Goal: Information Seeking & Learning: Compare options

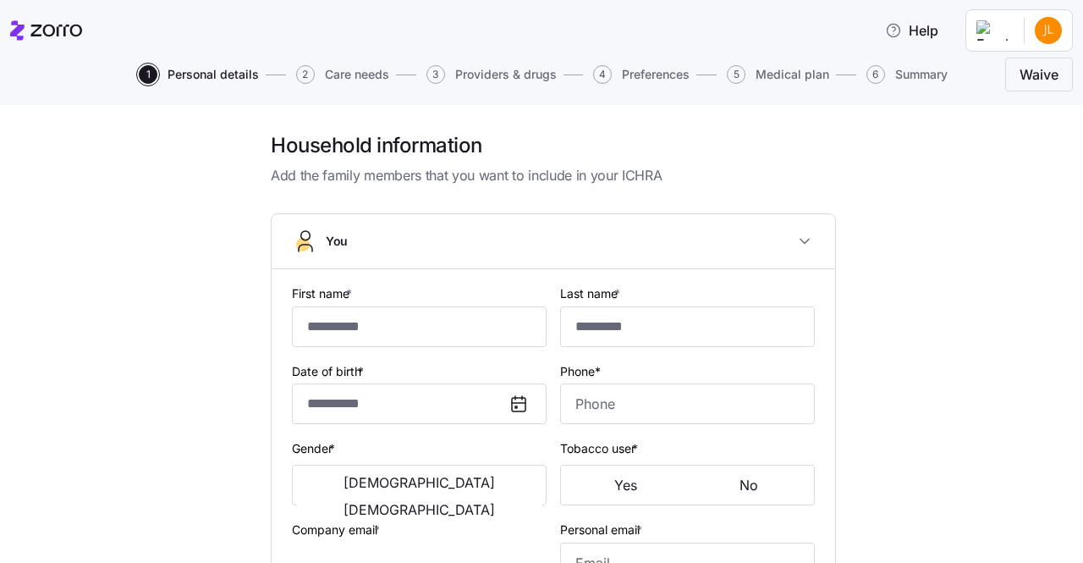
type input "********"
type input "******"
type input "[EMAIL_ADDRESS][DOMAIN_NAME]"
type input "**********"
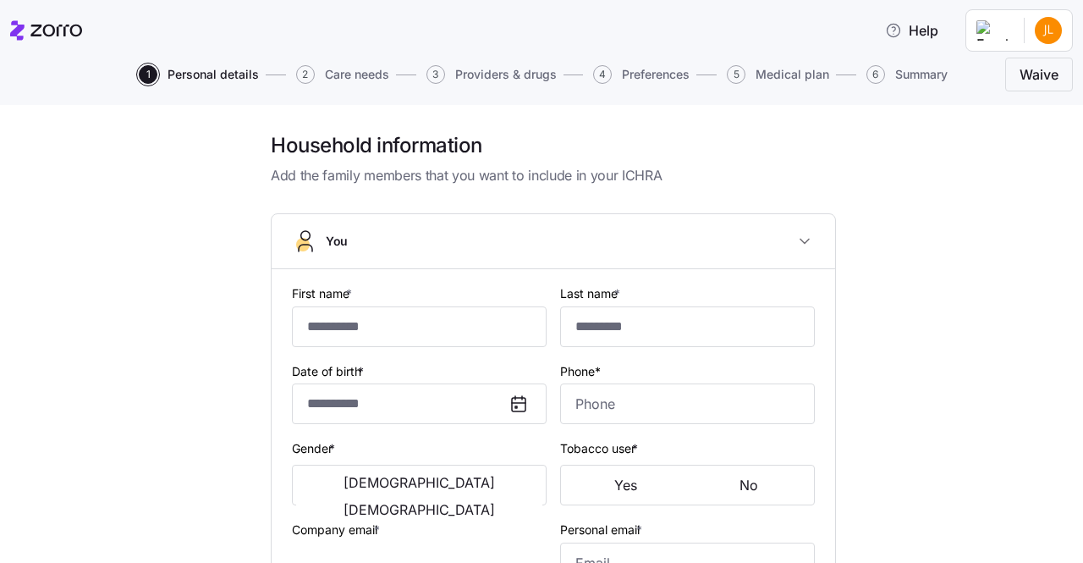
checkbox input "true"
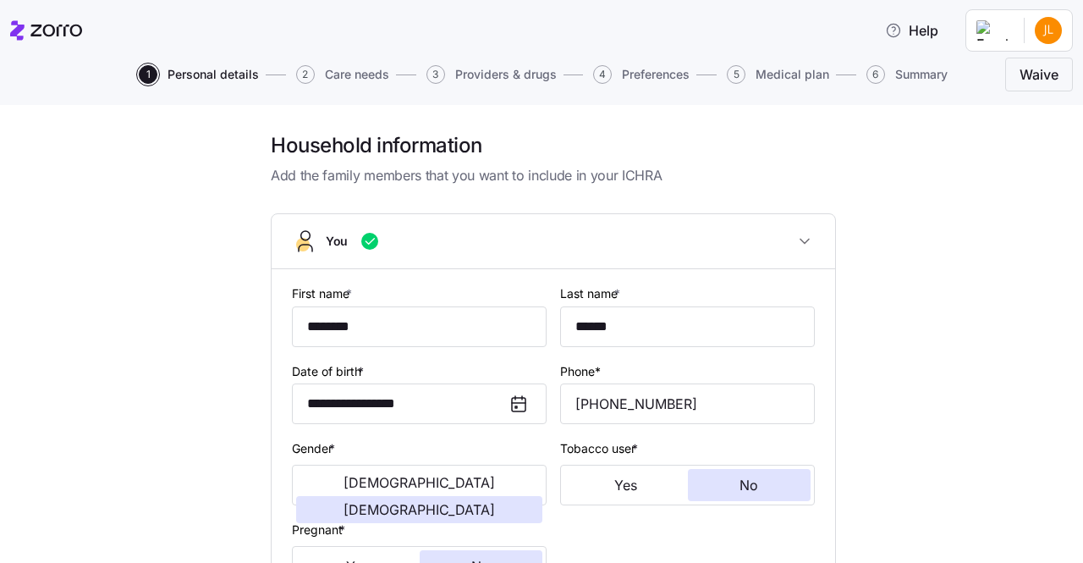
type input "**********"
type input "(609) 658-1817"
type input "US citizen"
type input "Single"
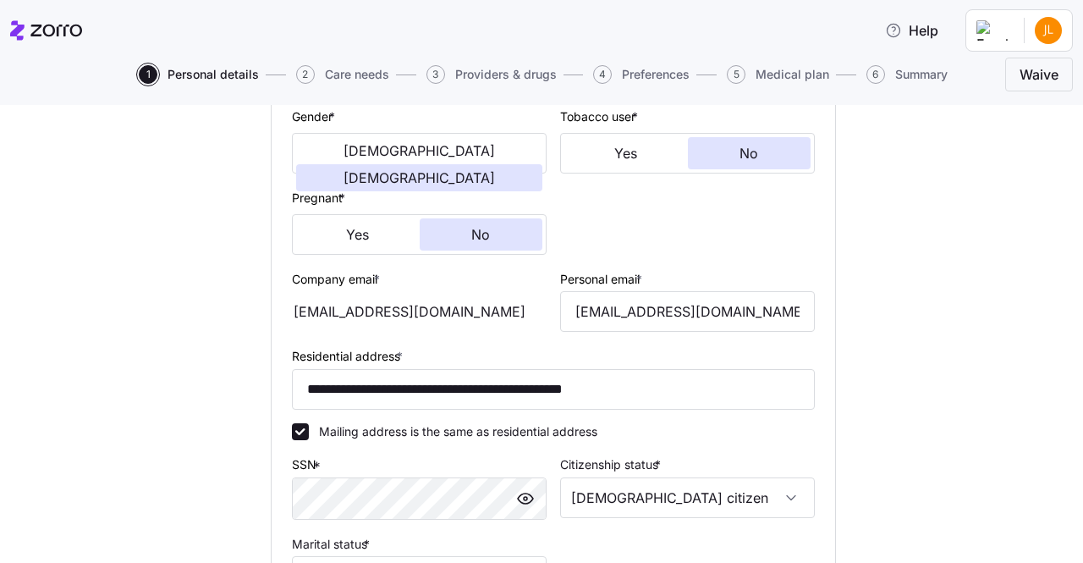
scroll to position [609, 0]
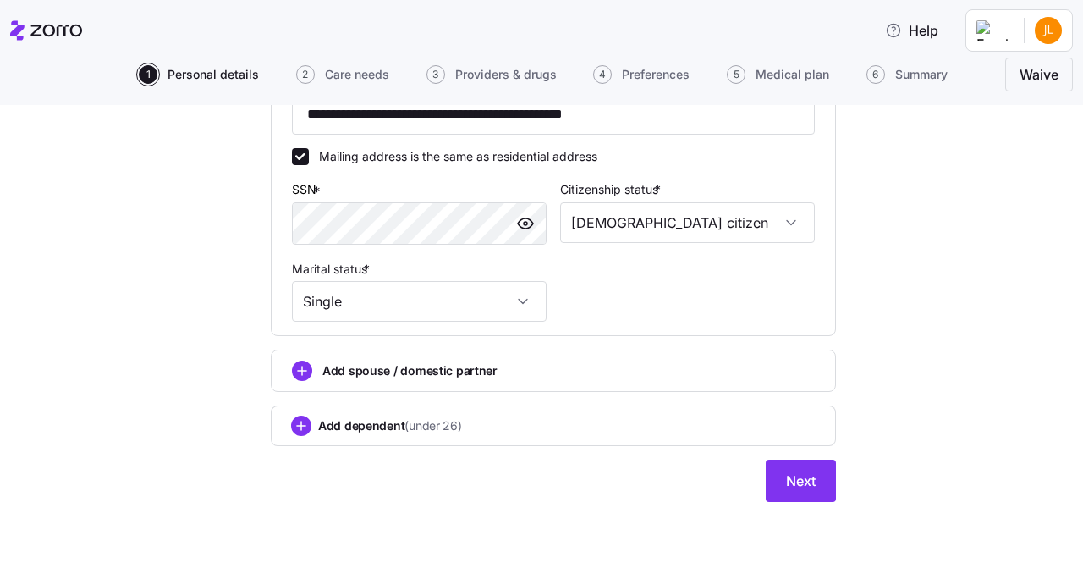
click at [831, 485] on div "**********" at bounding box center [553, 23] width 592 height 996
click at [817, 485] on button "Next" at bounding box center [801, 480] width 70 height 42
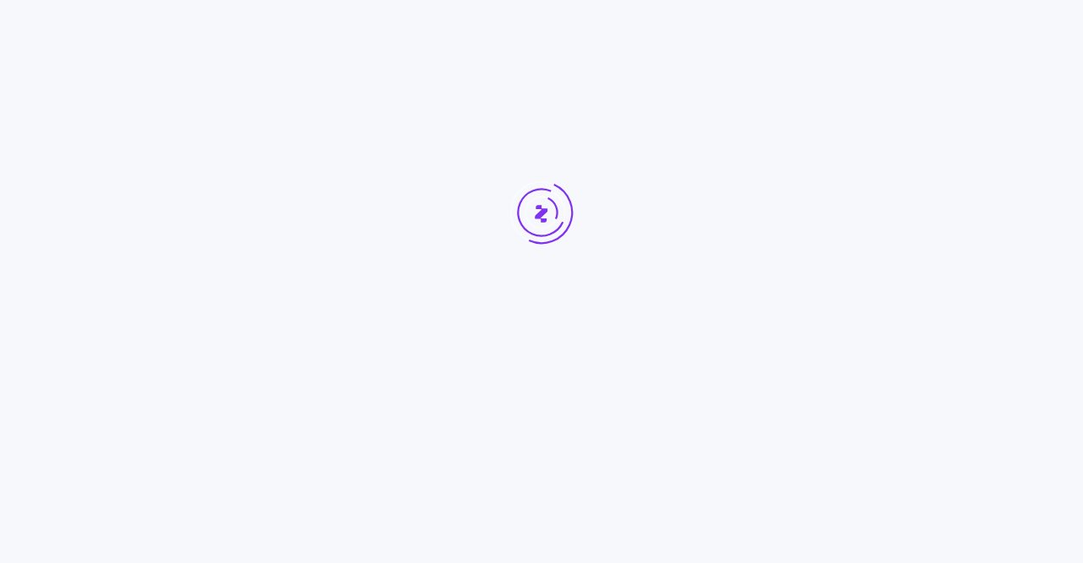
click at [817, 485] on div at bounding box center [541, 244] width 1083 height 488
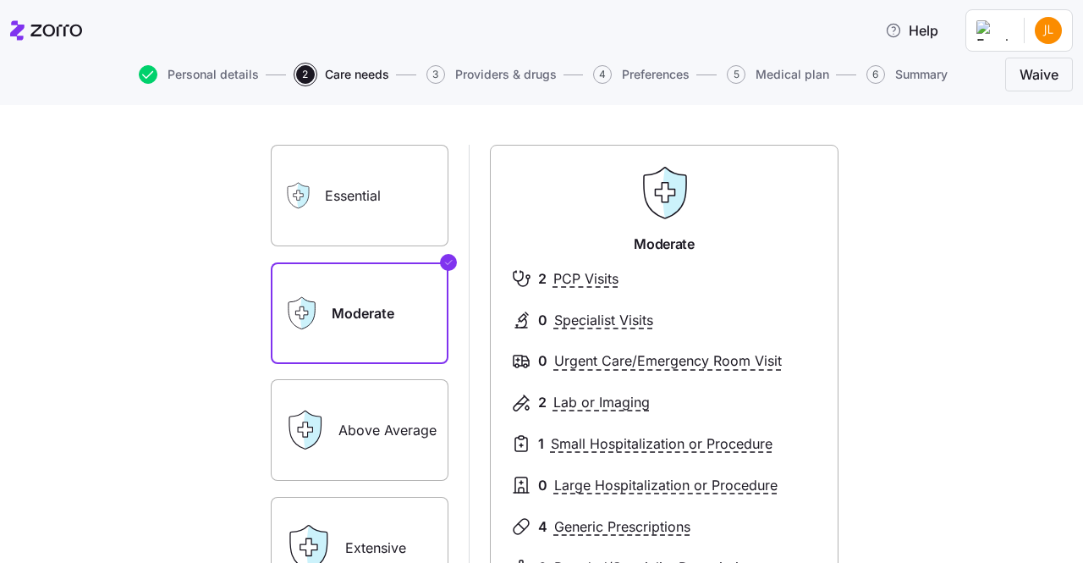
scroll to position [69, 0]
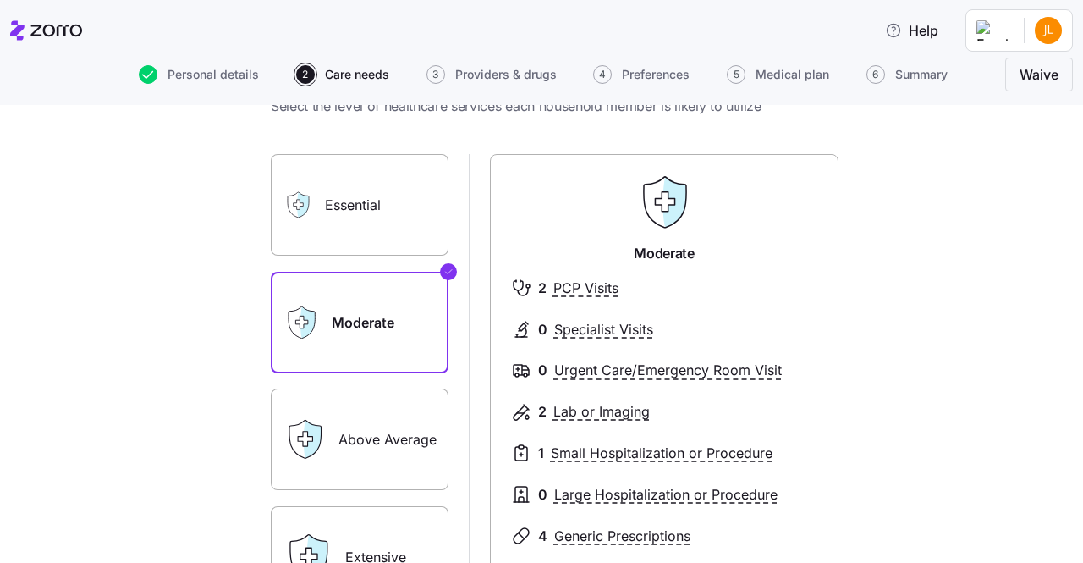
click at [756, 322] on div "0 Specialist Visits" at bounding box center [664, 329] width 306 height 21
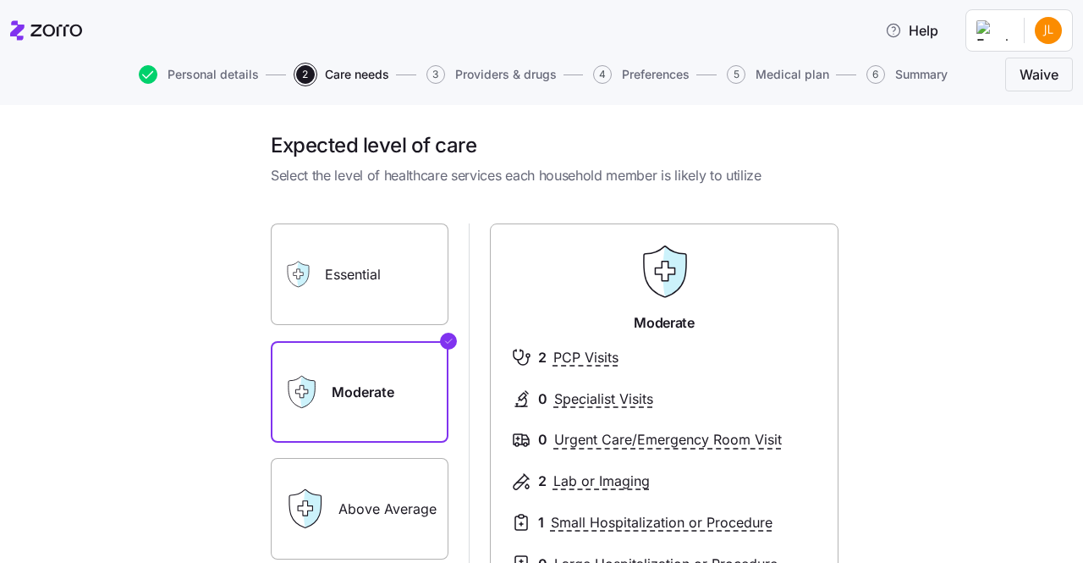
click at [391, 314] on label "Essential" at bounding box center [360, 274] width 178 height 102
click at [0, 0] on input "Essential" at bounding box center [0, 0] width 0 height 0
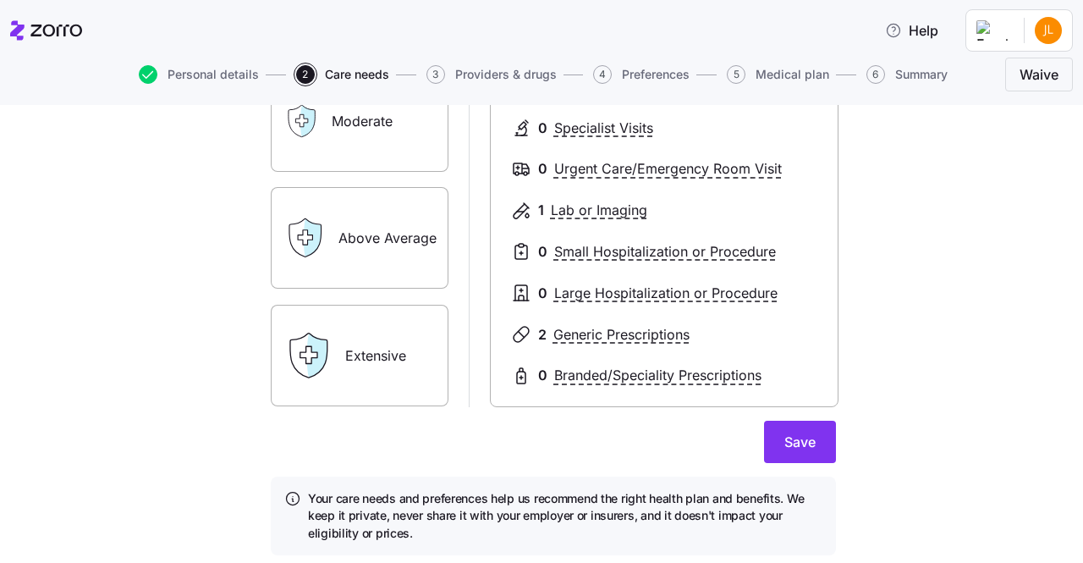
scroll to position [272, 0]
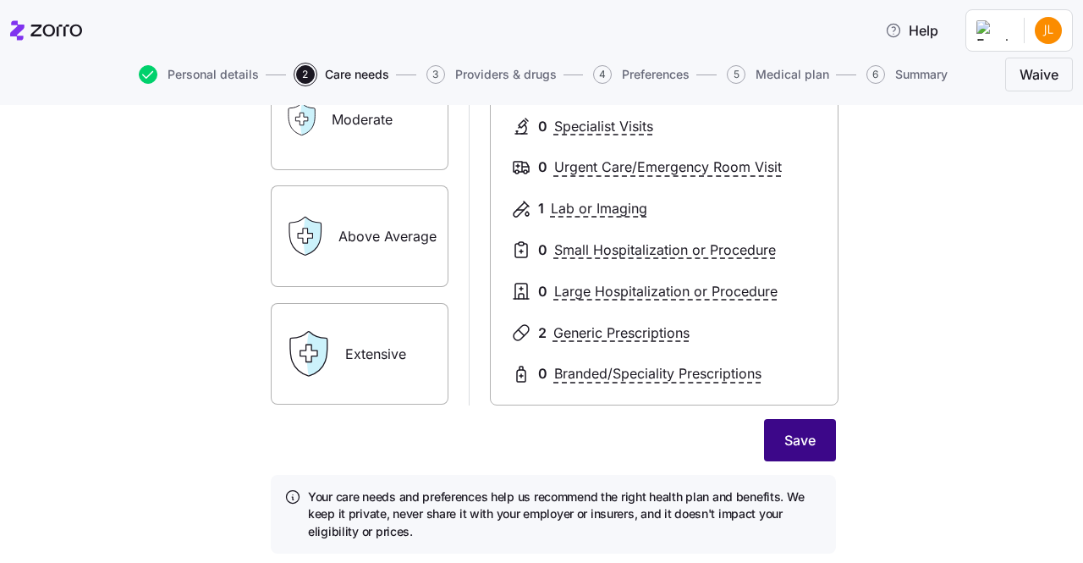
click at [798, 448] on span "Save" at bounding box center [799, 440] width 31 height 20
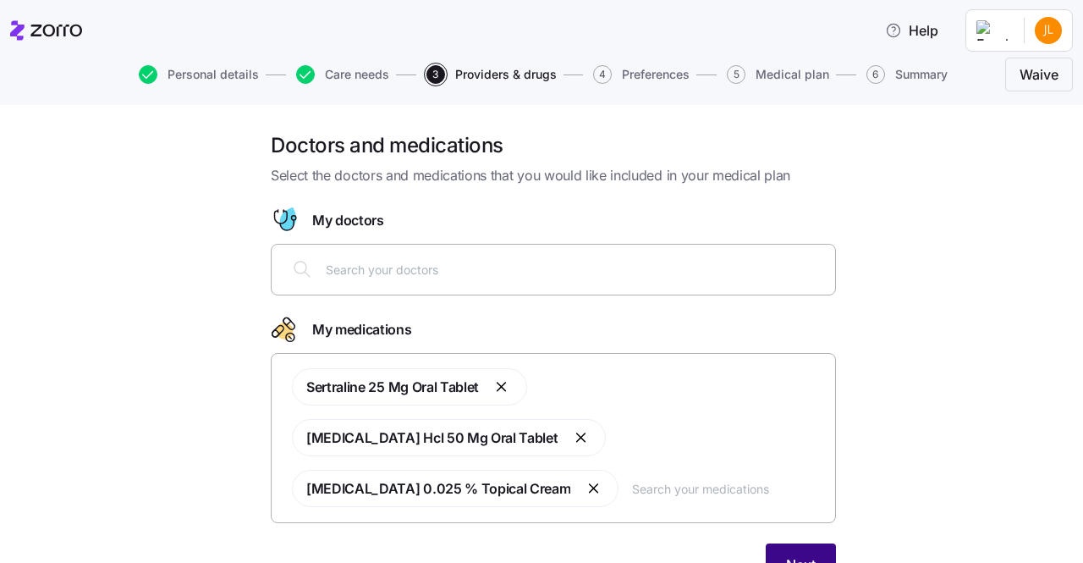
click at [819, 543] on button "Next" at bounding box center [801, 564] width 70 height 42
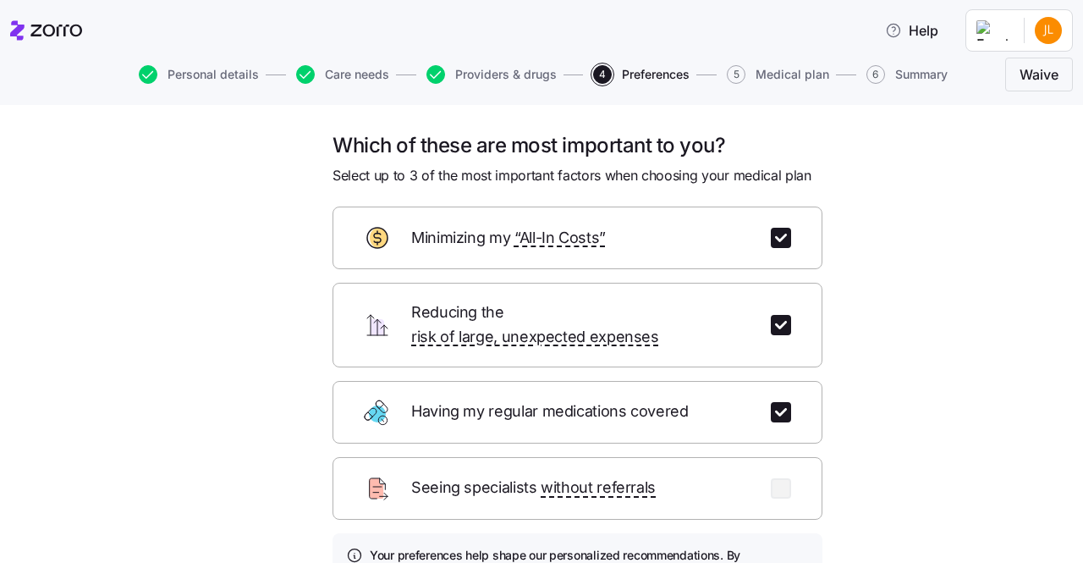
scroll to position [164, 0]
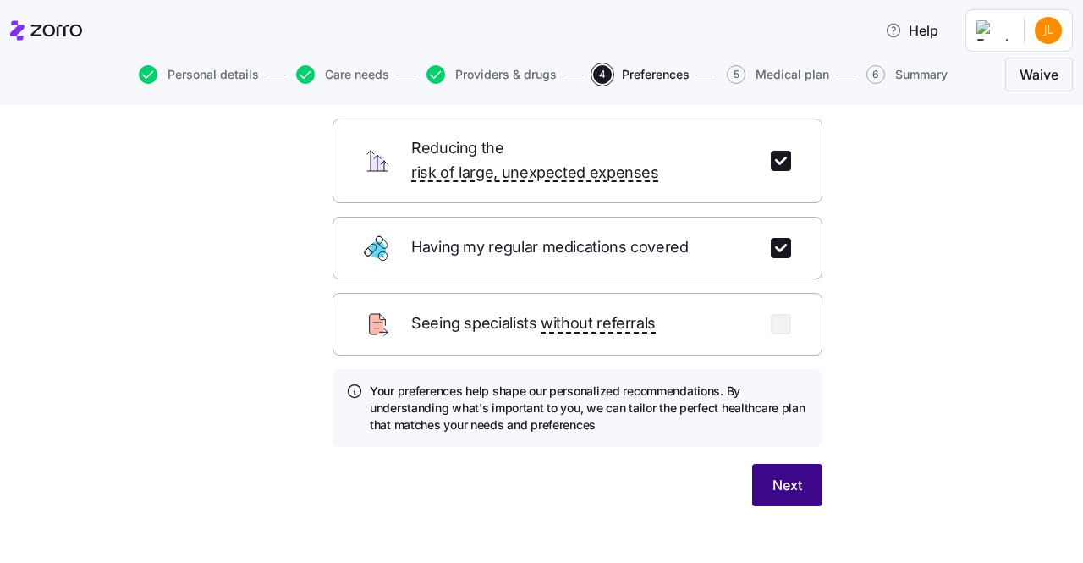
click at [790, 475] on span "Next" at bounding box center [787, 485] width 30 height 20
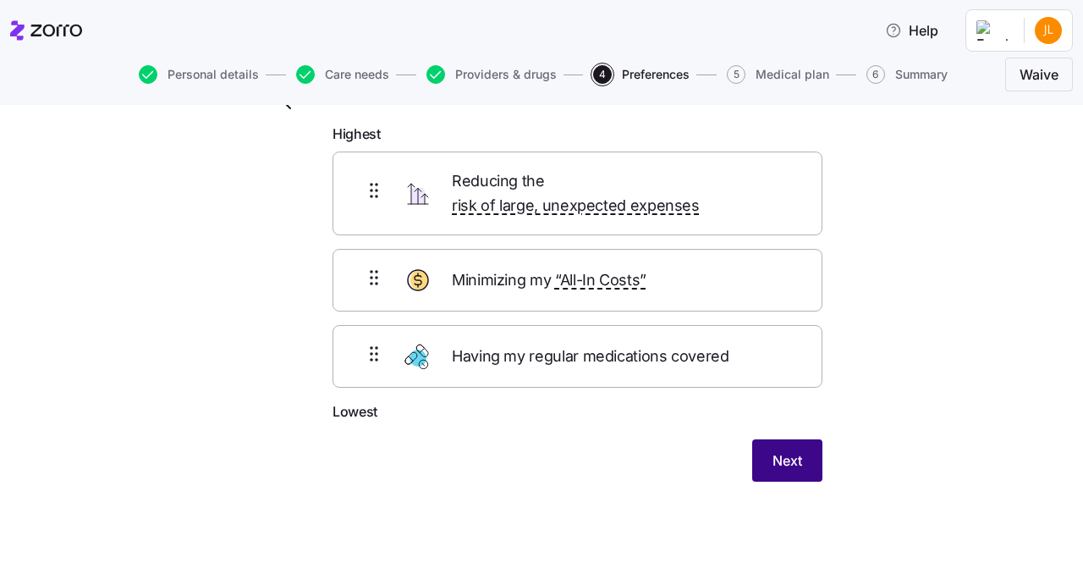
scroll to position [59, 0]
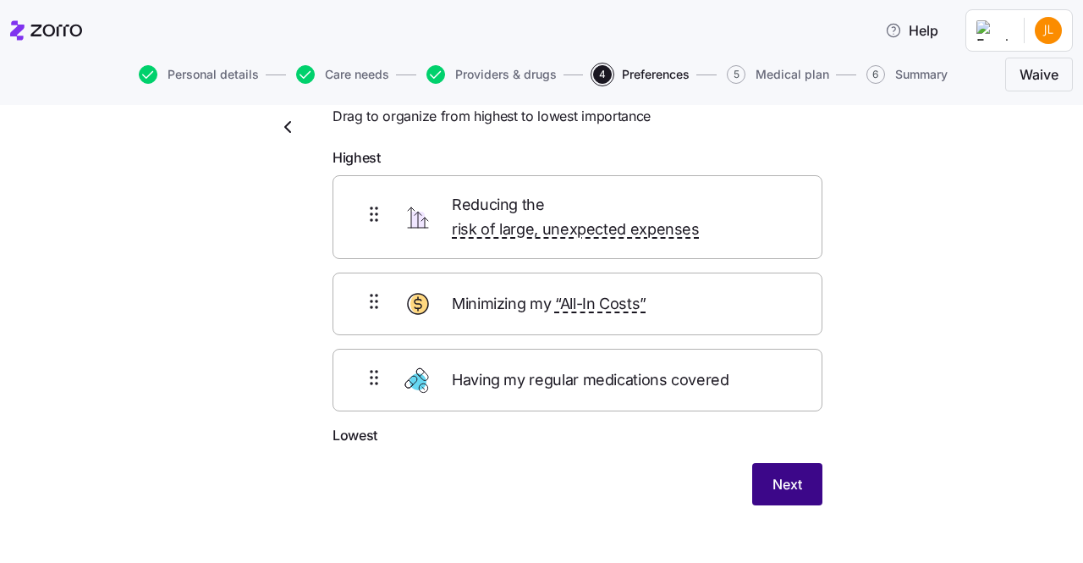
click at [797, 464] on button "Next" at bounding box center [787, 484] width 70 height 42
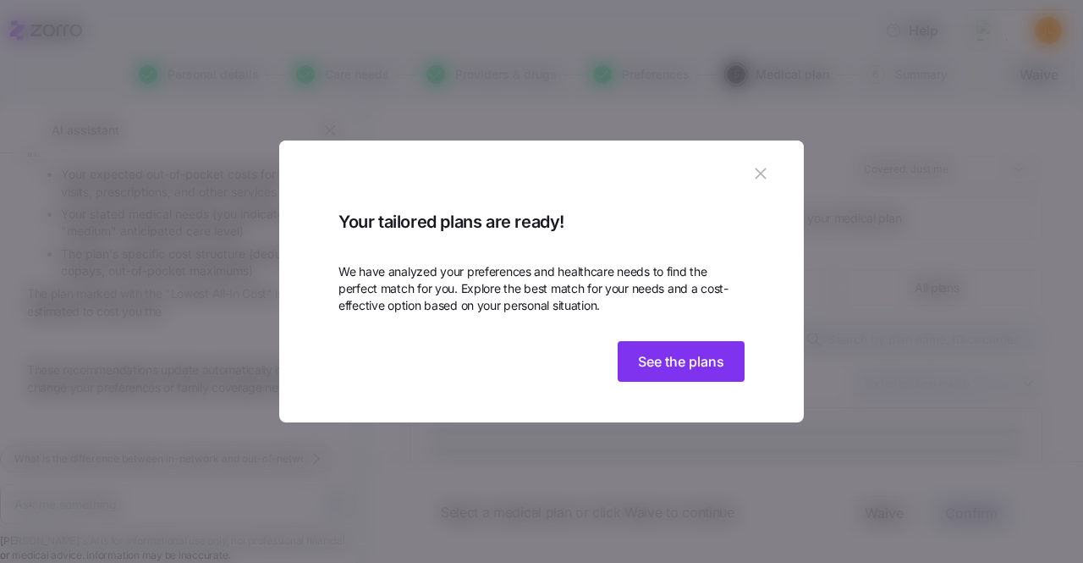
scroll to position [614, 0]
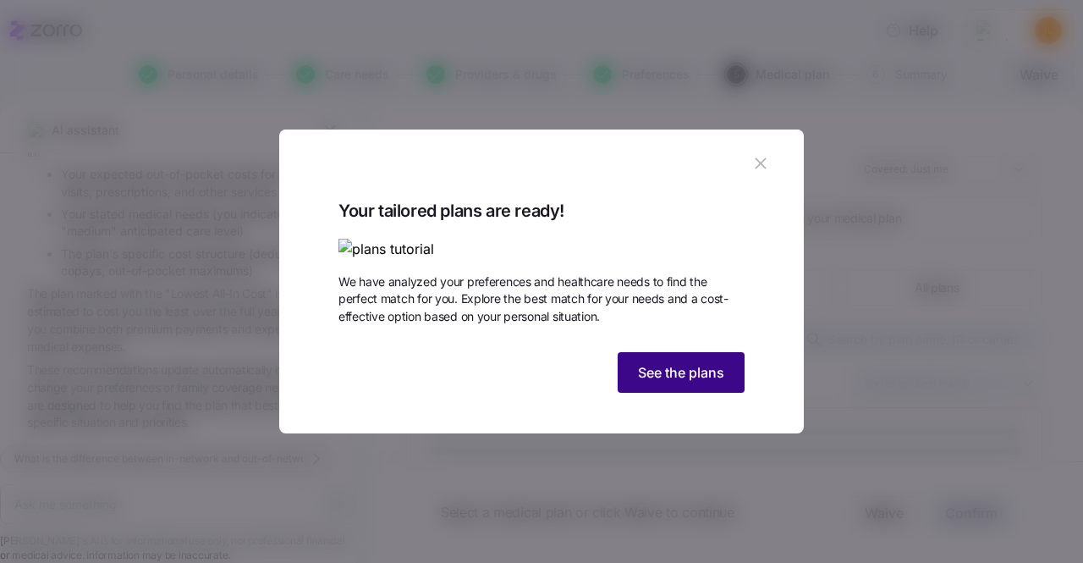
click at [652, 382] on span "See the plans" at bounding box center [681, 372] width 86 height 20
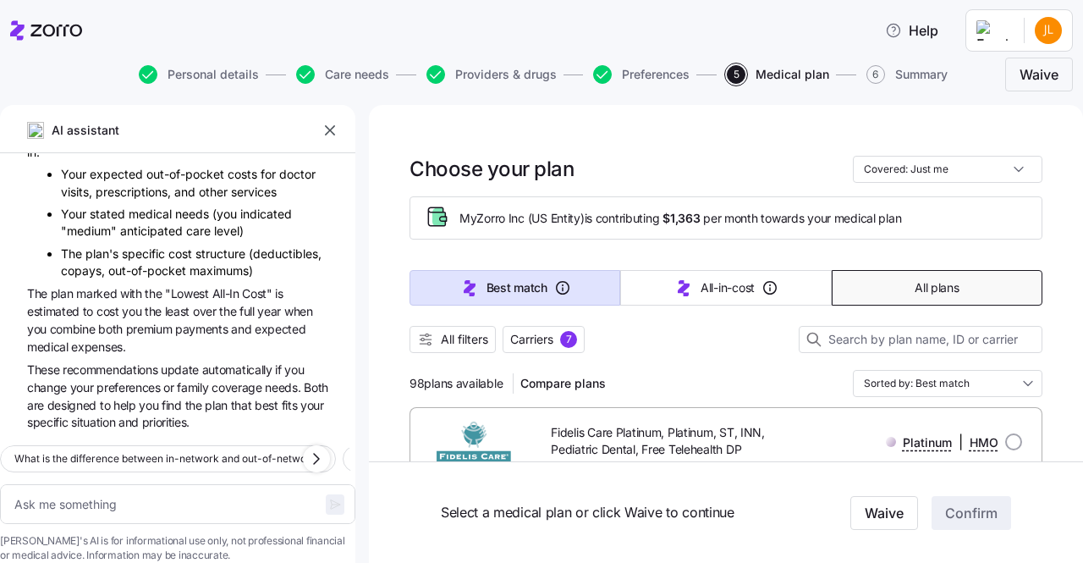
click at [917, 301] on button "All plans" at bounding box center [936, 288] width 211 height 36
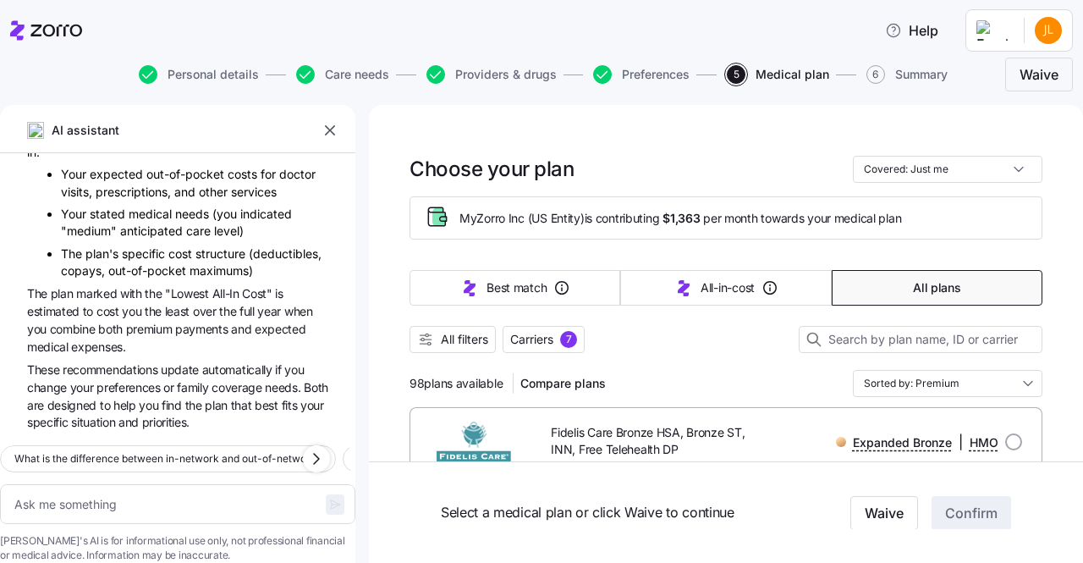
type textarea "x"
type input "Sorted by: Premium"
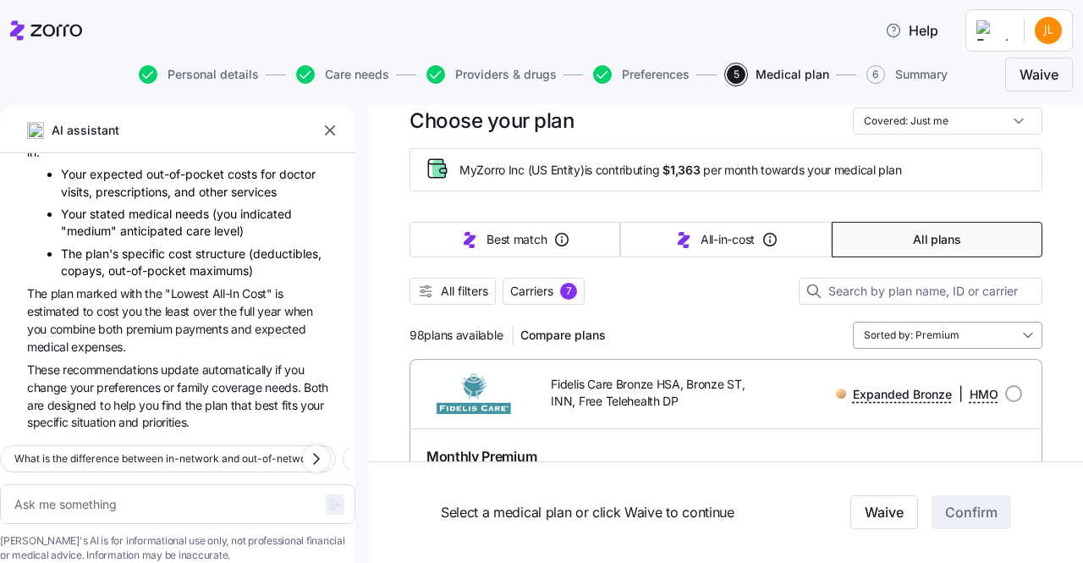
scroll to position [12, 0]
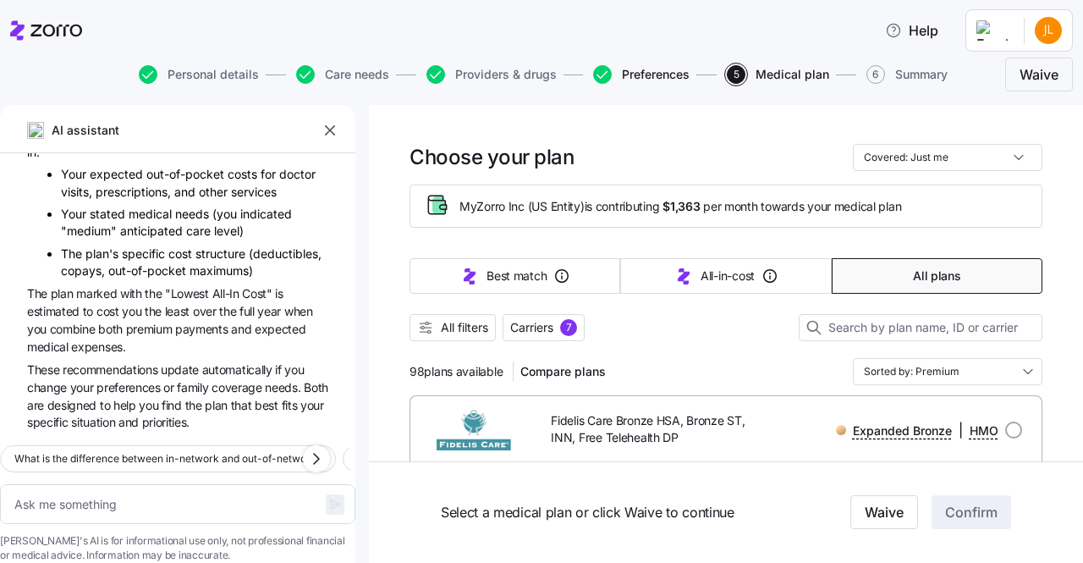
click at [653, 77] on span "Preferences" at bounding box center [656, 75] width 68 height 12
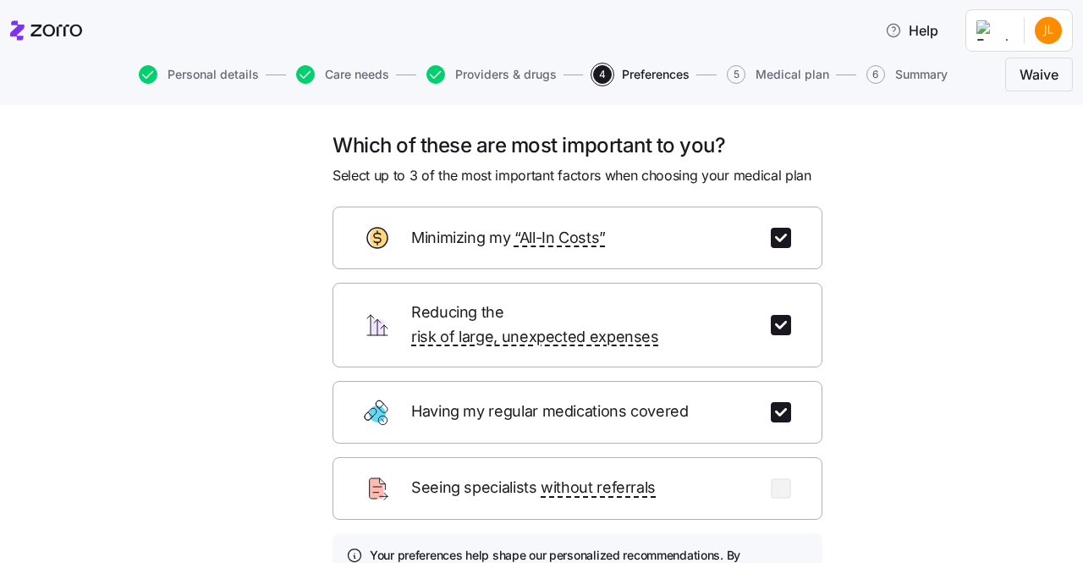
scroll to position [164, 0]
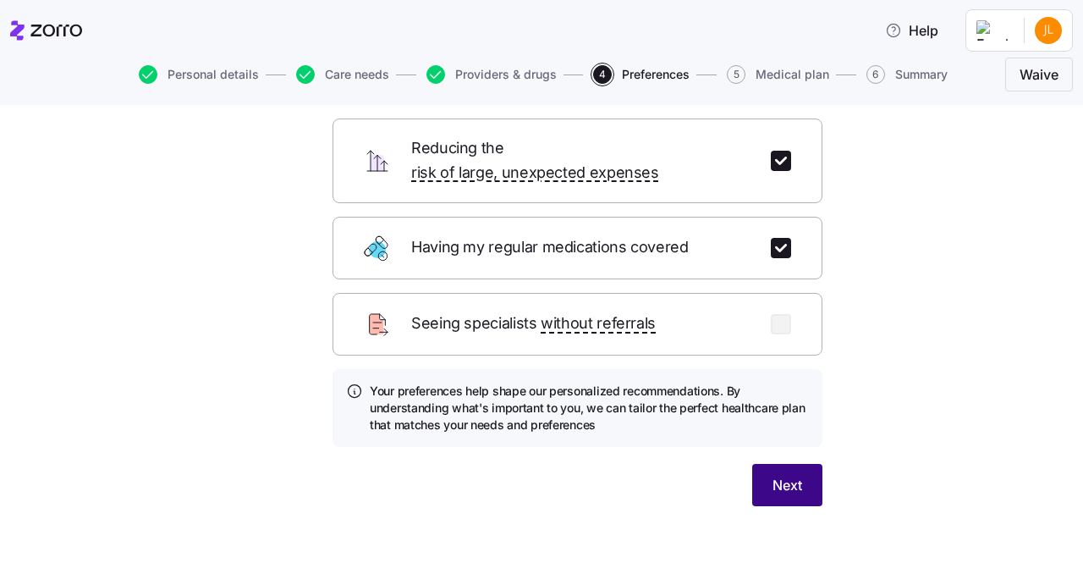
click at [789, 475] on span "Next" at bounding box center [787, 485] width 30 height 20
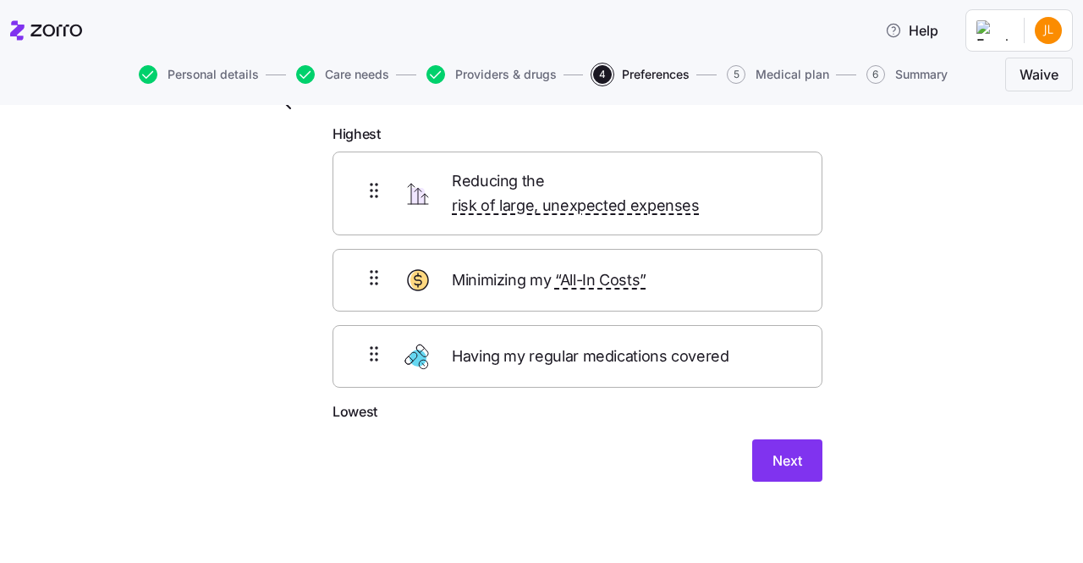
scroll to position [59, 0]
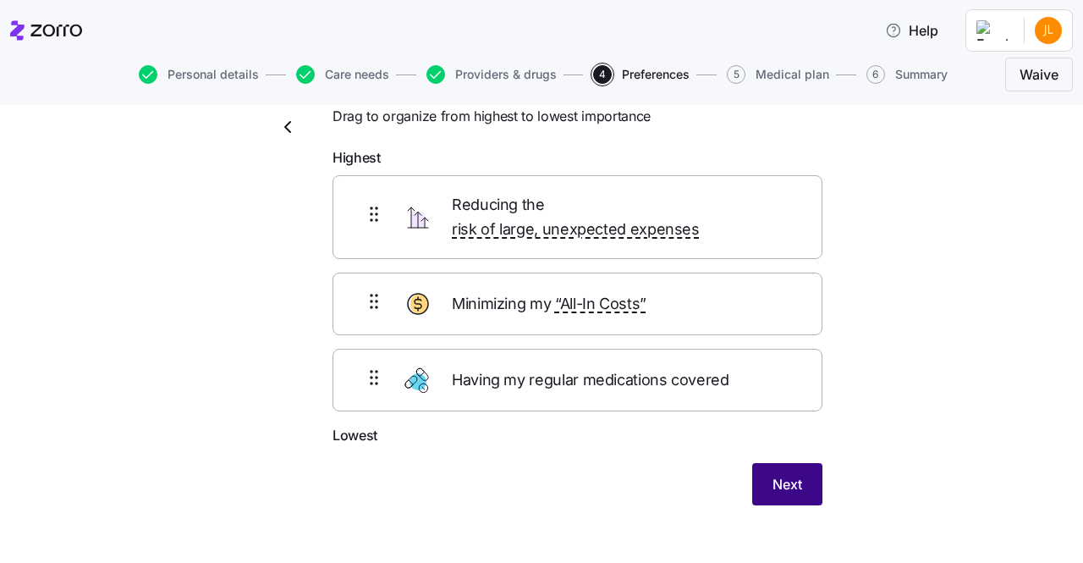
click at [804, 474] on button "Next" at bounding box center [787, 484] width 70 height 42
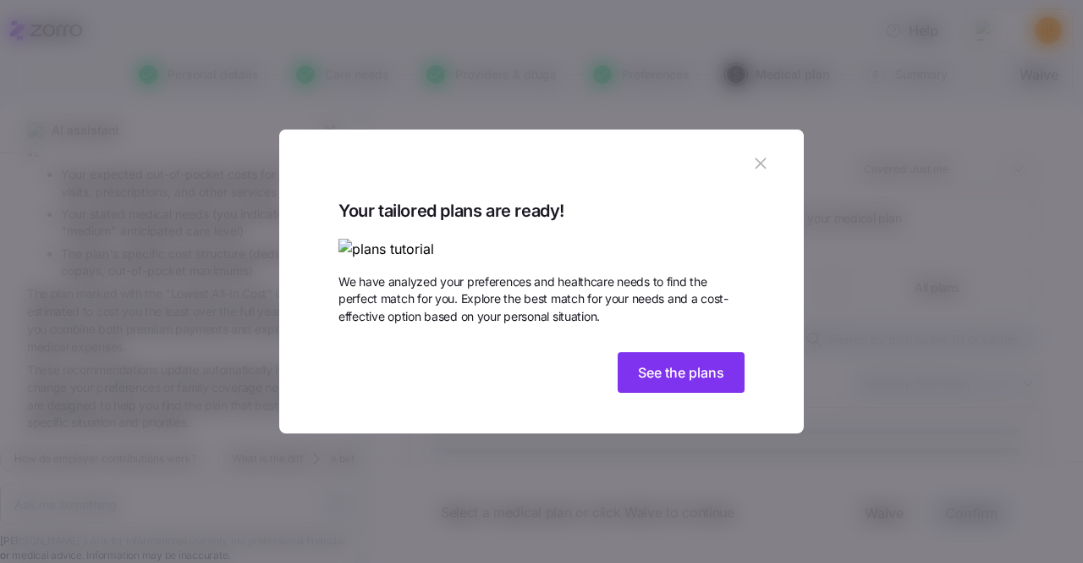
scroll to position [614, 0]
click at [755, 158] on icon "button" at bounding box center [760, 163] width 11 height 11
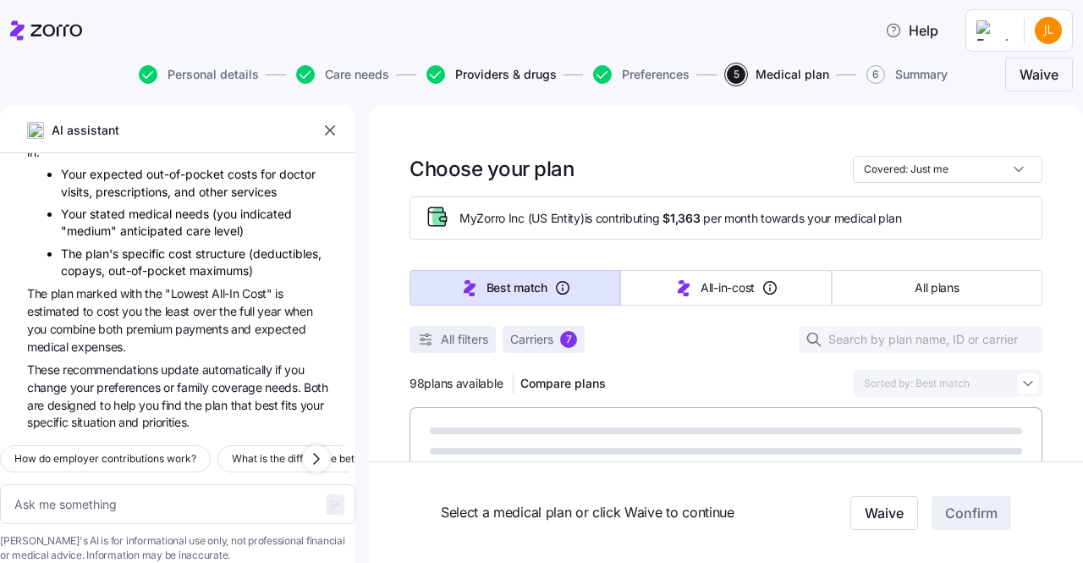
click at [548, 73] on span "Providers & drugs" at bounding box center [506, 75] width 102 height 12
type textarea "x"
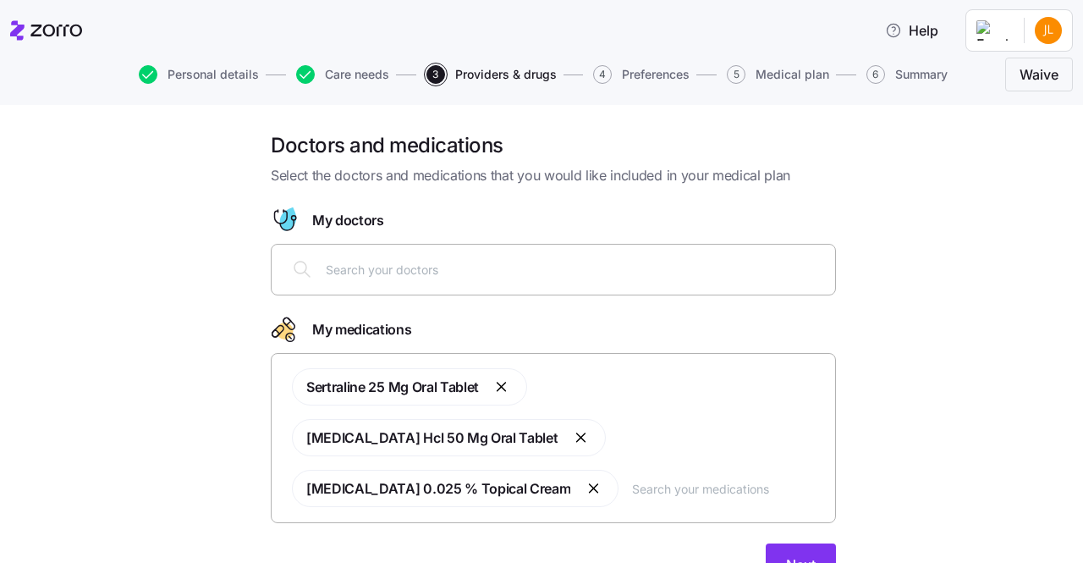
click at [447, 280] on div at bounding box center [553, 269] width 543 height 41
type input "one medical"
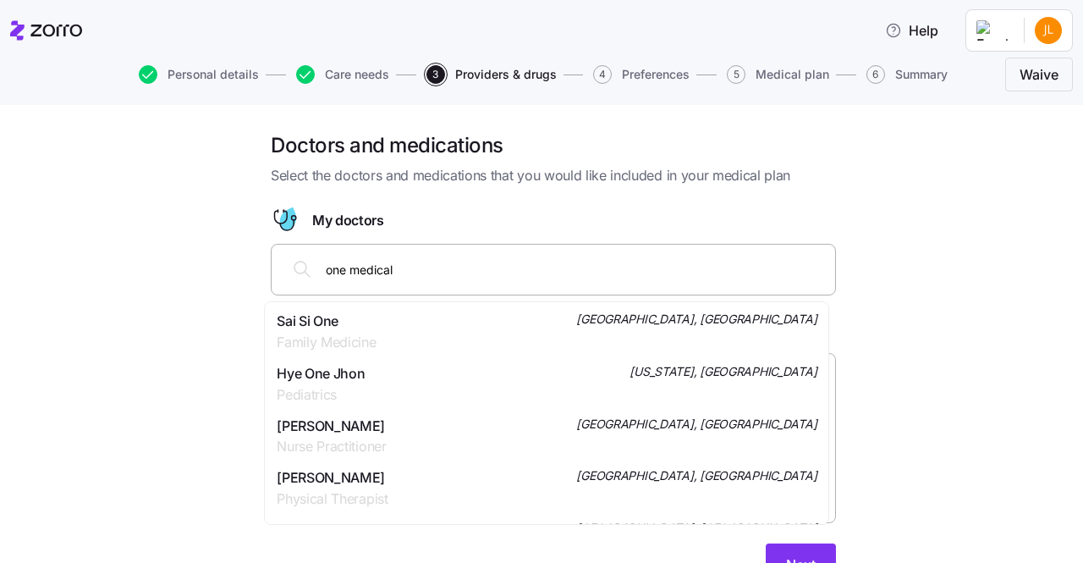
click at [611, 262] on input "one medical" at bounding box center [575, 269] width 499 height 19
drag, startPoint x: 447, startPoint y: 273, endPoint x: 290, endPoint y: 271, distance: 157.4
click at [290, 271] on div "one medical" at bounding box center [553, 269] width 543 height 41
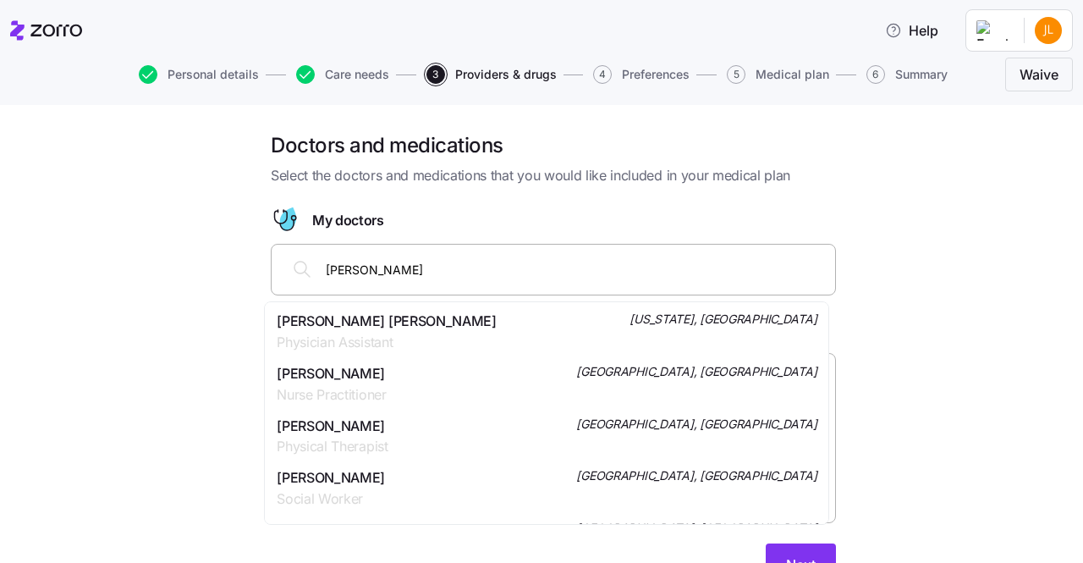
drag, startPoint x: 445, startPoint y: 280, endPoint x: 145, endPoint y: 244, distance: 301.5
click at [145, 244] on div "Doctors and medications Select the doctors and medications that you would like …" at bounding box center [553, 369] width 1012 height 474
type input "l"
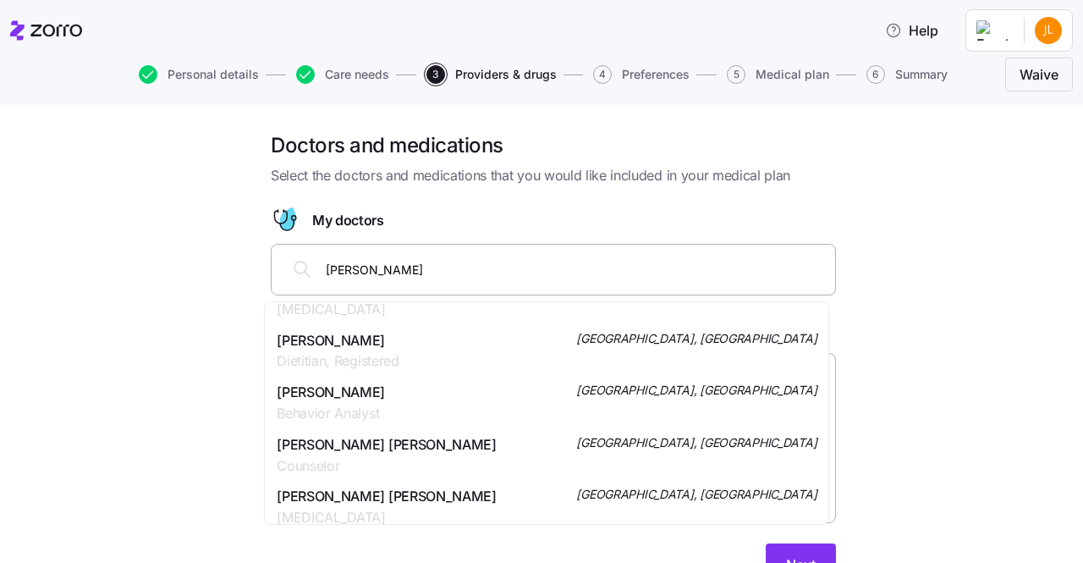
scroll to position [972, 0]
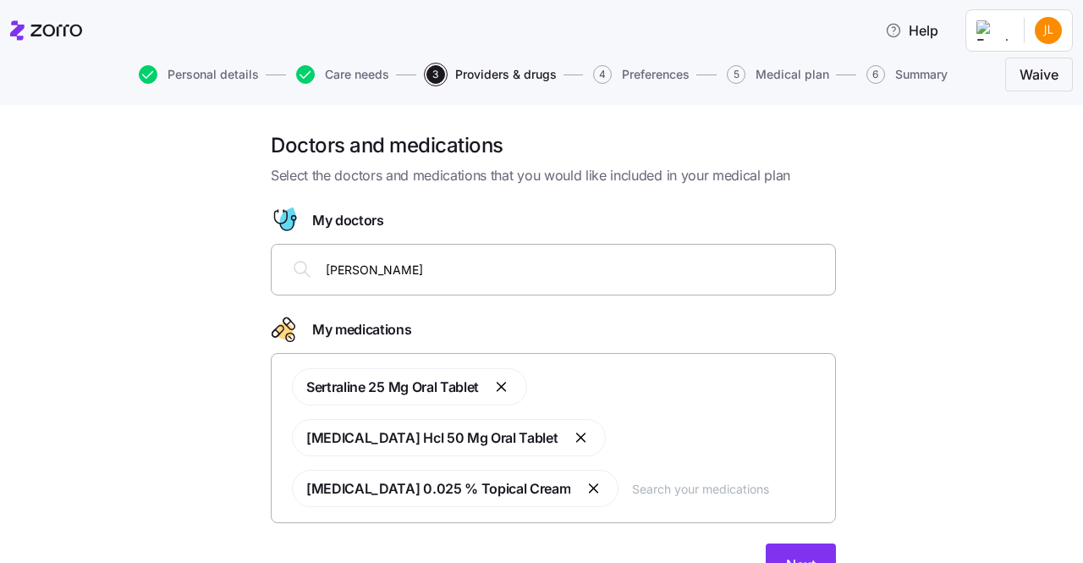
click at [86, 354] on div "Doctors and medications Select the doctors and medications that you would like …" at bounding box center [553, 369] width 1012 height 474
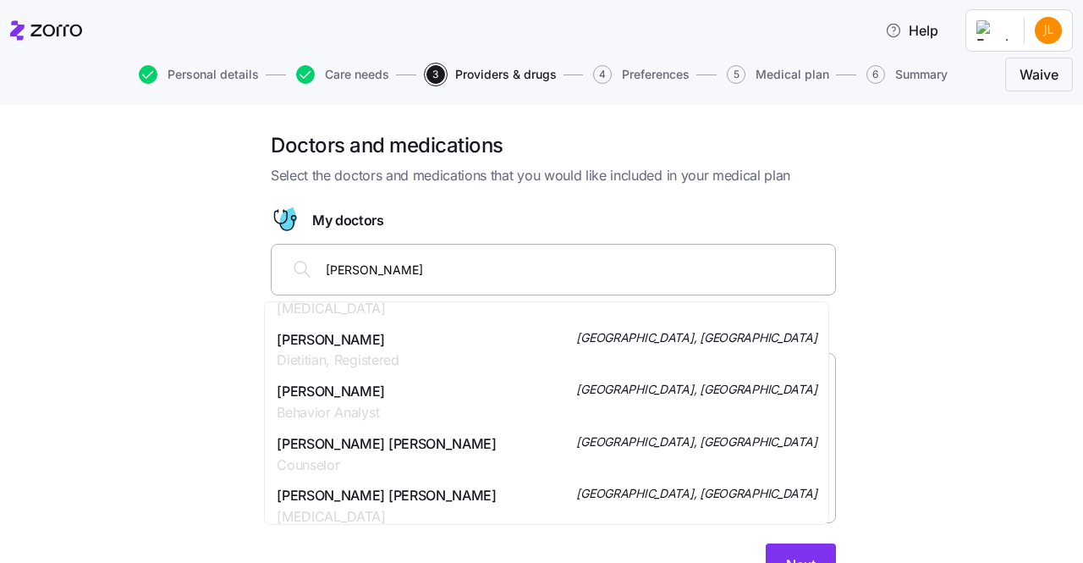
drag, startPoint x: 431, startPoint y: 279, endPoint x: 102, endPoint y: 225, distance: 332.6
click at [102, 225] on div "Doctors and medications Select the doctors and medications that you would like …" at bounding box center [553, 369] width 1012 height 474
type input "l"
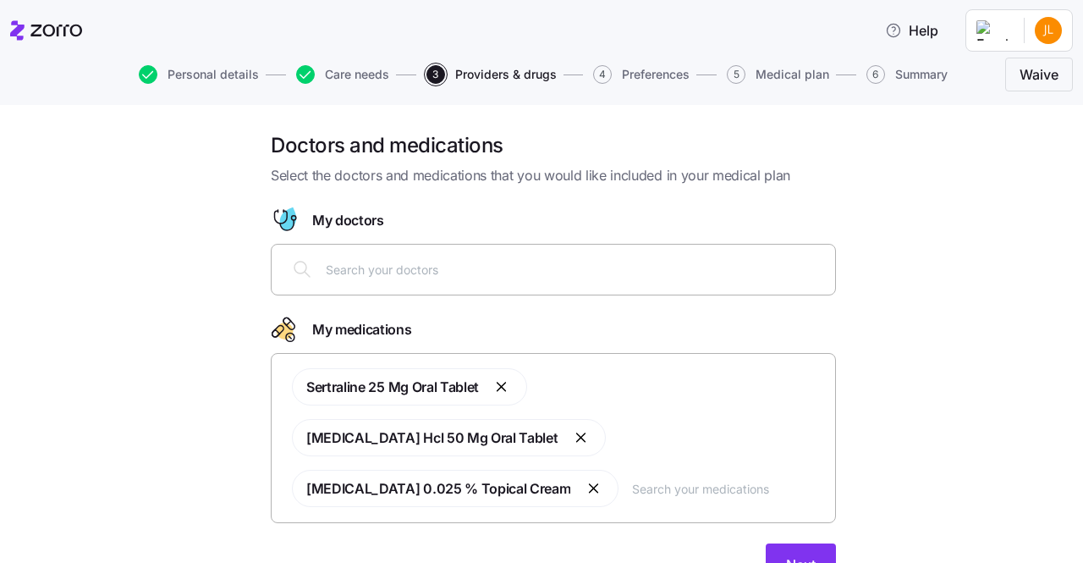
click at [134, 284] on div "Doctors and medications Select the doctors and medications that you would like …" at bounding box center [553, 369] width 1012 height 474
click at [800, 554] on span "Next" at bounding box center [801, 564] width 30 height 20
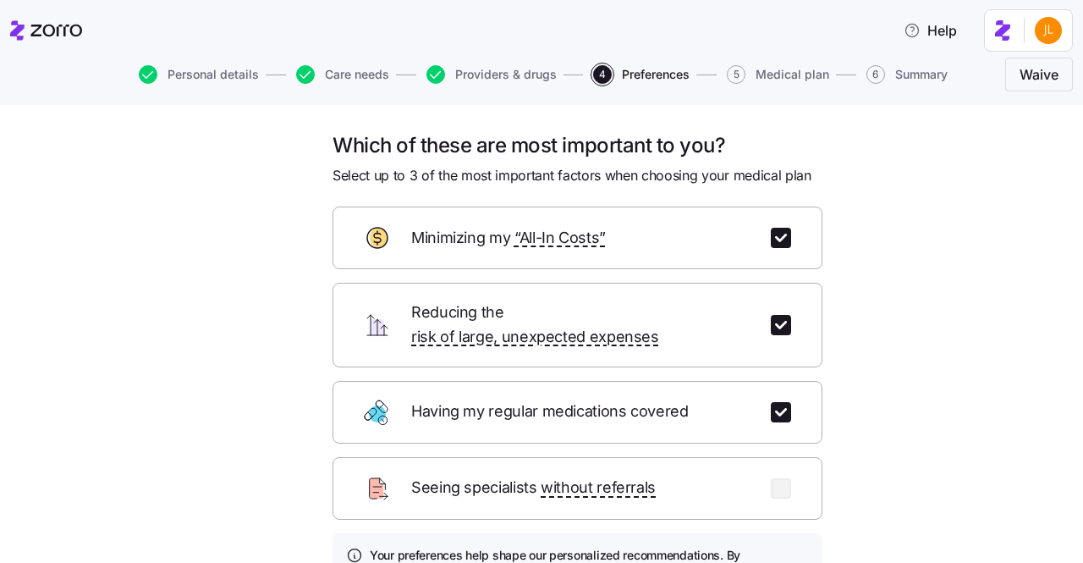
scroll to position [164, 0]
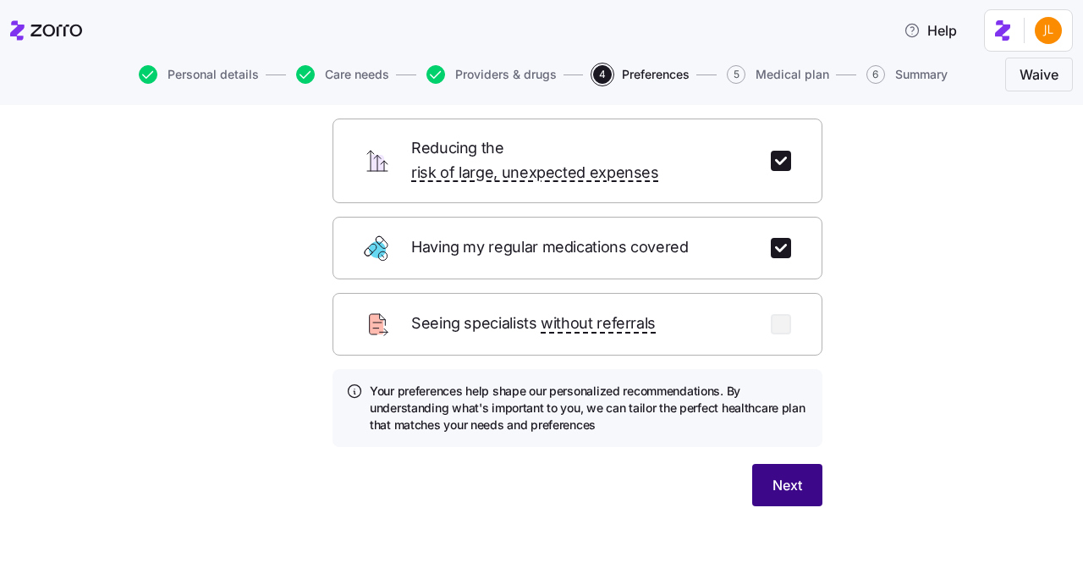
click at [763, 464] on button "Next" at bounding box center [787, 485] width 70 height 42
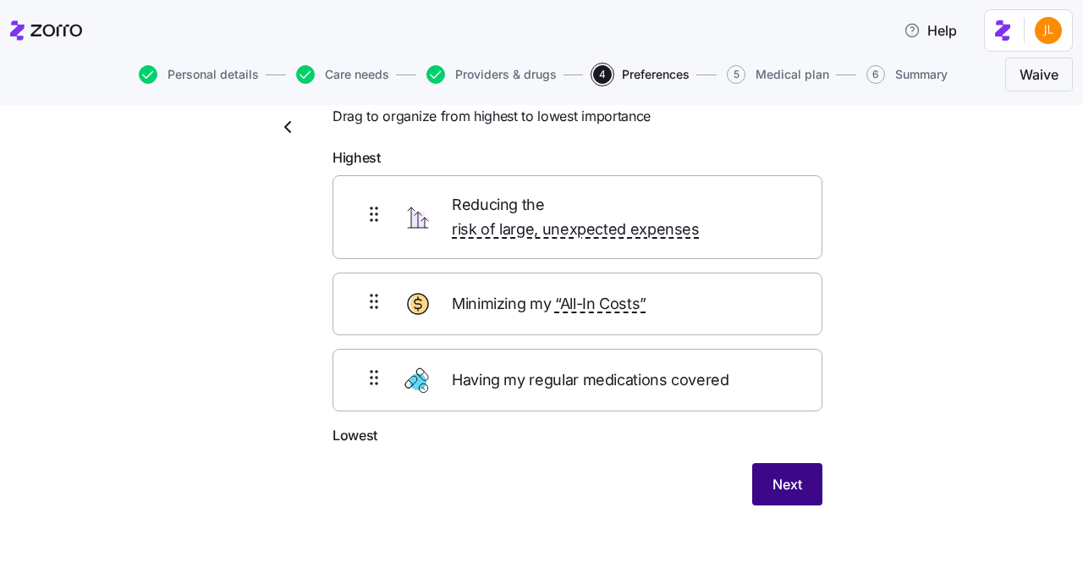
click at [804, 463] on button "Next" at bounding box center [787, 484] width 70 height 42
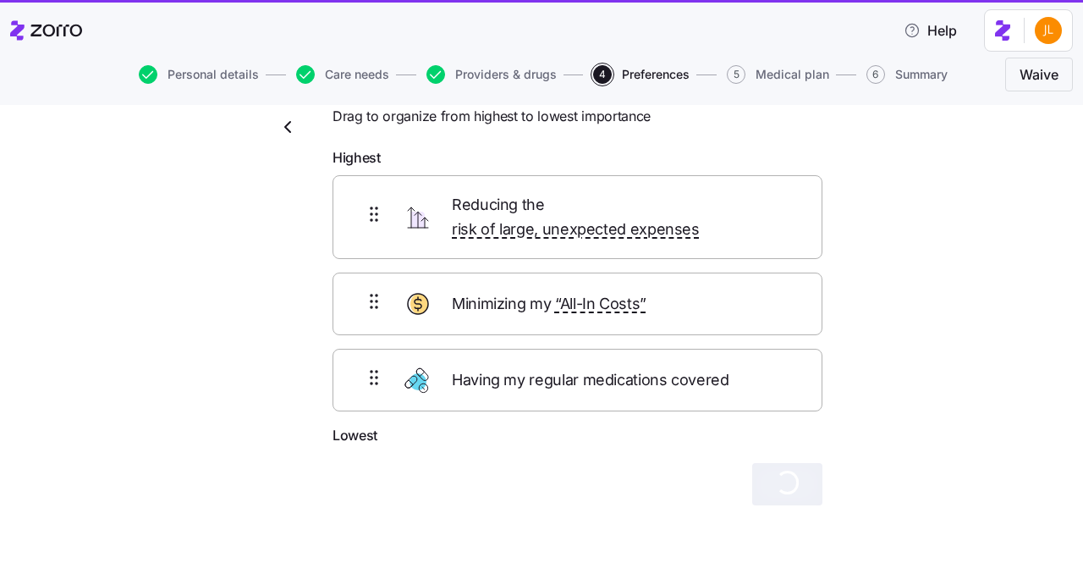
click at [939, 382] on div "Arrange your preferences Drag to organize from highest to lowest importance Hig…" at bounding box center [553, 309] width 1012 height 473
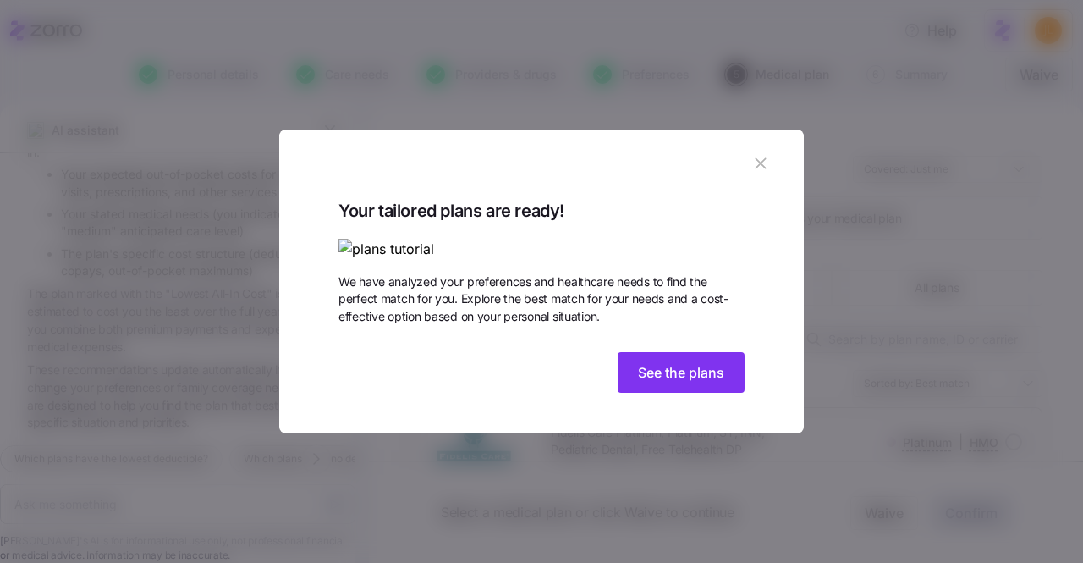
scroll to position [614, 0]
click at [723, 392] on button "See the plans" at bounding box center [680, 372] width 127 height 41
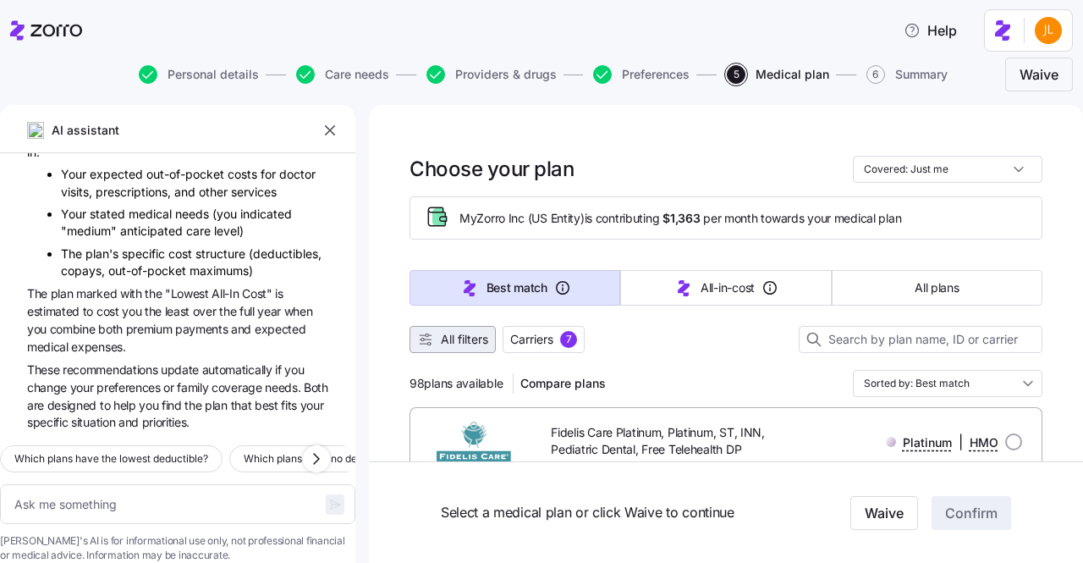
click at [457, 344] on span "All filters" at bounding box center [464, 339] width 47 height 17
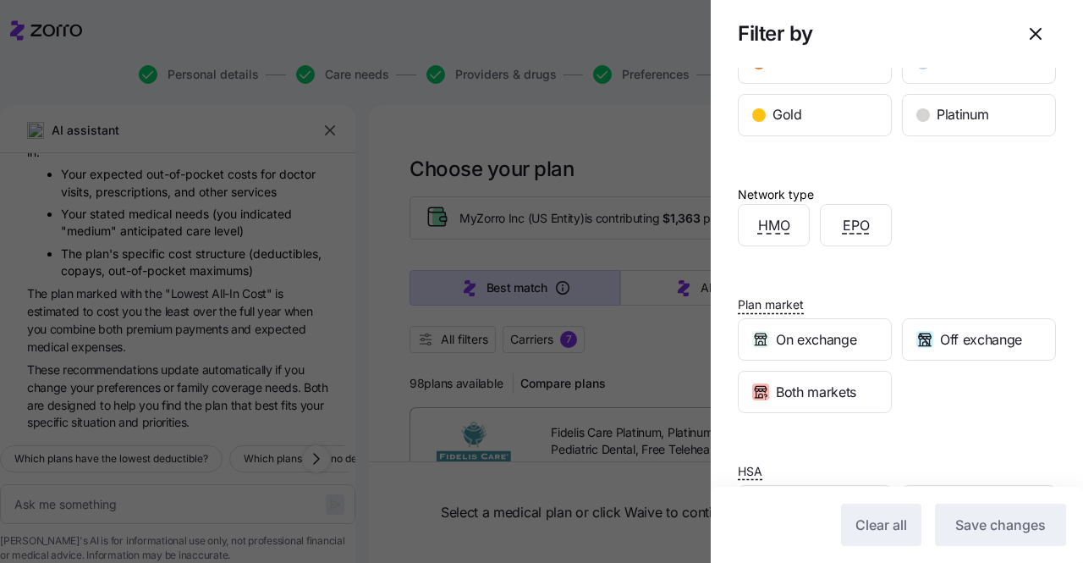
scroll to position [336, 0]
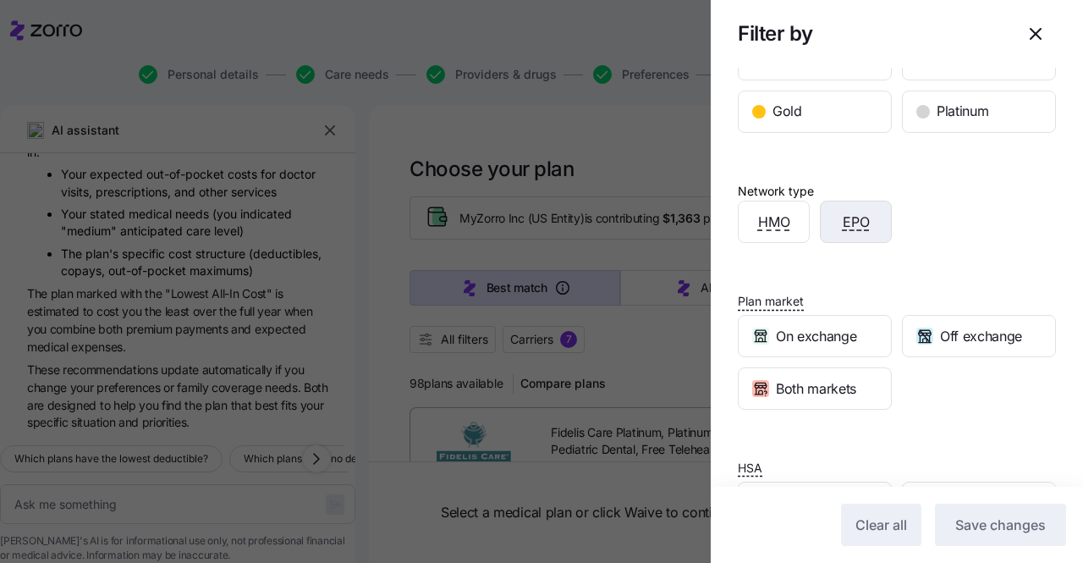
click at [871, 229] on div "EPO" at bounding box center [855, 221] width 70 height 41
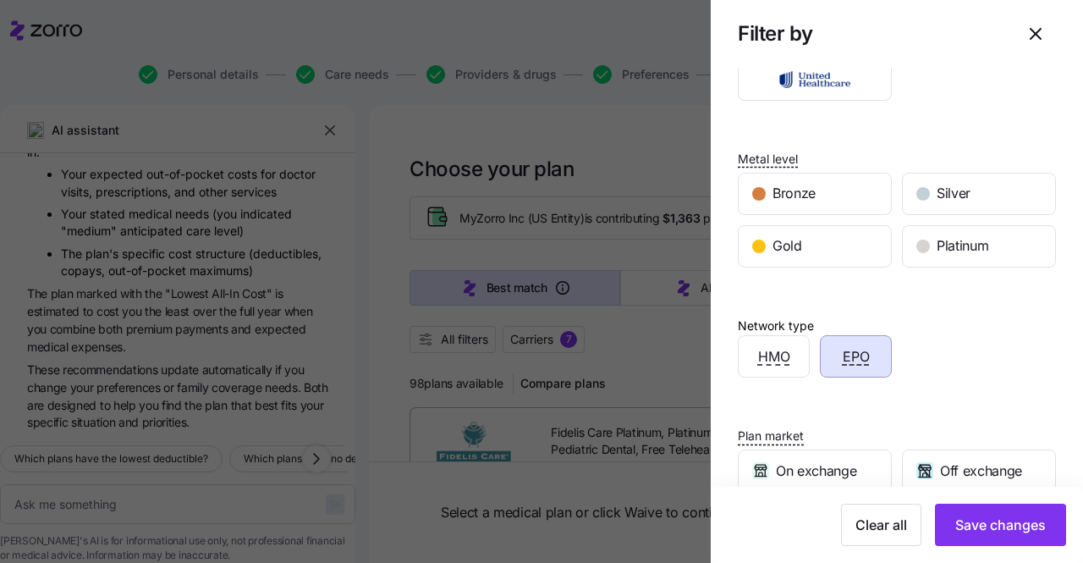
scroll to position [195, 0]
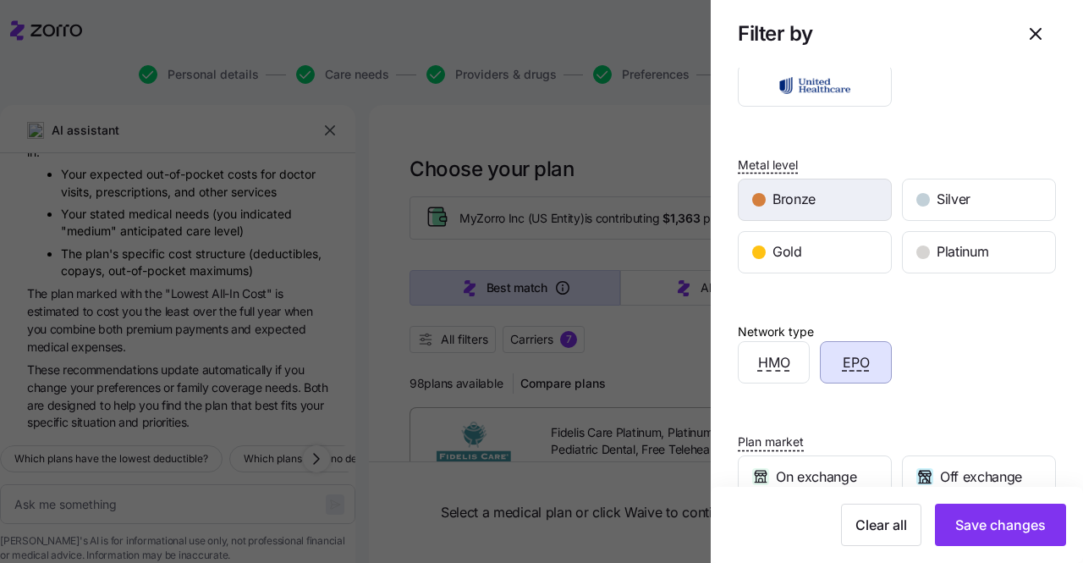
click at [815, 202] on span "Bronze" at bounding box center [793, 199] width 43 height 21
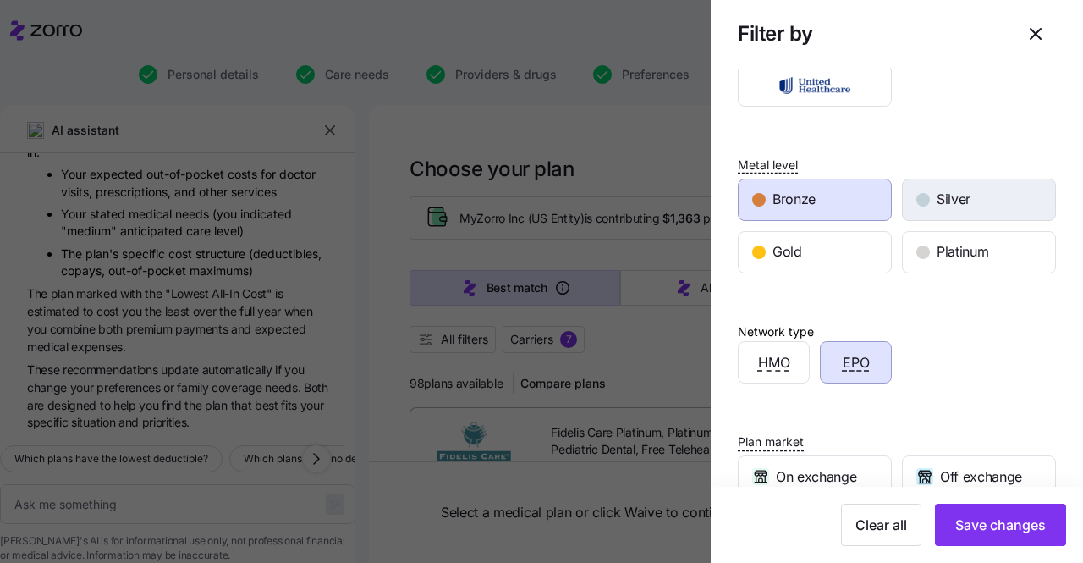
click at [921, 211] on div "Silver" at bounding box center [979, 199] width 152 height 41
click at [848, 202] on div "Bronze" at bounding box center [814, 199] width 152 height 41
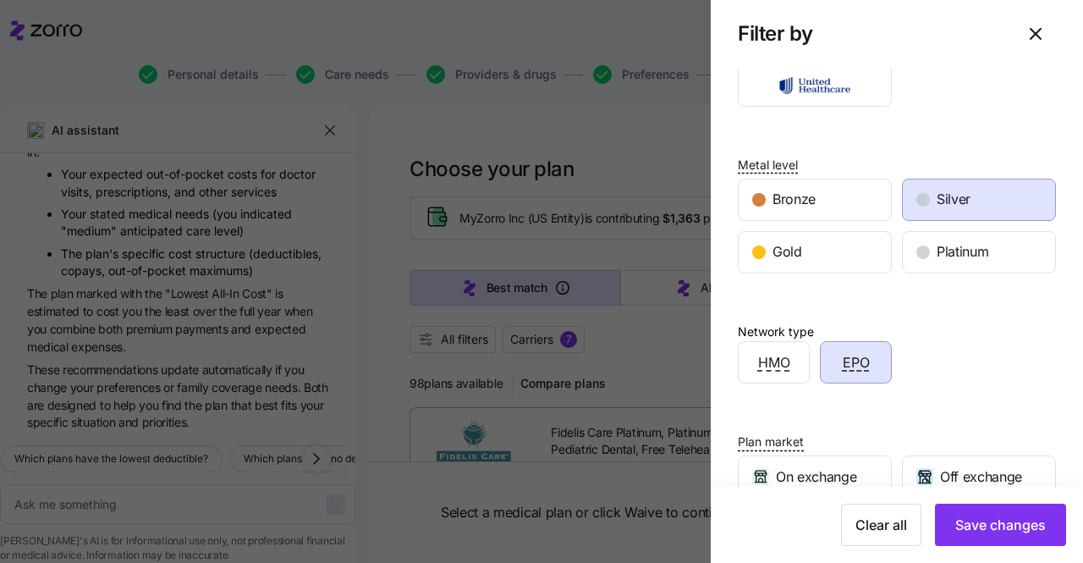
click at [909, 206] on div "Silver" at bounding box center [979, 199] width 152 height 41
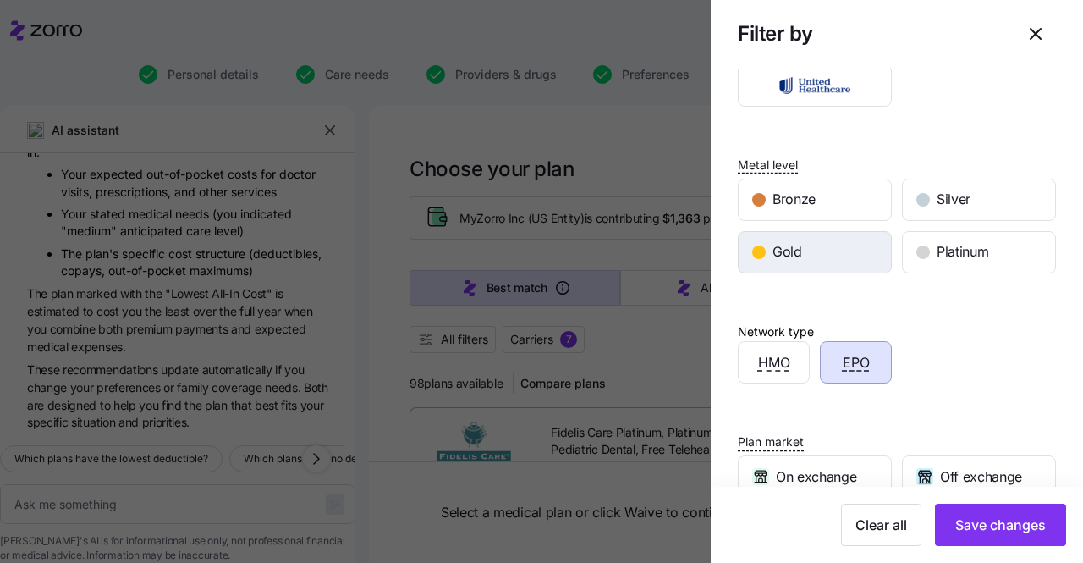
click at [839, 253] on div "Gold" at bounding box center [814, 252] width 152 height 41
click at [831, 256] on div "Gold" at bounding box center [814, 252] width 152 height 41
click at [820, 241] on div "Gold" at bounding box center [814, 252] width 152 height 41
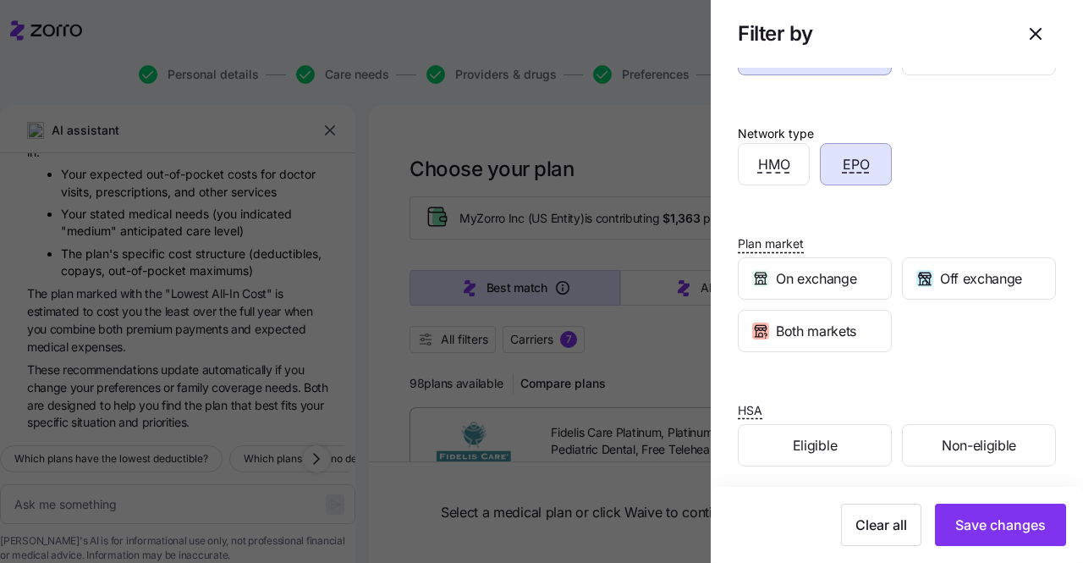
scroll to position [394, 0]
click at [1013, 542] on button "Save changes" at bounding box center [1000, 524] width 131 height 42
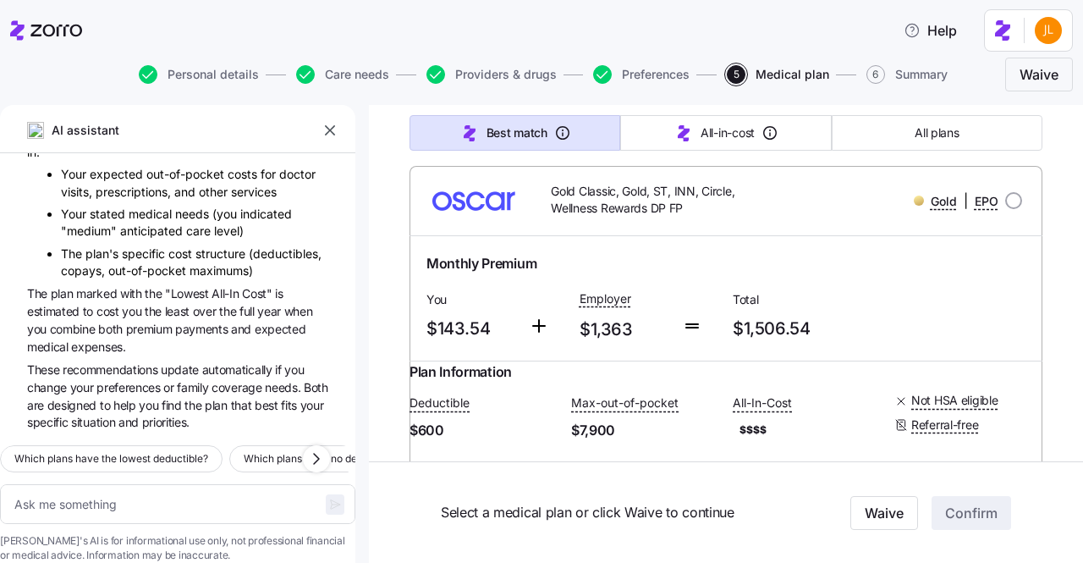
scroll to position [357, 0]
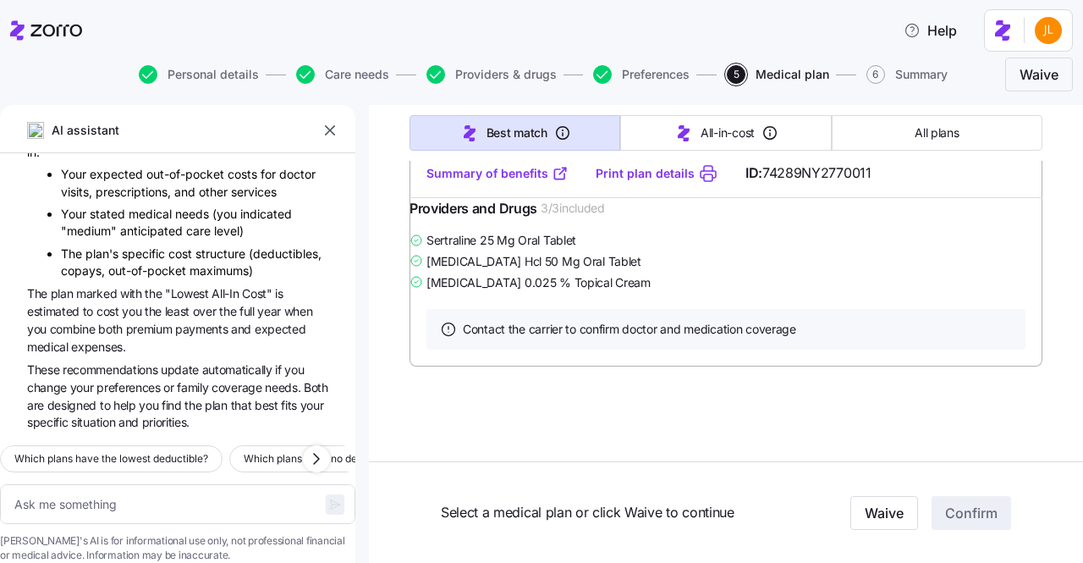
type textarea "x"
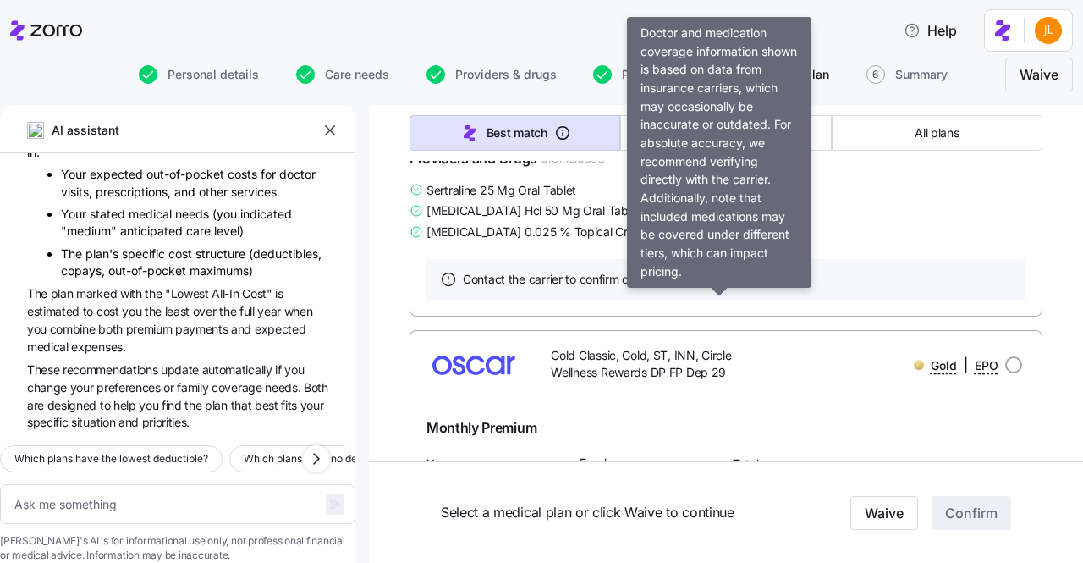
scroll to position [631, 0]
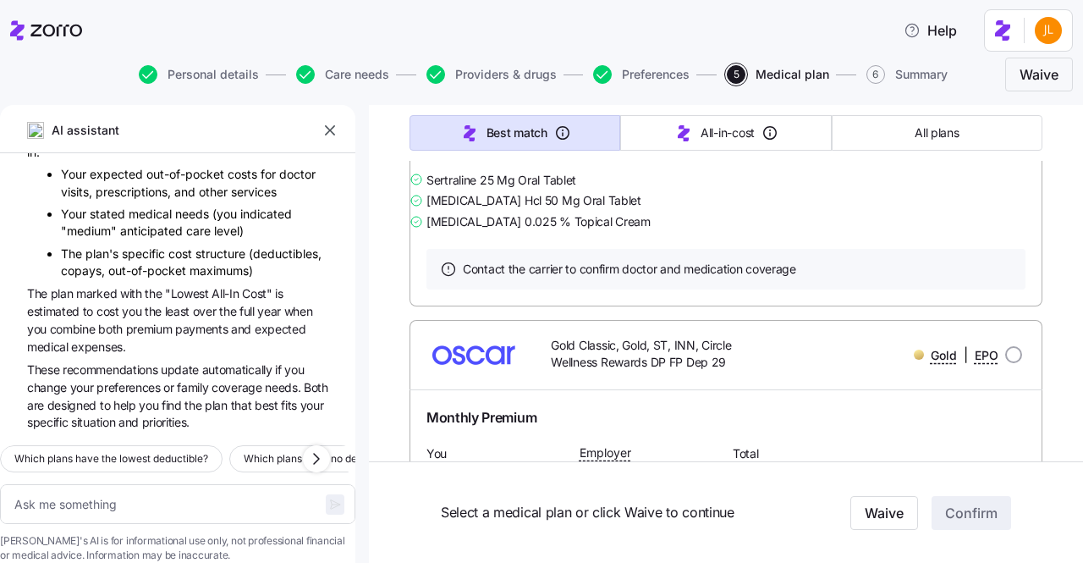
click at [328, 134] on icon "button" at bounding box center [329, 130] width 17 height 17
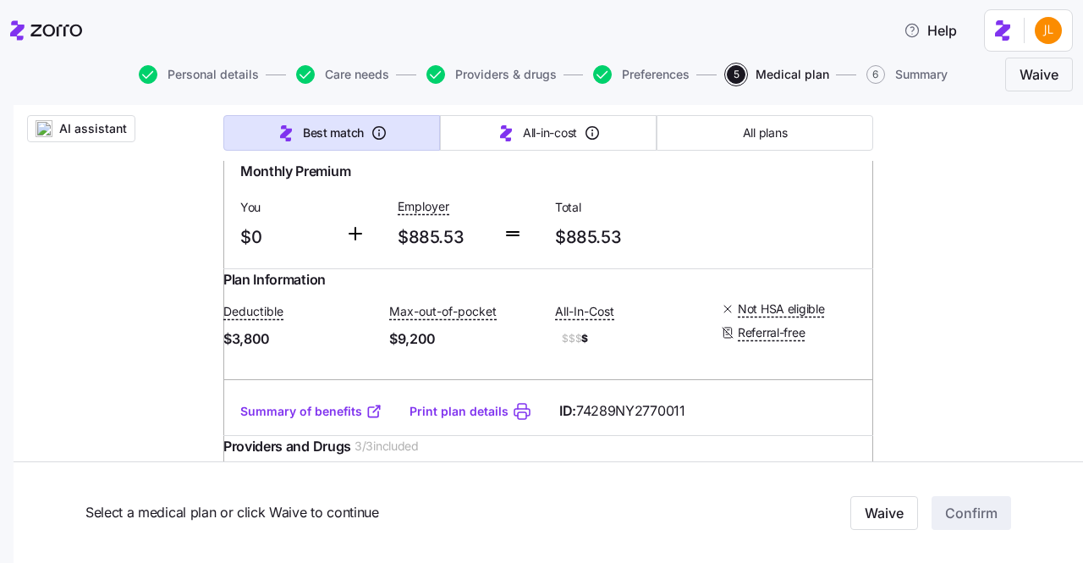
scroll to position [3067, 0]
drag, startPoint x: 656, startPoint y: 314, endPoint x: 431, endPoint y: 420, distance: 248.2
click at [431, 181] on div "Monthly Premium" at bounding box center [548, 170] width 616 height 21
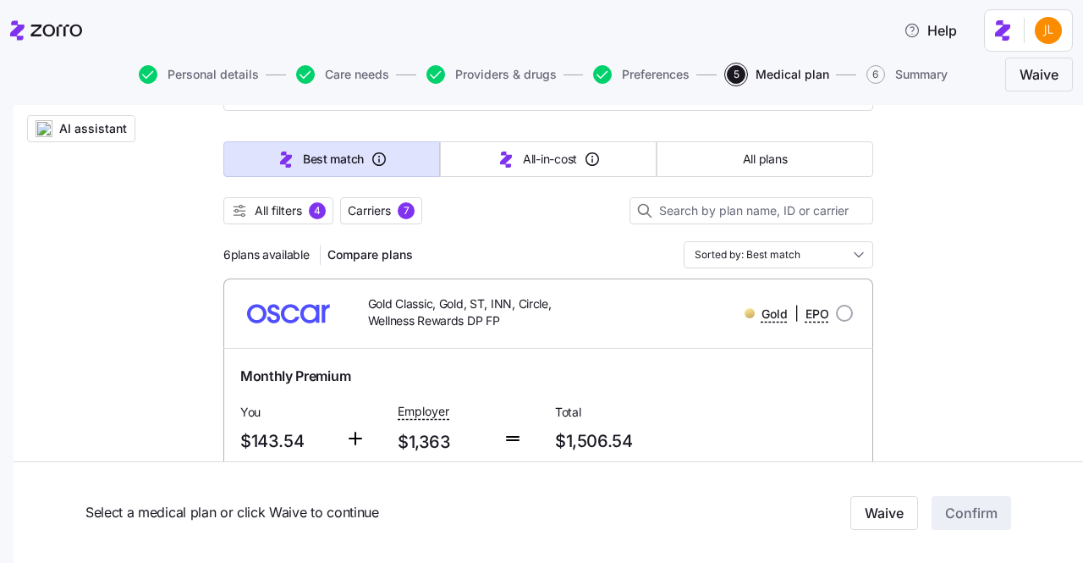
scroll to position [0, 0]
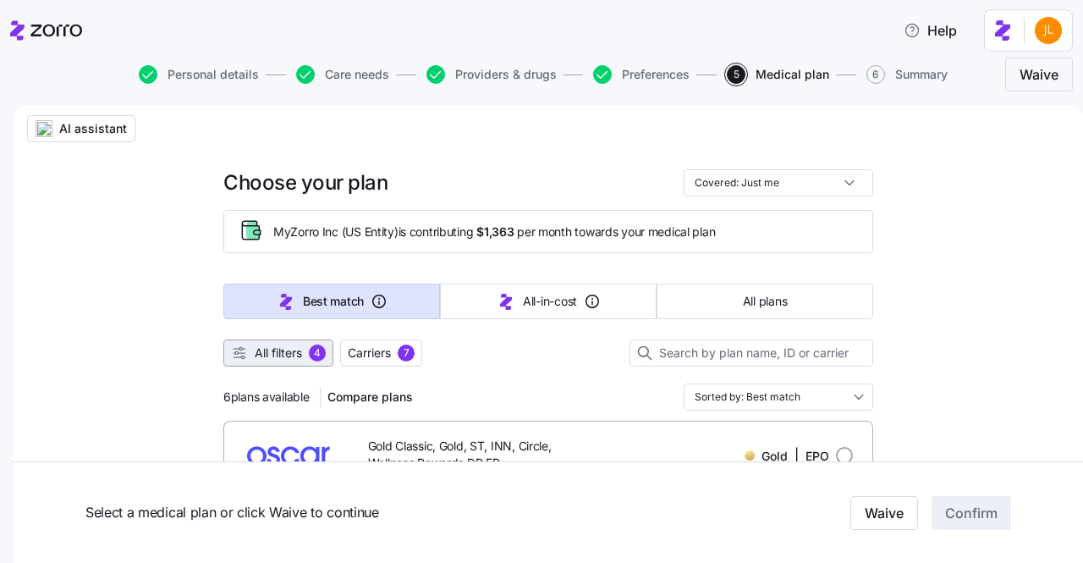
click at [291, 356] on span "All filters" at bounding box center [278, 352] width 47 height 17
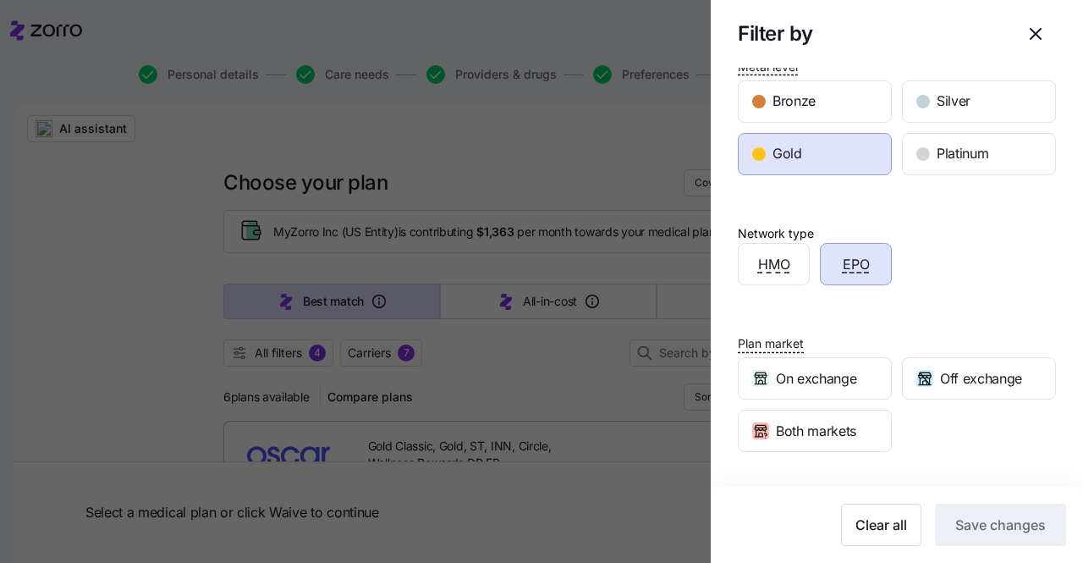
scroll to position [293, 0]
click at [587, 392] on div at bounding box center [541, 281] width 1083 height 563
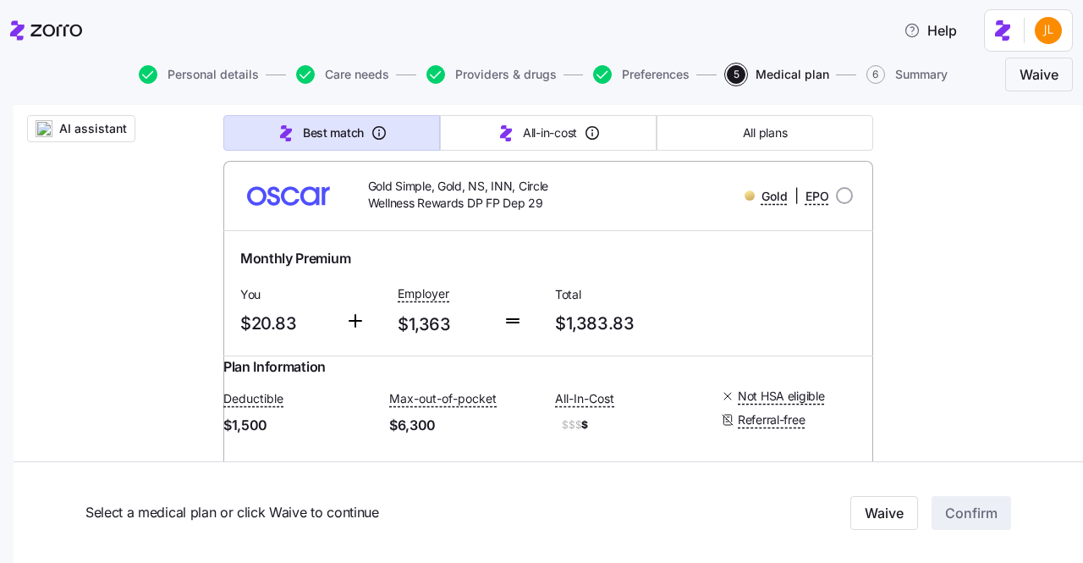
scroll to position [1891, 0]
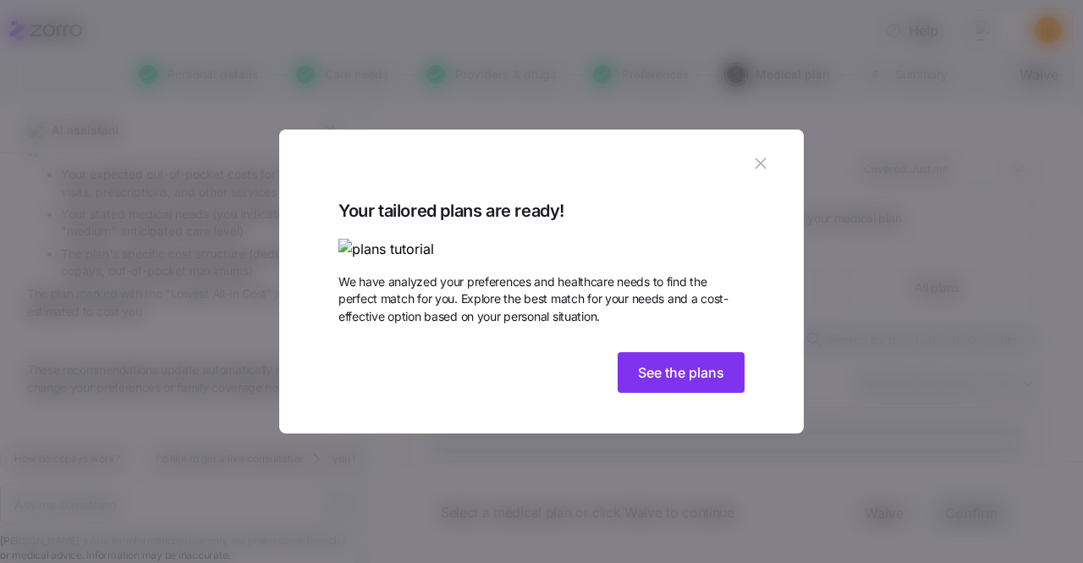
scroll to position [614, 0]
click at [755, 154] on icon "button" at bounding box center [760, 163] width 19 height 19
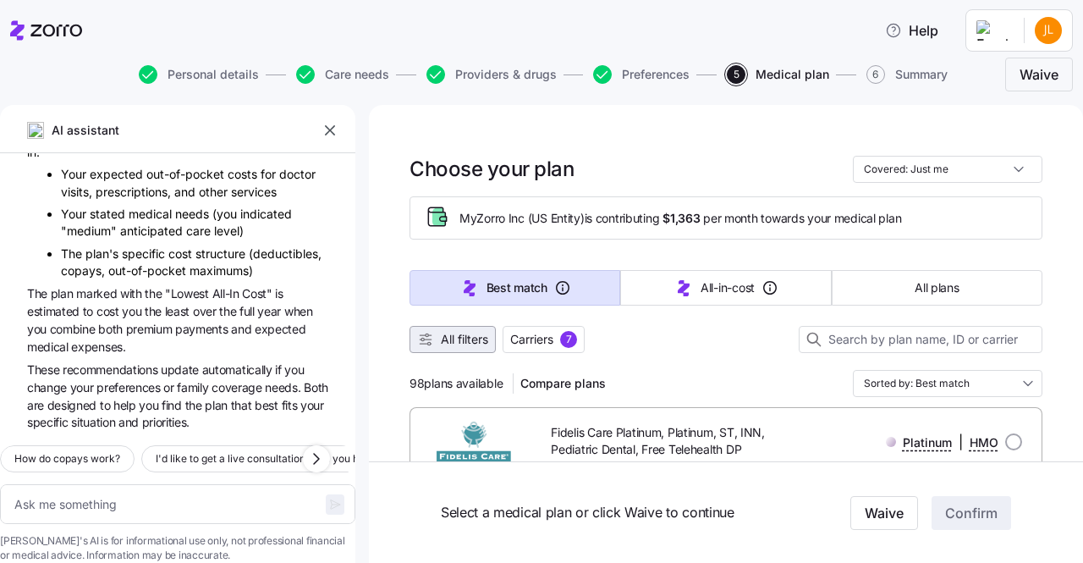
click at [436, 346] on button "All filters" at bounding box center [452, 339] width 86 height 27
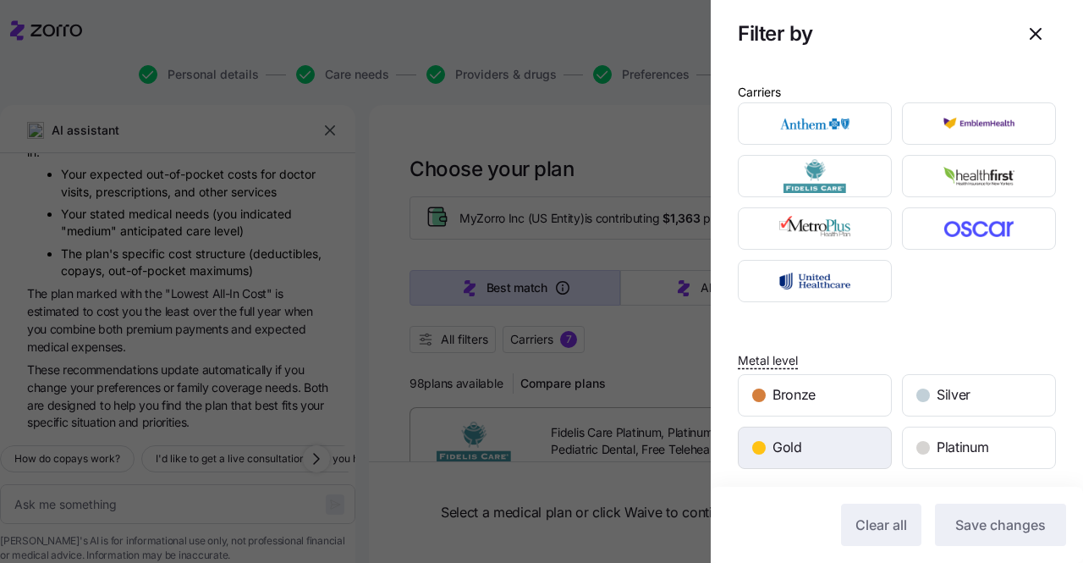
click at [842, 438] on div "Gold" at bounding box center [814, 447] width 152 height 41
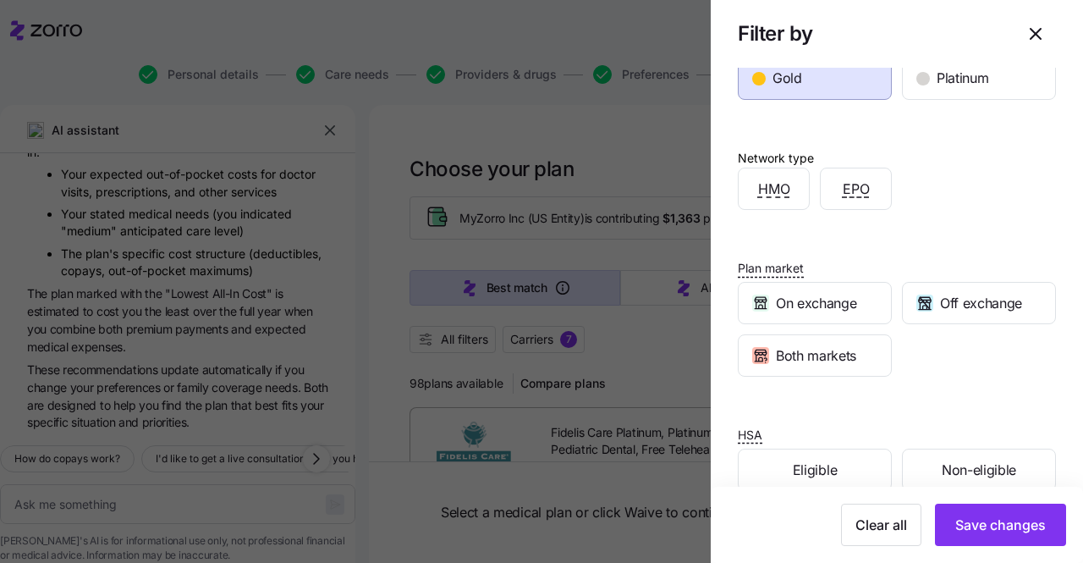
scroll to position [368, 0]
click at [841, 199] on div "EPO" at bounding box center [855, 189] width 70 height 41
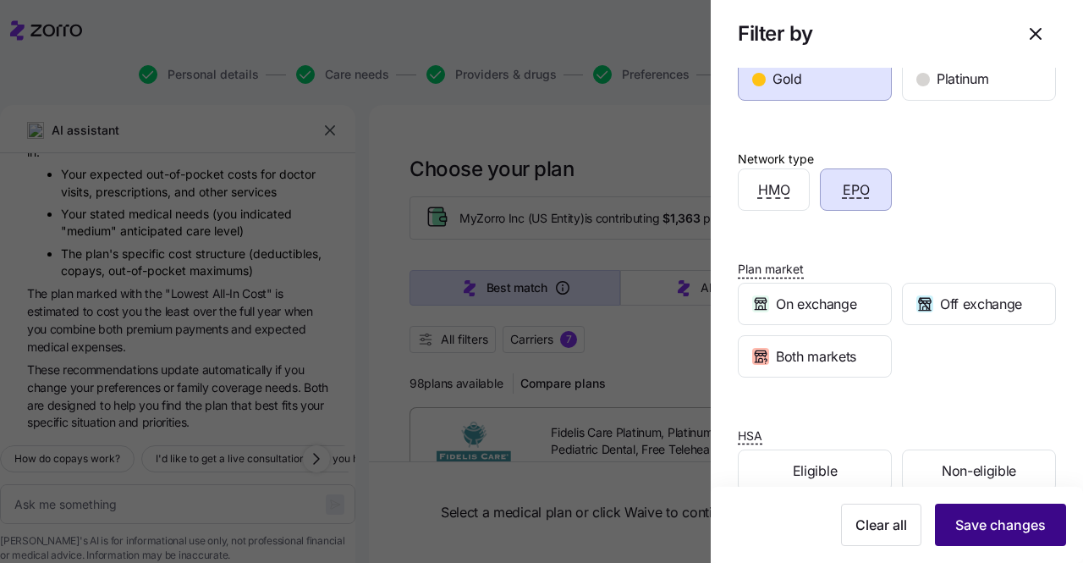
click at [1006, 535] on button "Save changes" at bounding box center [1000, 524] width 131 height 42
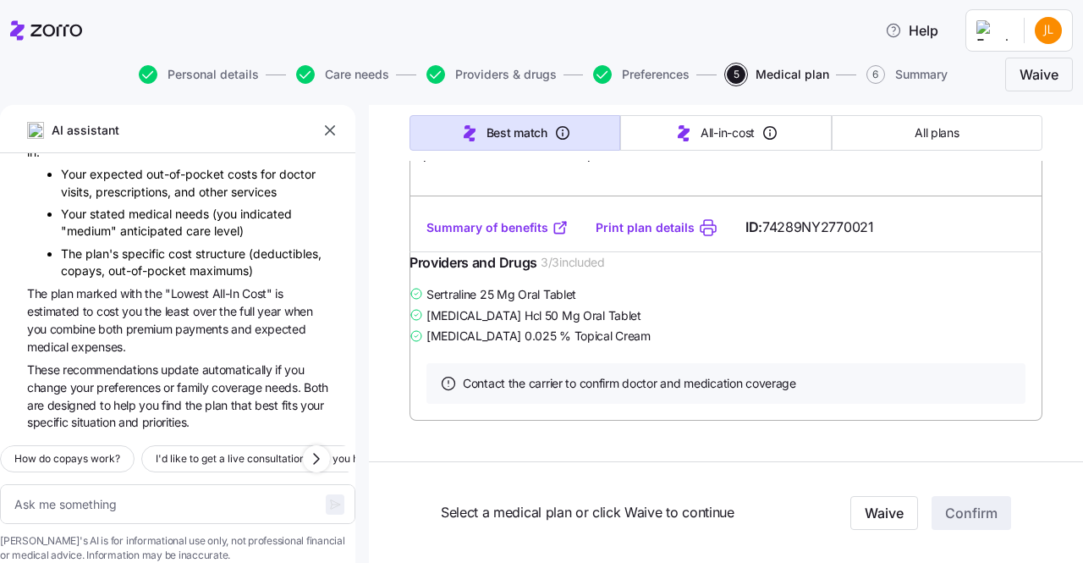
scroll to position [2399, 0]
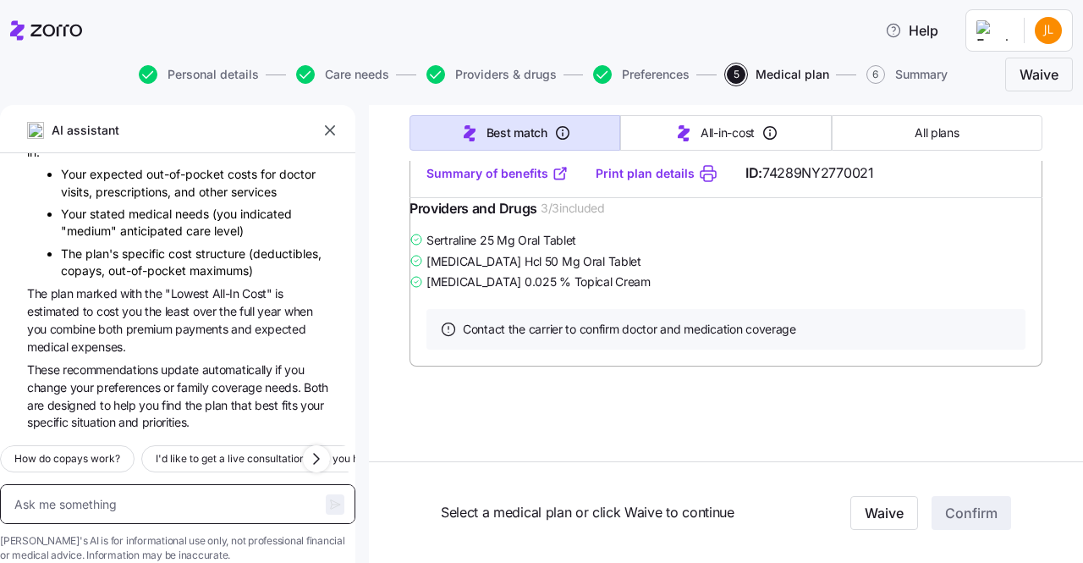
click at [183, 484] on textarea at bounding box center [177, 504] width 355 height 40
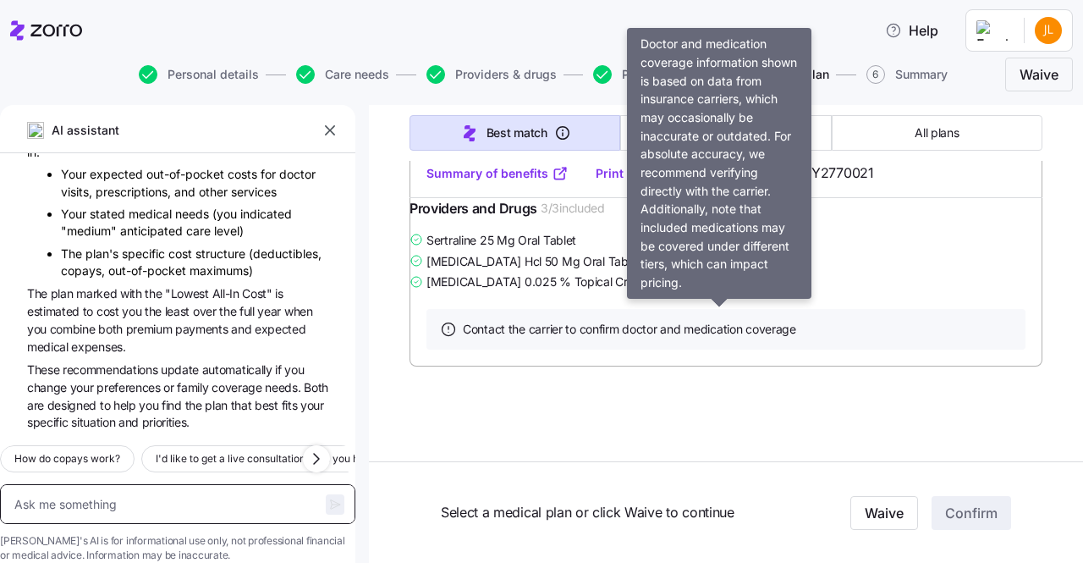
type textarea "x"
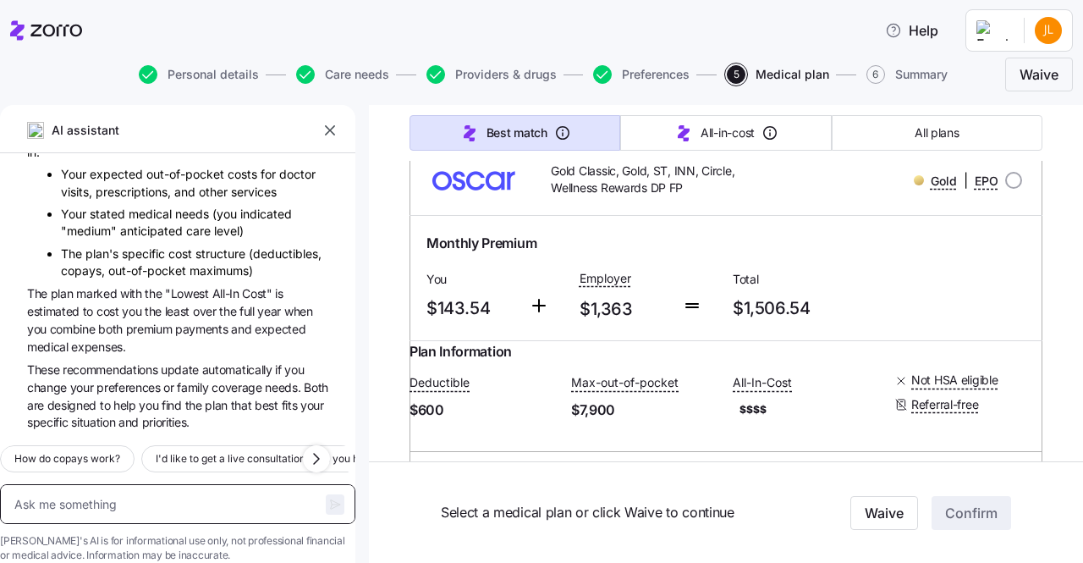
scroll to position [262, 0]
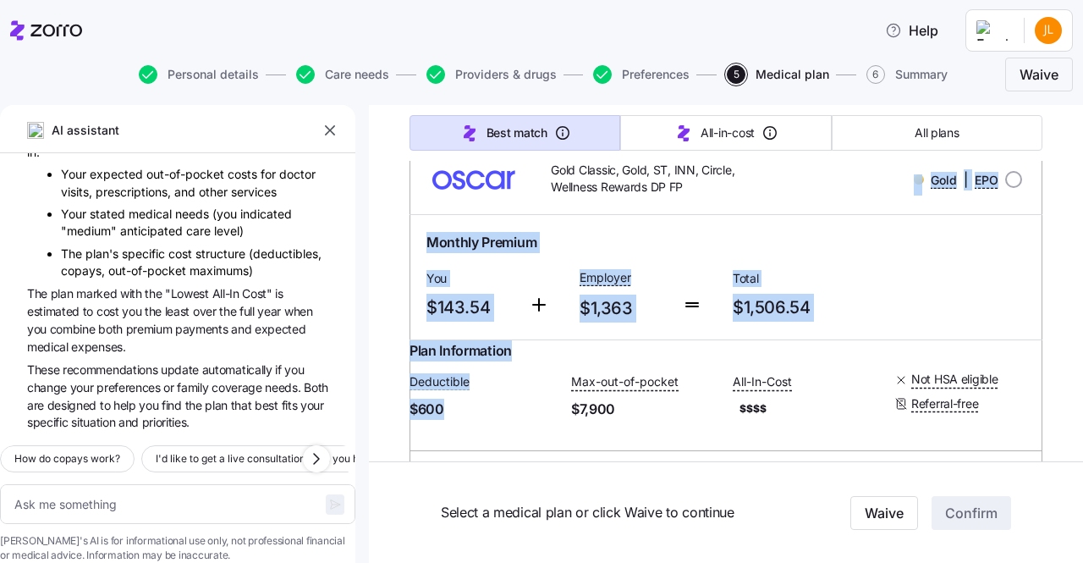
drag, startPoint x: 687, startPoint y: 197, endPoint x: 601, endPoint y: 376, distance: 198.6
click at [601, 376] on div "Gold Classic, Gold, ST, INN, Circle, Wellness Rewards DP FP Gold | EPO Monthly …" at bounding box center [725, 410] width 633 height 530
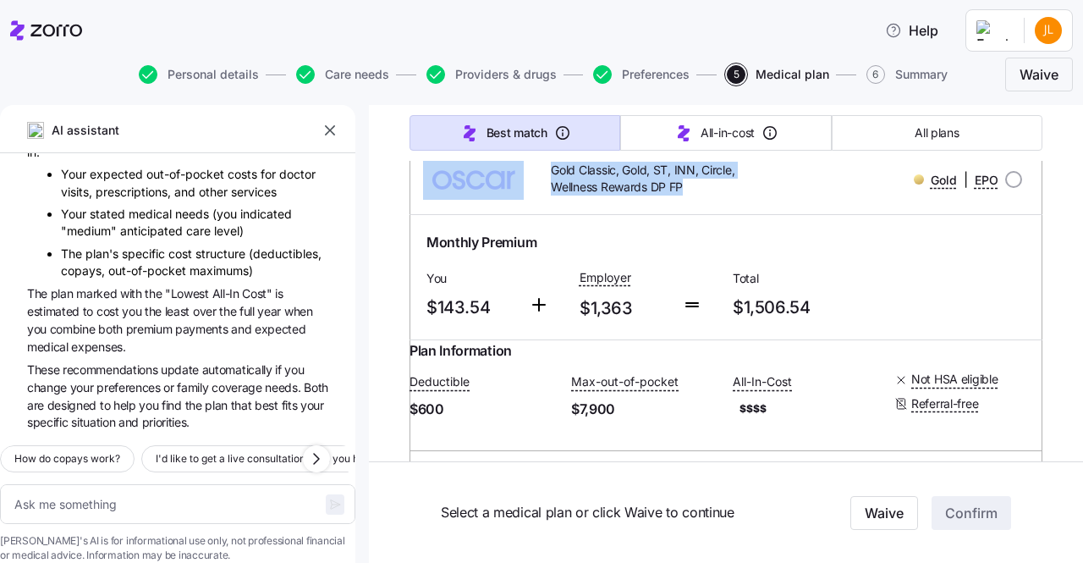
drag, startPoint x: 420, startPoint y: 158, endPoint x: 683, endPoint y: 194, distance: 266.3
copy div "All filters 2 Carriers 7 4 plans available Compare plans Gold Classic, Gold, ST…"
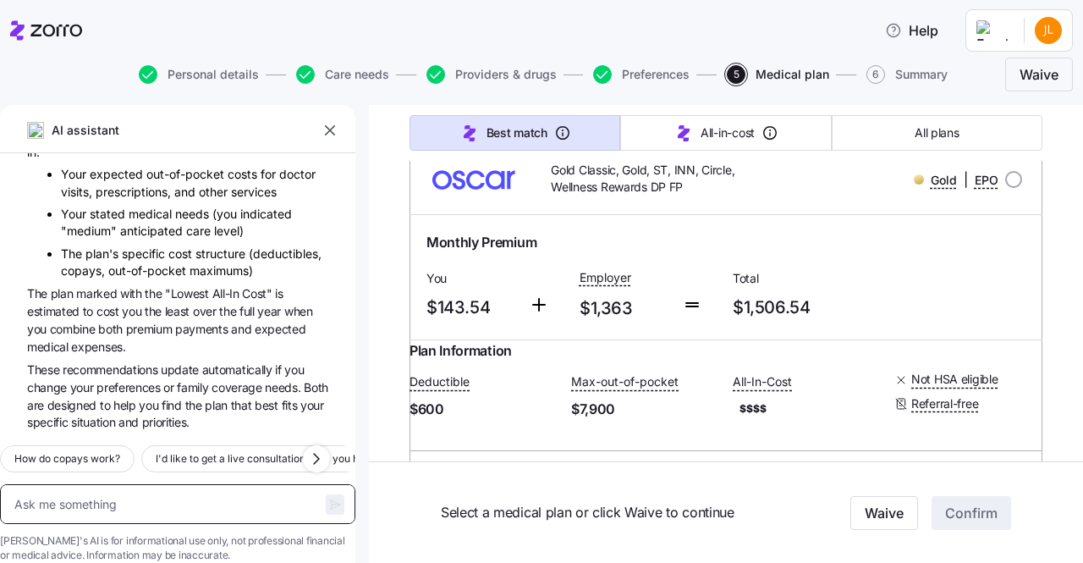
click at [173, 484] on textarea at bounding box center [177, 504] width 355 height 40
type textarea "d"
type textarea "x"
type textarea "di"
type textarea "x"
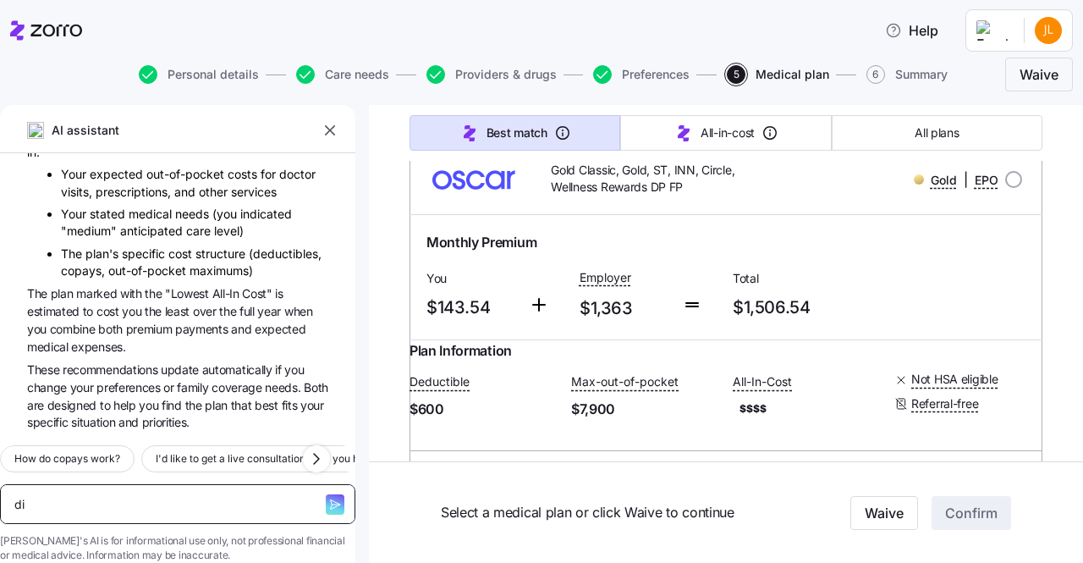
type textarea "dif"
type textarea "x"
type textarea "diff"
type textarea "x"
type textarea "diffe"
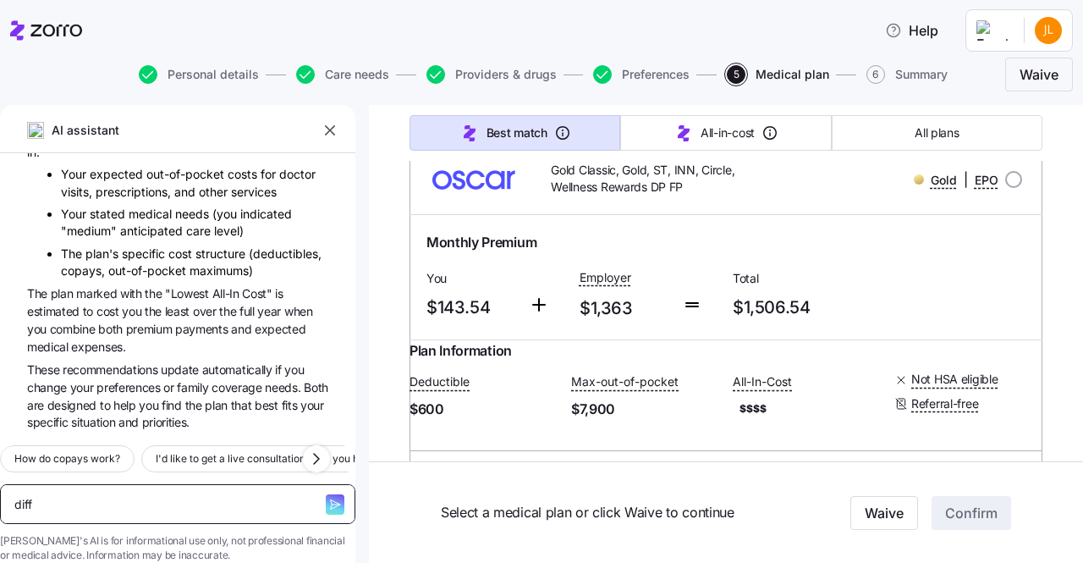
type textarea "x"
type textarea "differ"
type textarea "x"
type textarea "differe"
type textarea "x"
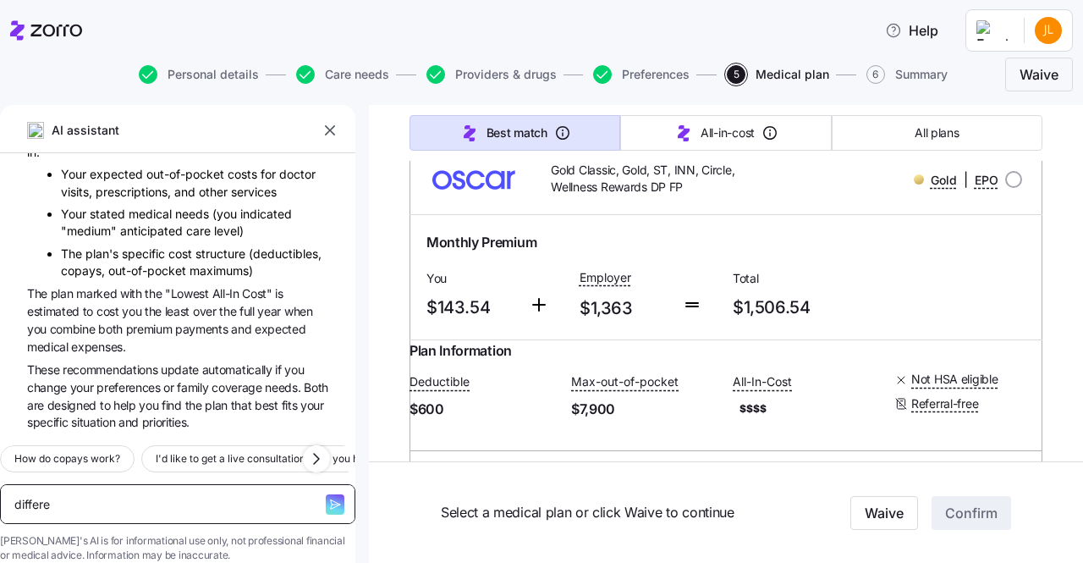
type textarea "differen"
type textarea "x"
type textarea "differenc"
type textarea "x"
type textarea "difference"
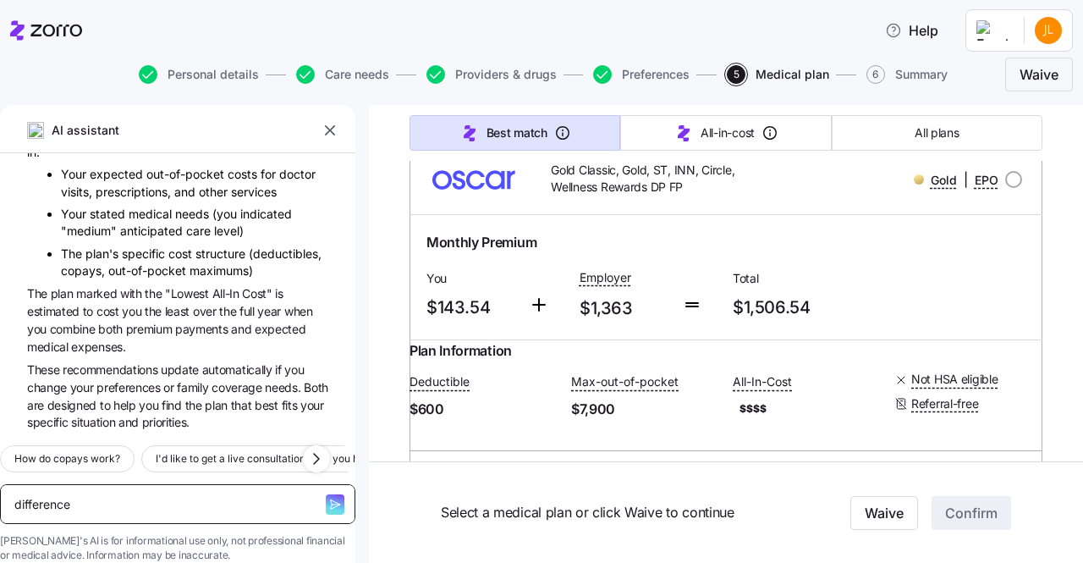
type textarea "x"
type textarea "difference"
type textarea "x"
type textarea "difference b"
type textarea "x"
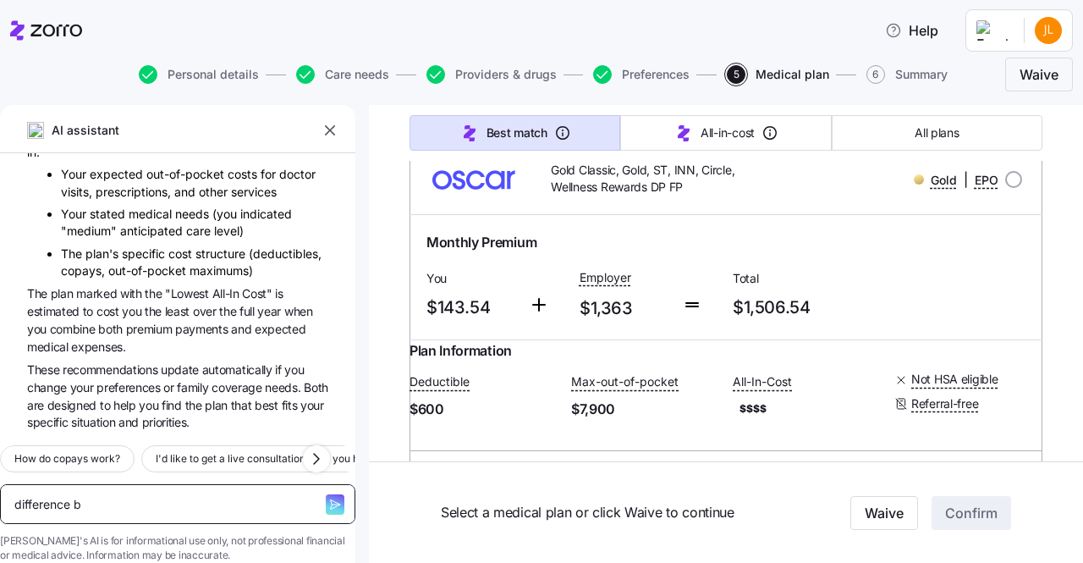
type textarea "difference be"
type textarea "x"
type textarea "difference bew"
type textarea "x"
type textarea "difference bewe"
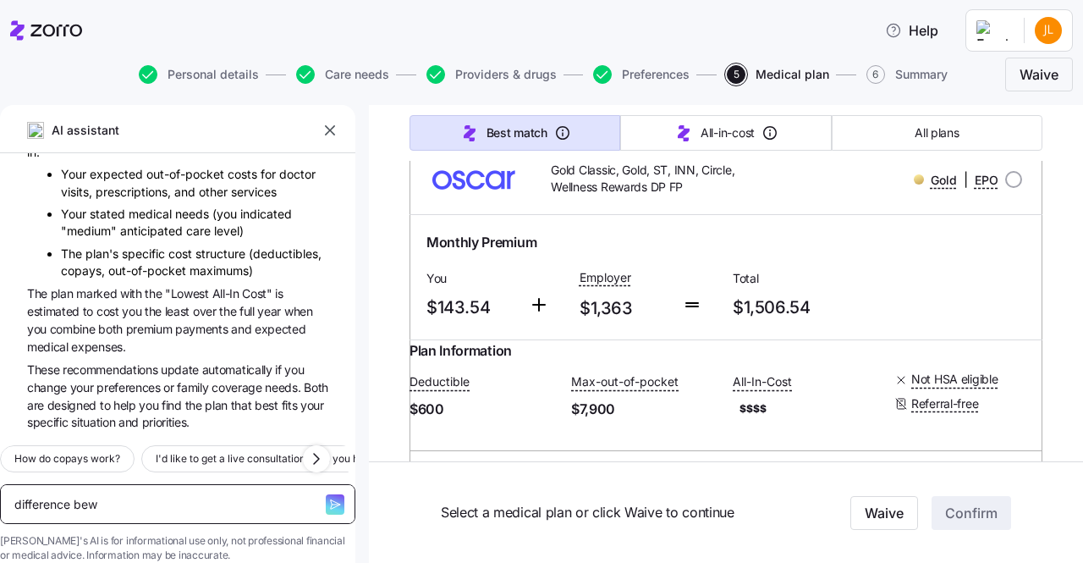
type textarea "x"
type textarea "difference bew"
type textarea "x"
type textarea "difference be"
type textarea "x"
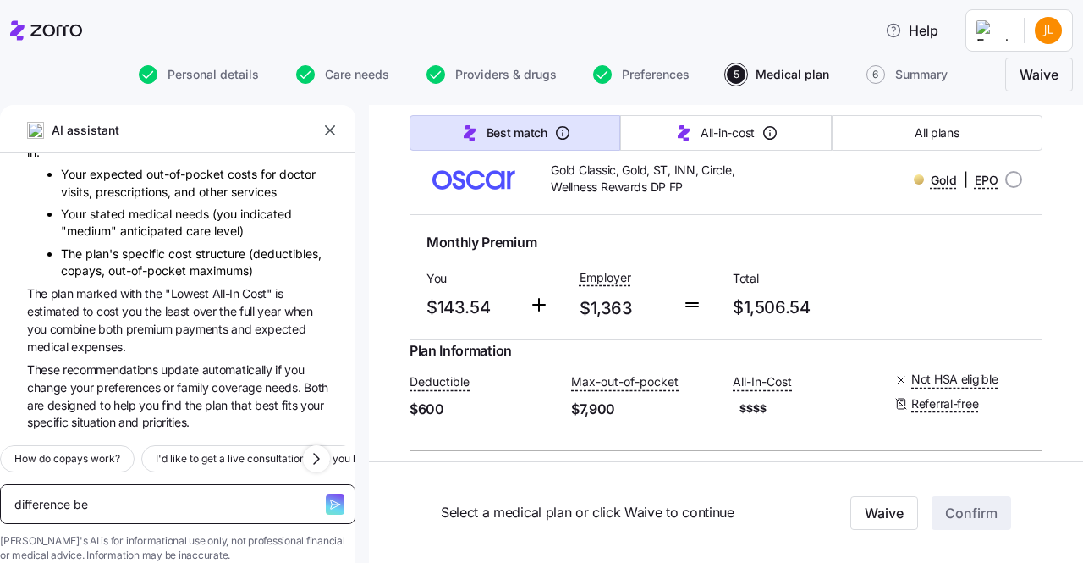
type textarea "difference bet"
type textarea "x"
type textarea "difference bete"
type textarea "x"
type textarea "difference betew"
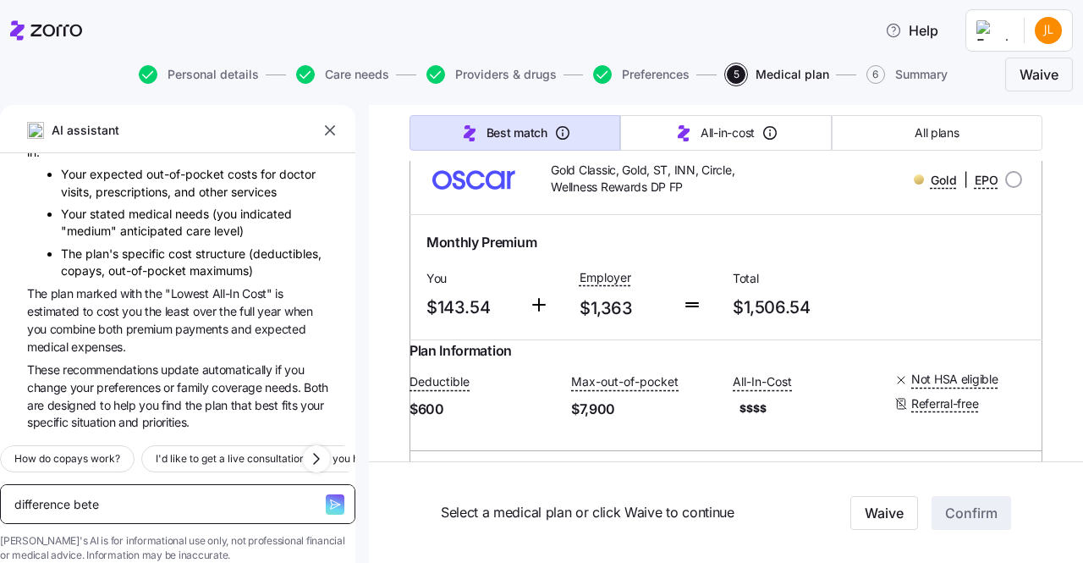
type textarea "x"
type textarea "difference betewe"
type textarea "x"
type textarea "difference betewen"
type textarea "x"
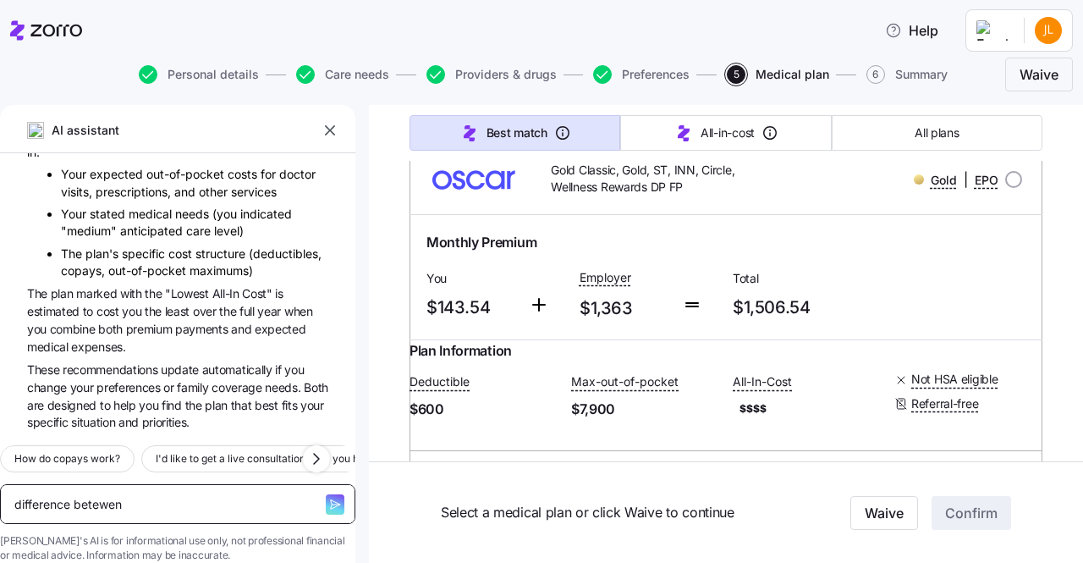
type textarea "difference betewe"
type textarea "x"
type textarea "difference betew"
type textarea "x"
type textarea "difference bete"
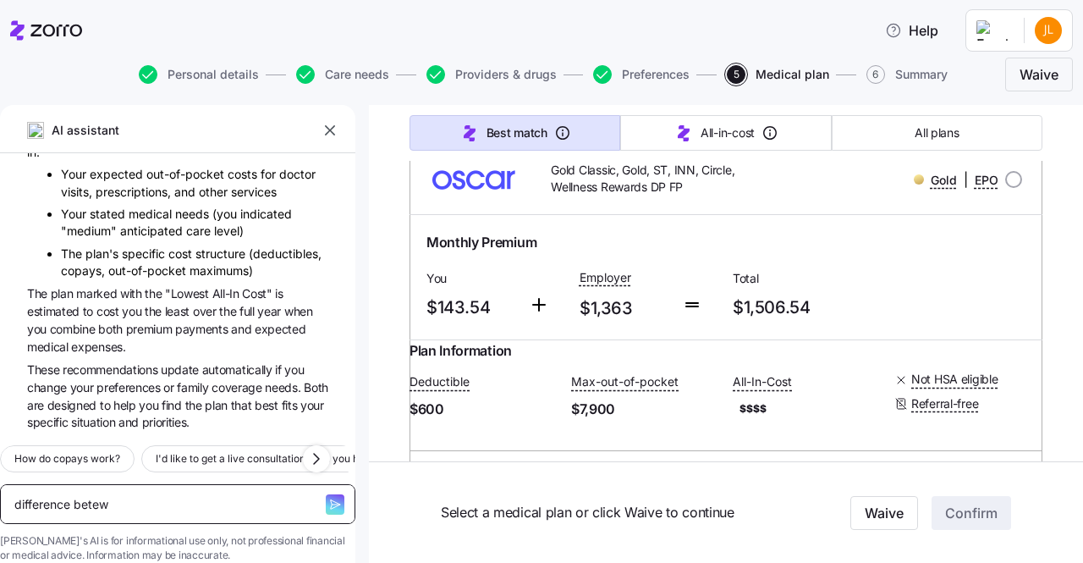
type textarea "x"
type textarea "difference bet"
type textarea "x"
type textarea "difference betw"
type textarea "x"
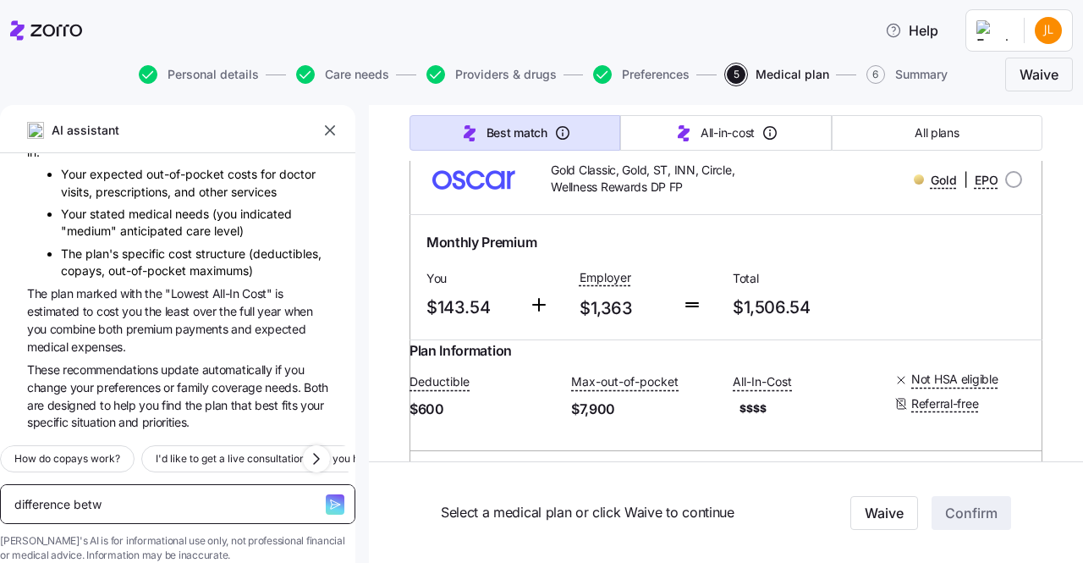
type textarea "difference betwe"
type textarea "x"
type textarea "difference betwee"
type textarea "x"
type textarea "difference between"
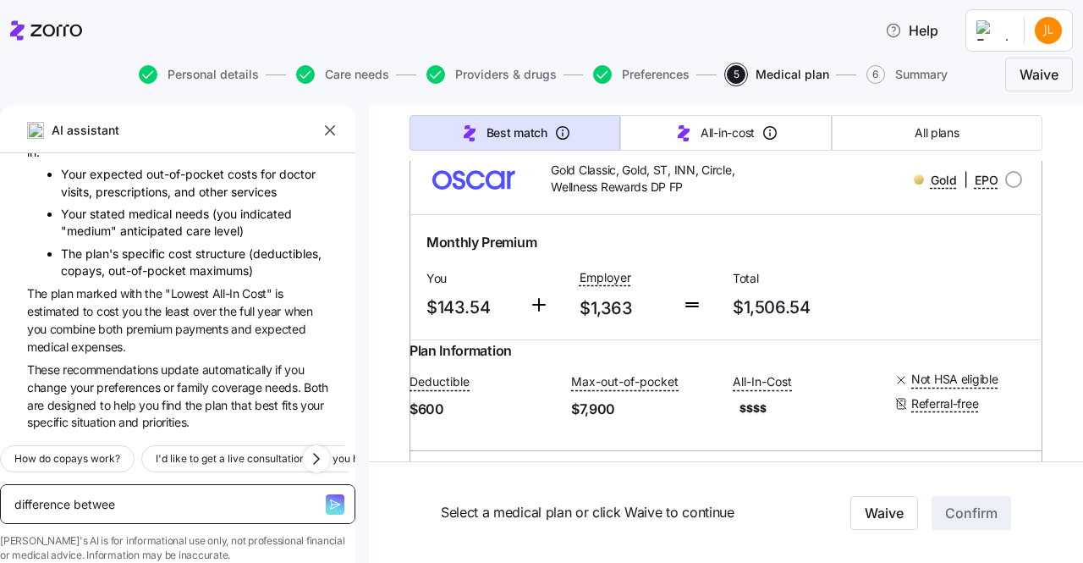
type textarea "x"
type textarea "difference between"
type textarea "x"
paste textarea "Search by plan name, ID or carrier 4 plans available Sorted by: Best match Osca…"
type textarea "difference between Search by plan name, ID or carrier 4 plans available Sorted …"
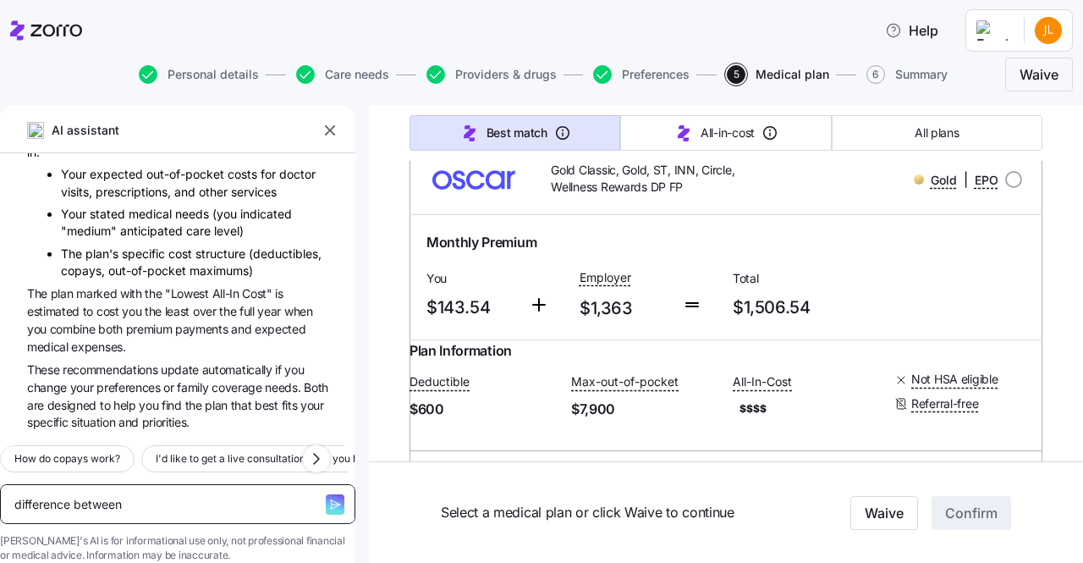
type textarea "x"
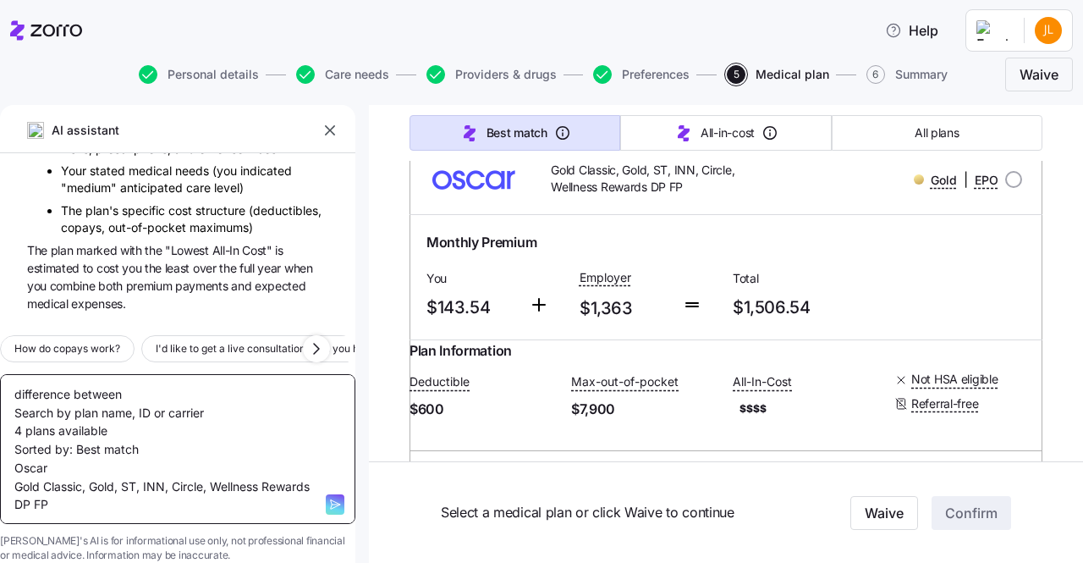
type textarea "difference between Search by plan name, ID or carrier 4 plans available Sorted …"
type textarea "x"
type textarea "difference between Search by plan name, ID or carrier 4 plans available Sorted …"
type textarea "x"
type textarea "difference between Search by plan name, ID or carrier 4 plans available Sorted …"
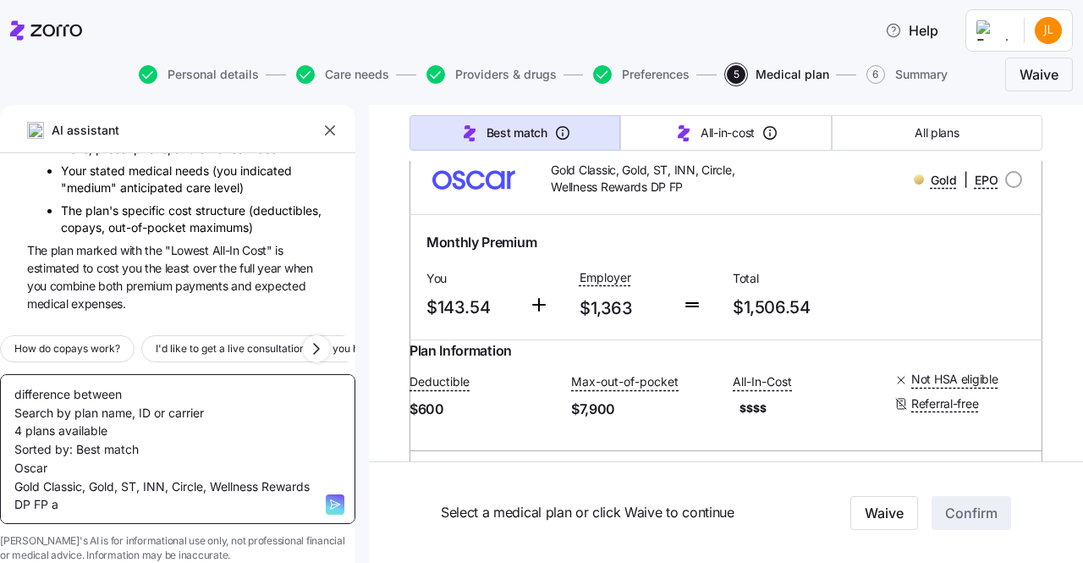
type textarea "x"
type textarea "difference between Search by plan name, ID or carrier 4 plans available Sorted …"
type textarea "x"
type textarea "difference between Search by plan name, ID or carrier 4 plans available Sorted …"
type textarea "x"
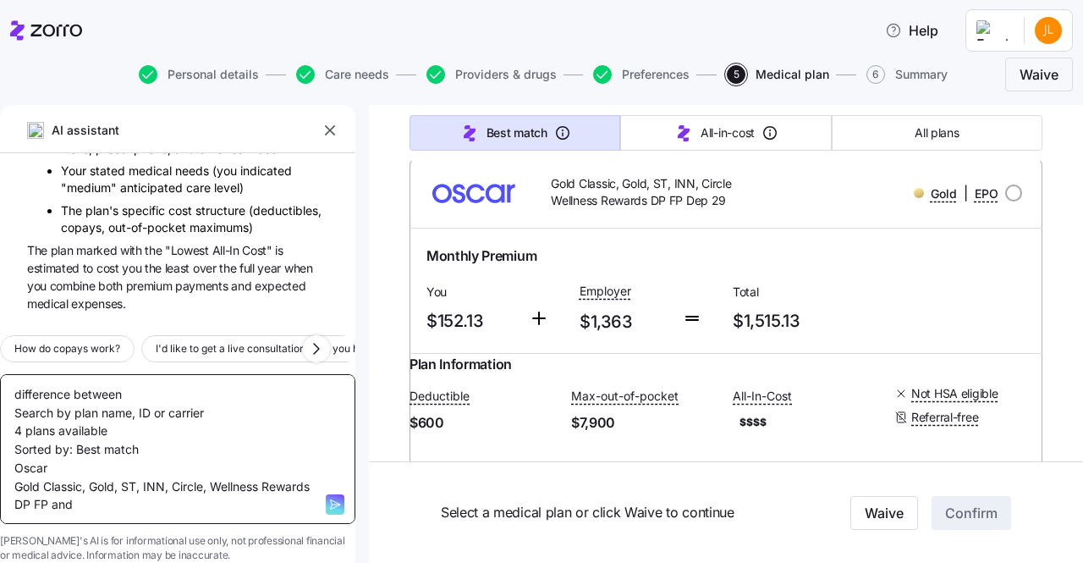
scroll to position [792, 0]
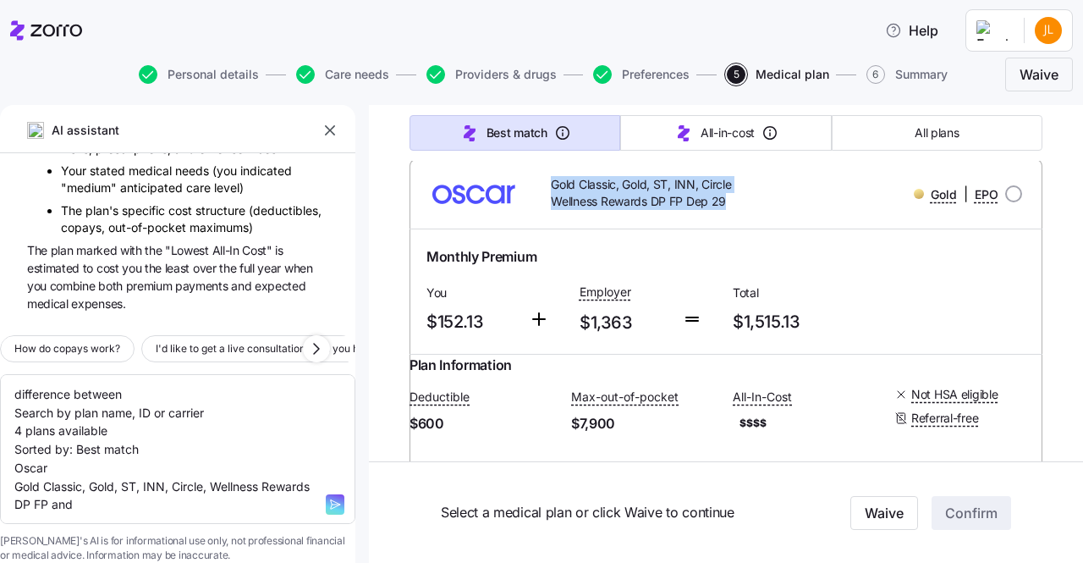
drag, startPoint x: 420, startPoint y: 228, endPoint x: 749, endPoint y: 259, distance: 330.4
click at [749, 228] on div "Gold Classic, Gold, ST, INN, Circle Wellness Rewards DP FP Dep 29 Gold | EPO" at bounding box center [725, 193] width 633 height 69
copy div "Gold Classic, Gold, ST, INN, Circle Wellness Rewards DP FP Dep 29"
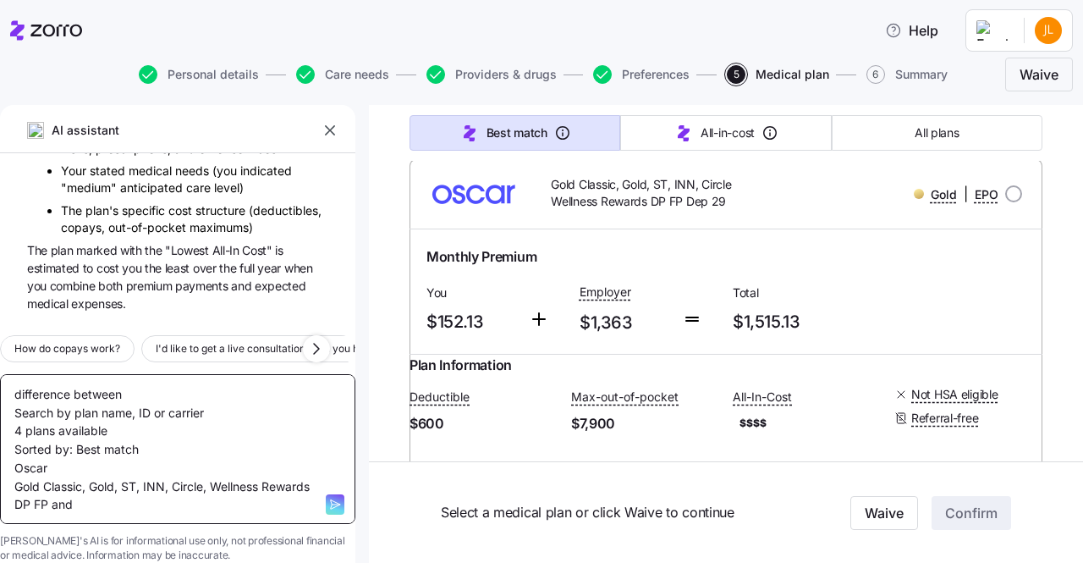
click at [221, 471] on textarea "difference between Search by plan name, ID or carrier 4 plans available Sorted …" at bounding box center [177, 449] width 355 height 150
paste textarea "Oscar Gold Classic, Gold, ST, INN, Circle Wellness Rewards DP FP Dep 29"
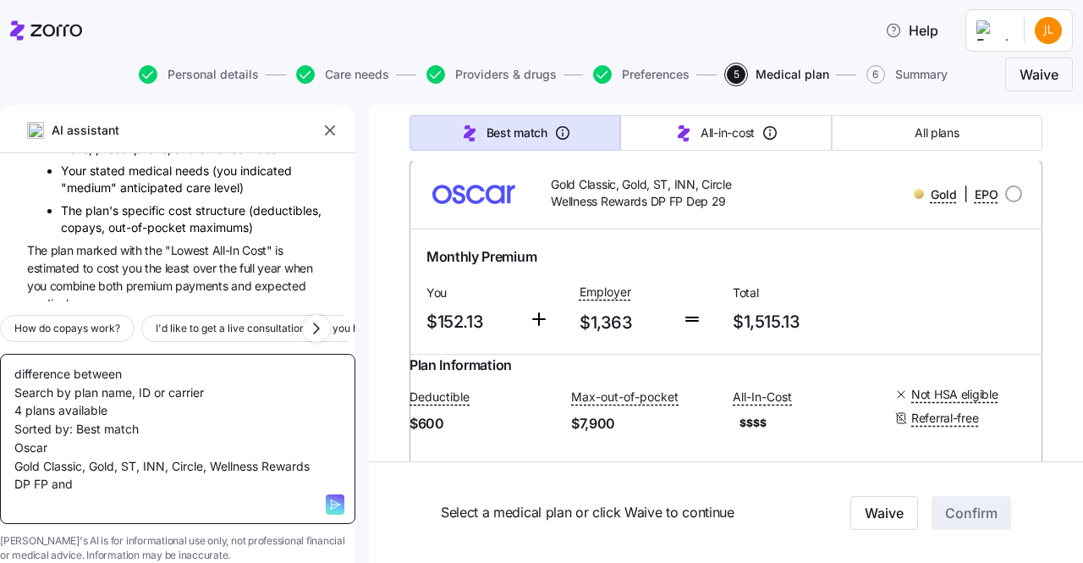
type textarea "difference between Search by plan name, ID or carrier 4 plans available Sorted …"
type textarea "x"
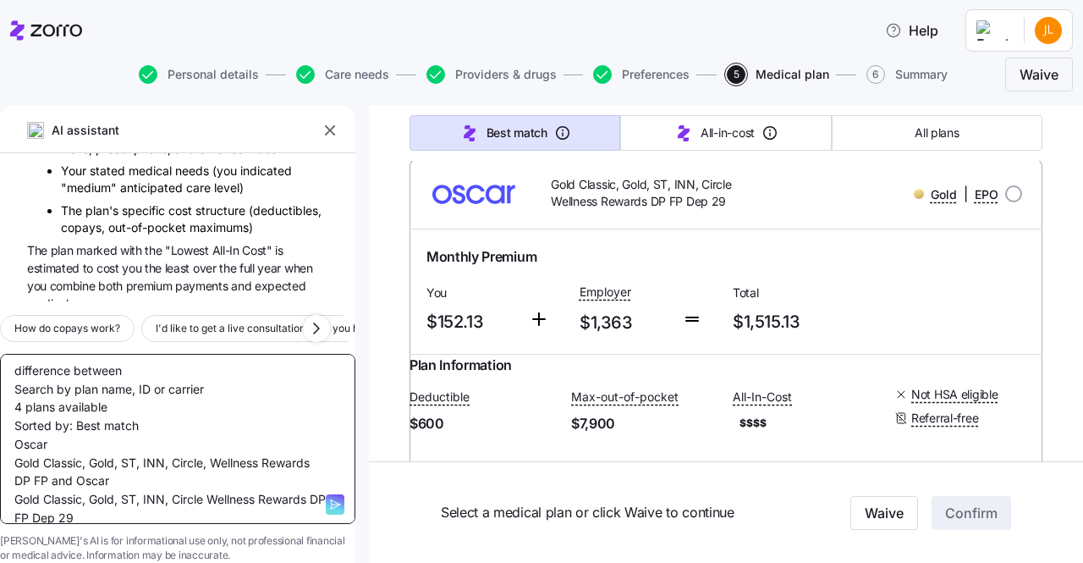
type textarea "difference between Search by plan name, ID or carrier 4 plans available Sorted …"
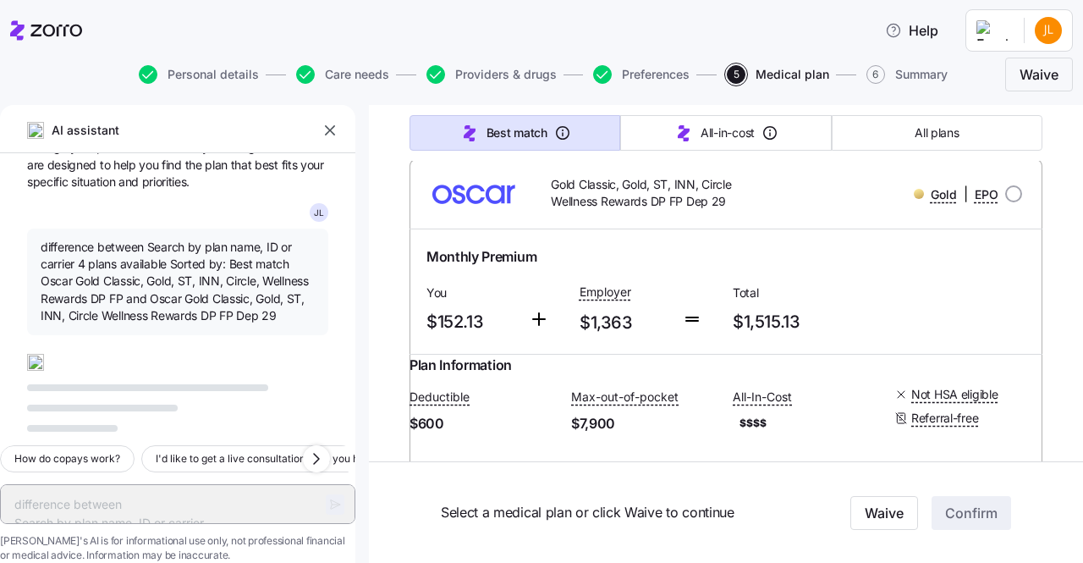
scroll to position [872, 0]
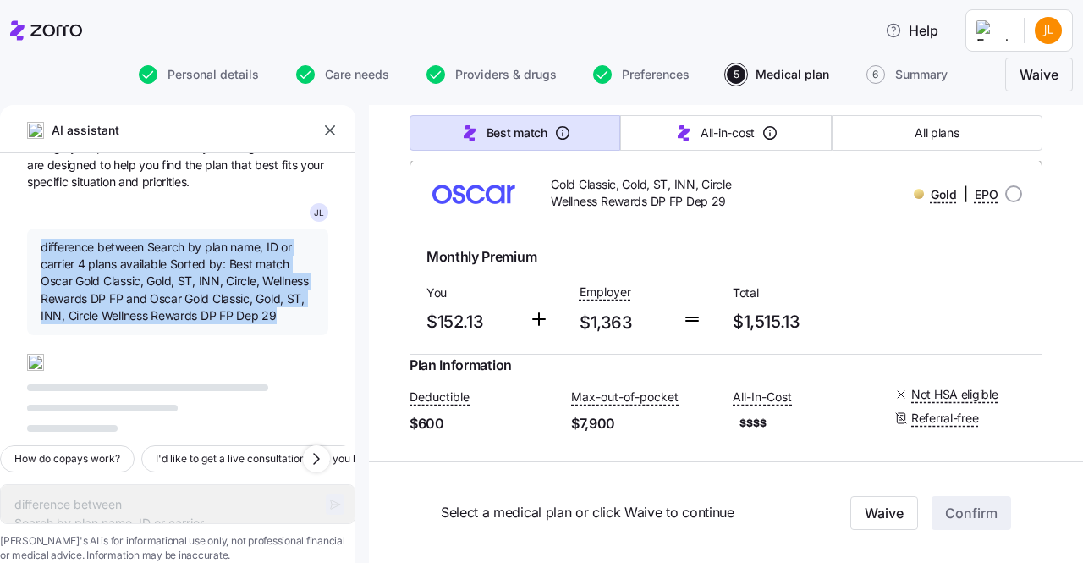
drag, startPoint x: 37, startPoint y: 207, endPoint x: 167, endPoint y: 283, distance: 150.5
click at [167, 283] on div "difference between Search by plan name, ID or carrier 4 plans available Sorted …" at bounding box center [177, 281] width 301 height 107
copy span "difference between Search by plan name, ID or carrier 4 plans available Sorted …"
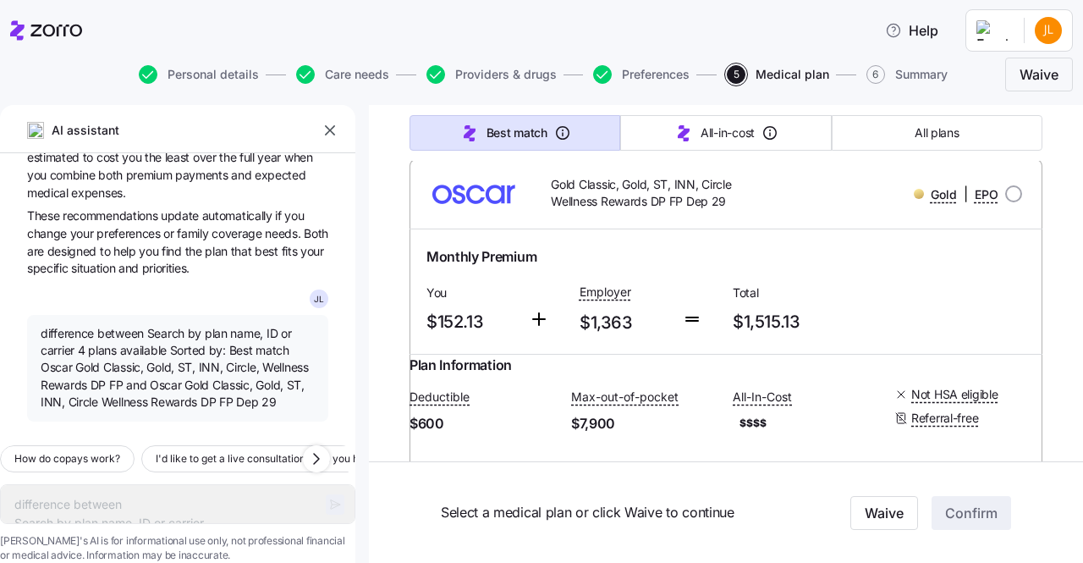
scroll to position [731, 0]
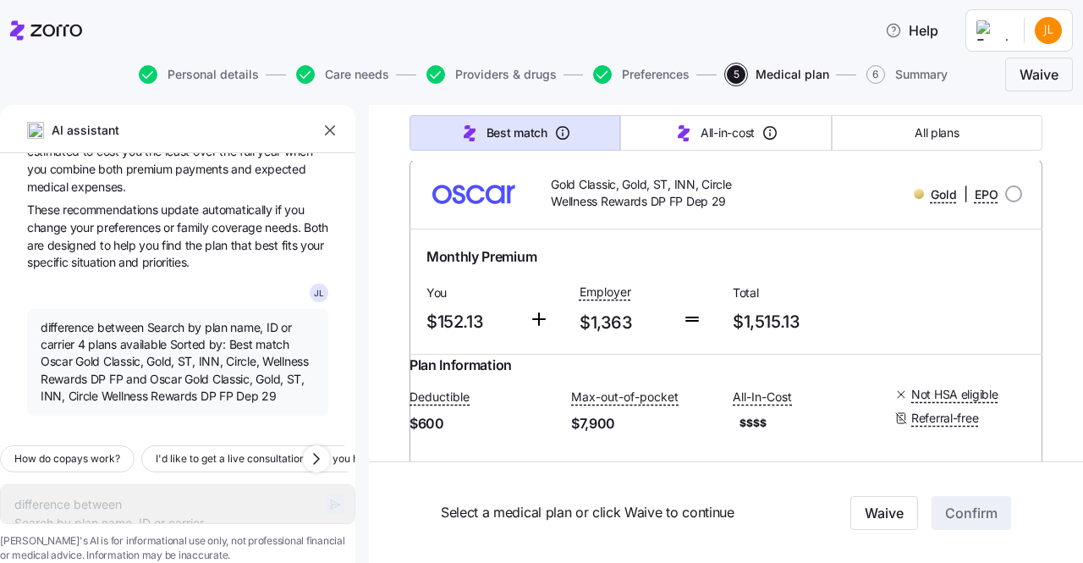
type textarea "x"
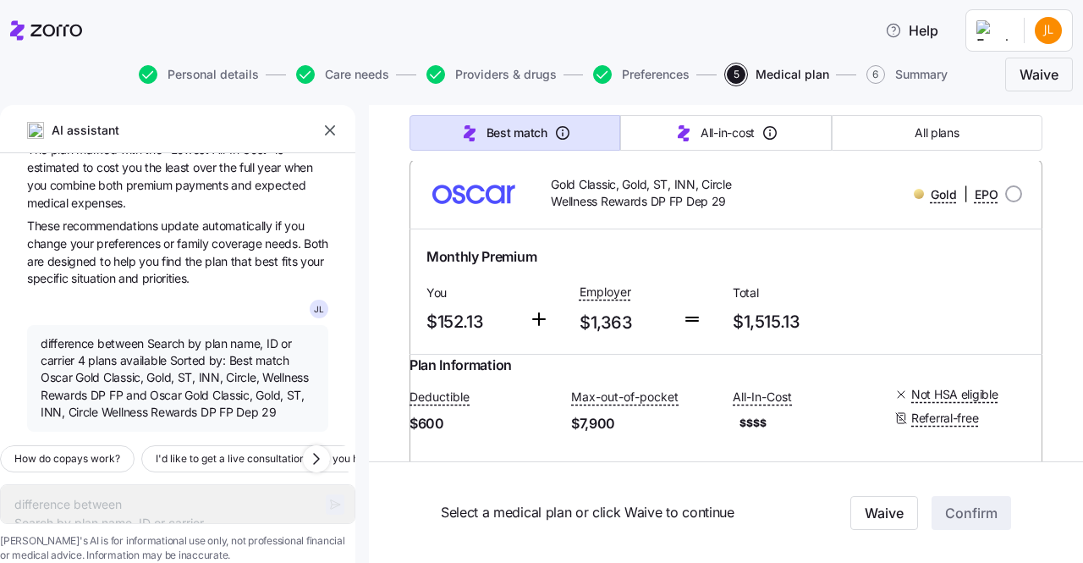
scroll to position [776, 0]
click at [178, 335] on span "difference between Search by plan name, ID or carrier 4 plans available Sorted …" at bounding box center [178, 377] width 274 height 85
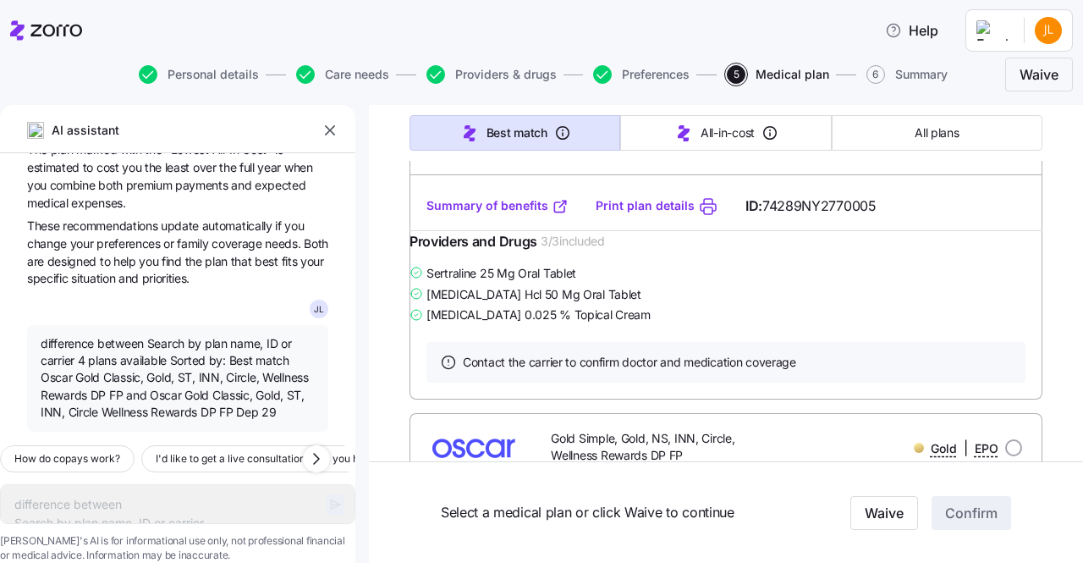
scroll to position [1081, 0]
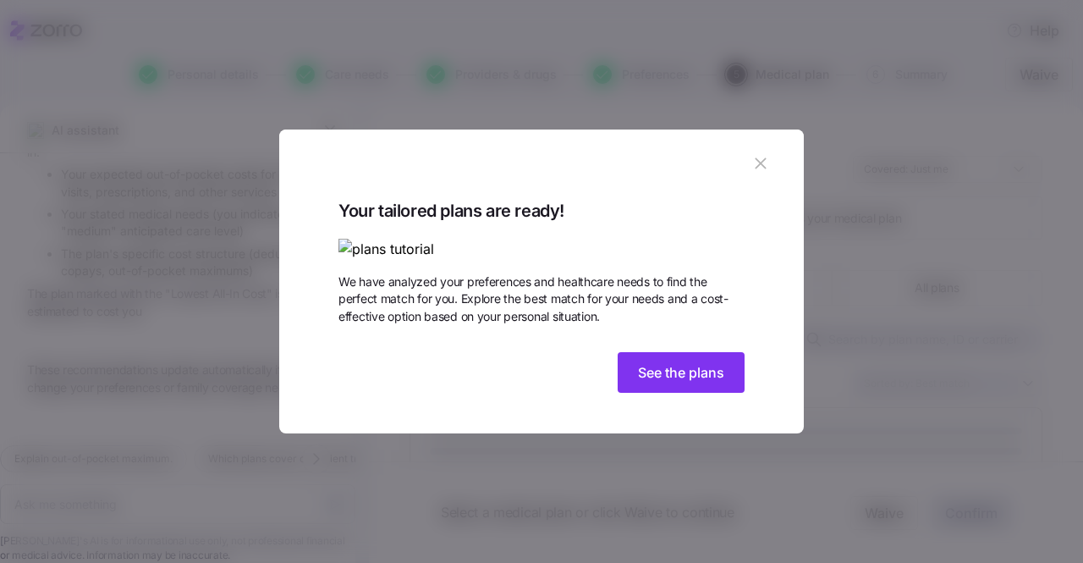
scroll to position [614, 0]
click at [751, 154] on icon "button" at bounding box center [760, 163] width 19 height 19
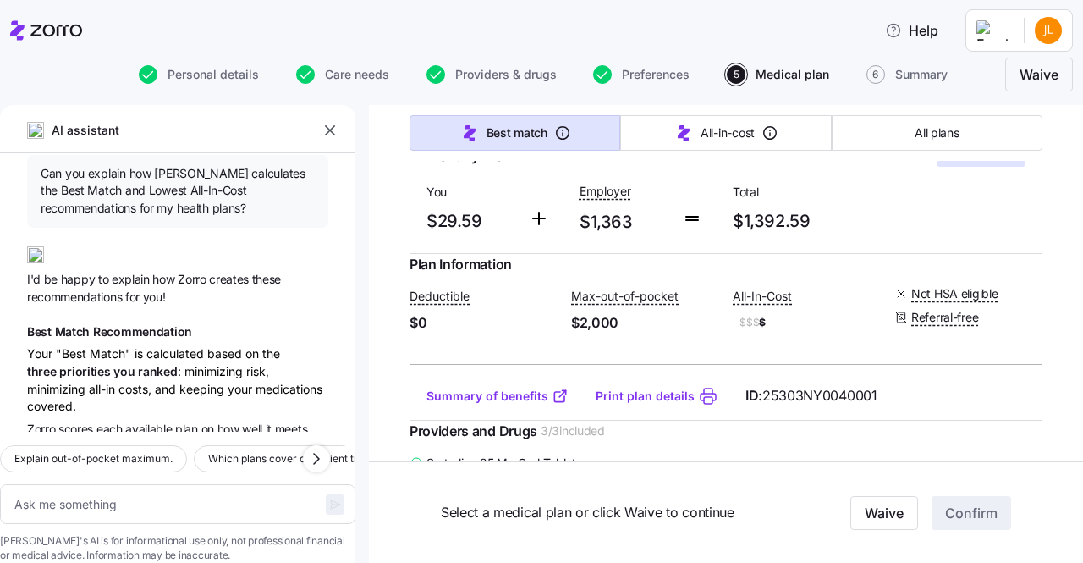
scroll to position [0, 0]
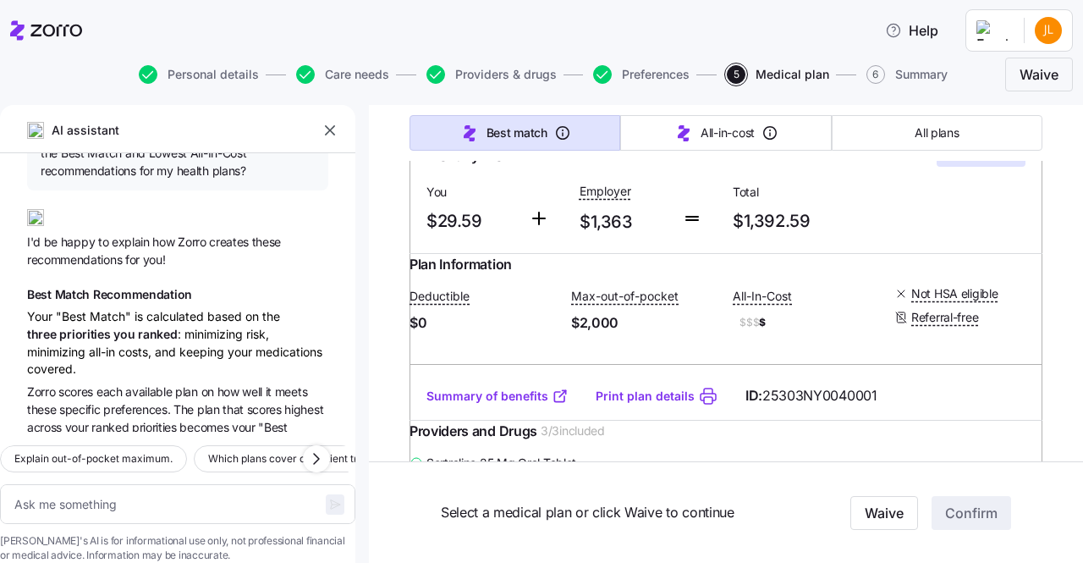
type textarea "x"
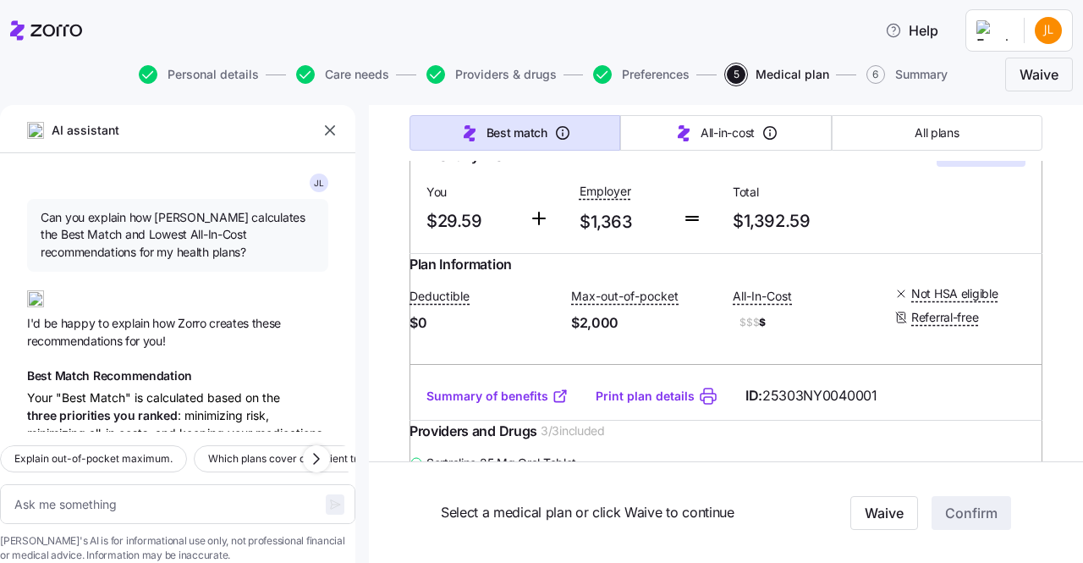
scroll to position [614, 0]
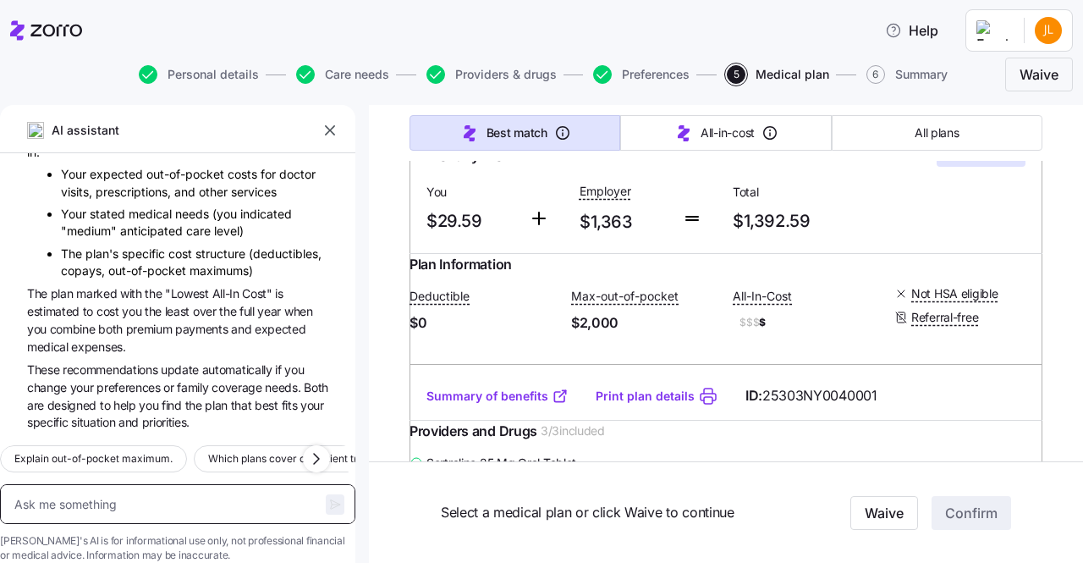
click at [122, 485] on textarea at bounding box center [177, 504] width 355 height 40
paste textarea "difference between Search by plan name, ID or carrier 4 plans available Sorted …"
type textarea "difference between Search by plan name, ID or carrier 4 plans available Sorted …"
type textarea "x"
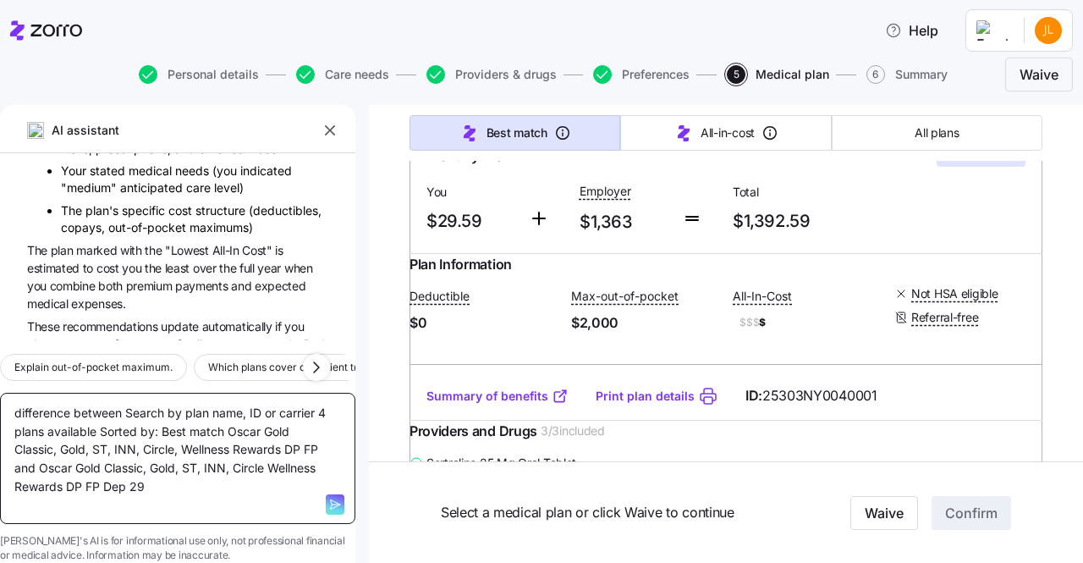
drag, startPoint x: 151, startPoint y: 387, endPoint x: 83, endPoint y: 422, distance: 76.4
click at [83, 422] on textarea "difference between Search by plan name, ID or carrier 4 plans available Sorted …" at bounding box center [177, 457] width 355 height 131
type textarea "difference between=Oscar Gold Classic, Gold, ST, INN, Circle, Wellness Rewards …"
type textarea "x"
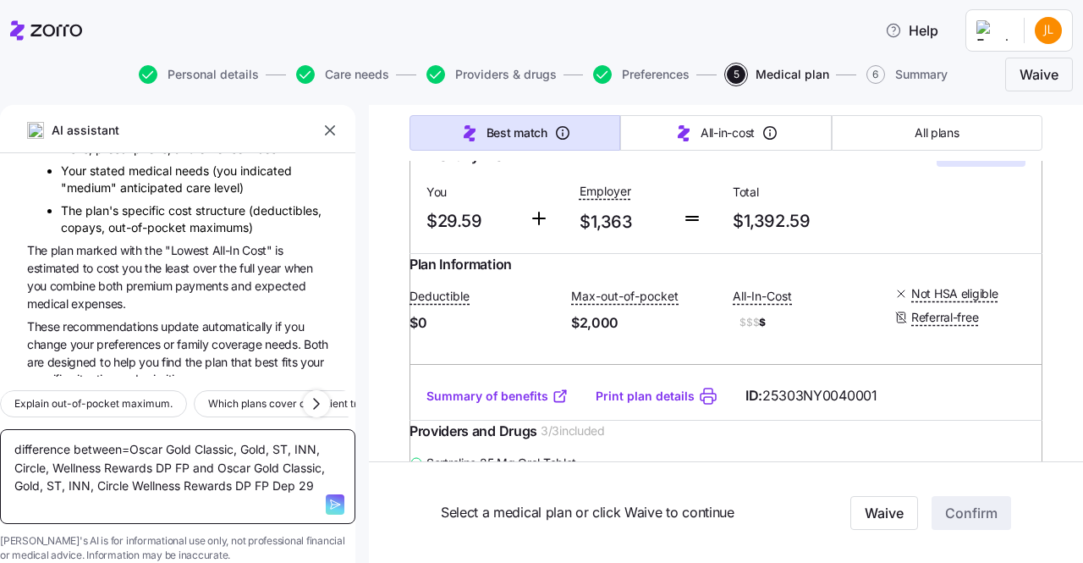
type textarea "difference betweenOscar Gold Classic, Gold, ST, INN, Circle, Wellness Rewards D…"
type textarea "x"
type textarea "difference between Oscar Gold Classic, Gold, ST, INN, Circle, Wellness Rewards …"
type textarea "x"
type textarea "difference between tOscar Gold Classic, Gold, ST, INN, Circle, Wellness Rewards…"
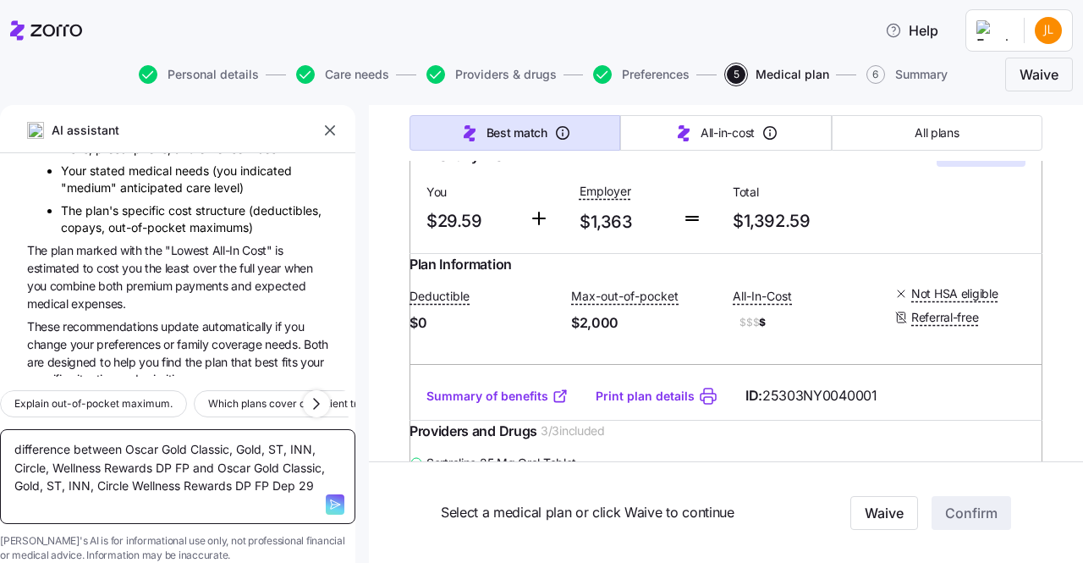
type textarea "x"
type textarea "difference between thOscar Gold Classic, Gold, ST, INN, Circle, Wellness Reward…"
type textarea "x"
type textarea "difference between theOscar Gold Classic, Gold, ST, INN, Circle, Wellness Rewar…"
type textarea "x"
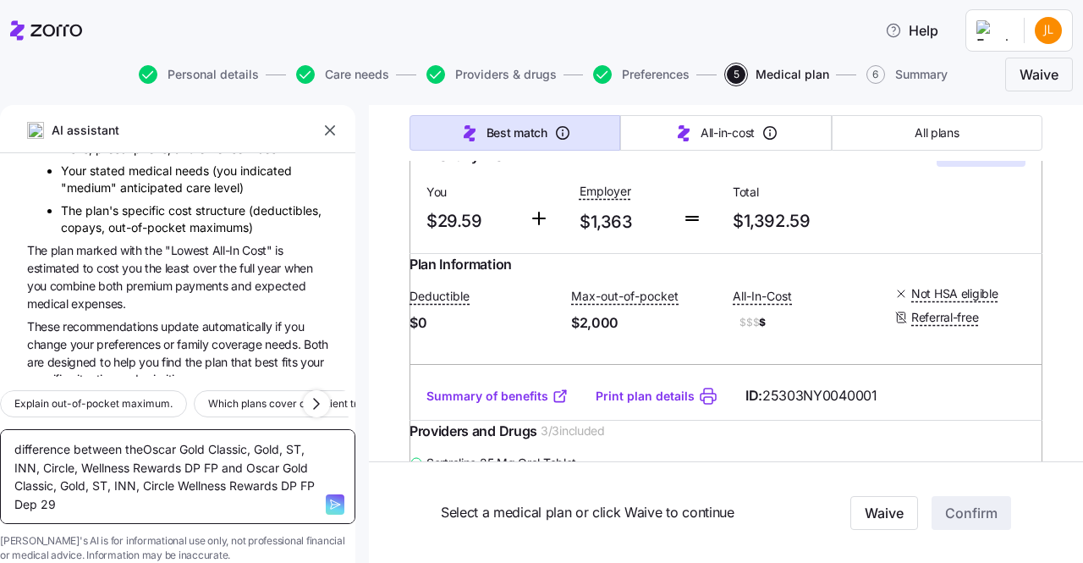
type textarea "difference between the Oscar Gold Classic, Gold, ST, INN, Circle, Wellness Rewa…"
type textarea "x"
click at [74, 456] on textarea "difference between the Oscar Gold Classic, Gold, ST, INN, Circle, Wellness Rewa…" at bounding box center [177, 476] width 355 height 95
type textarea "difference between the Oscar Gold Classic, Gold, ST, INN, Circle, Wellness Rewa…"
type textarea "x"
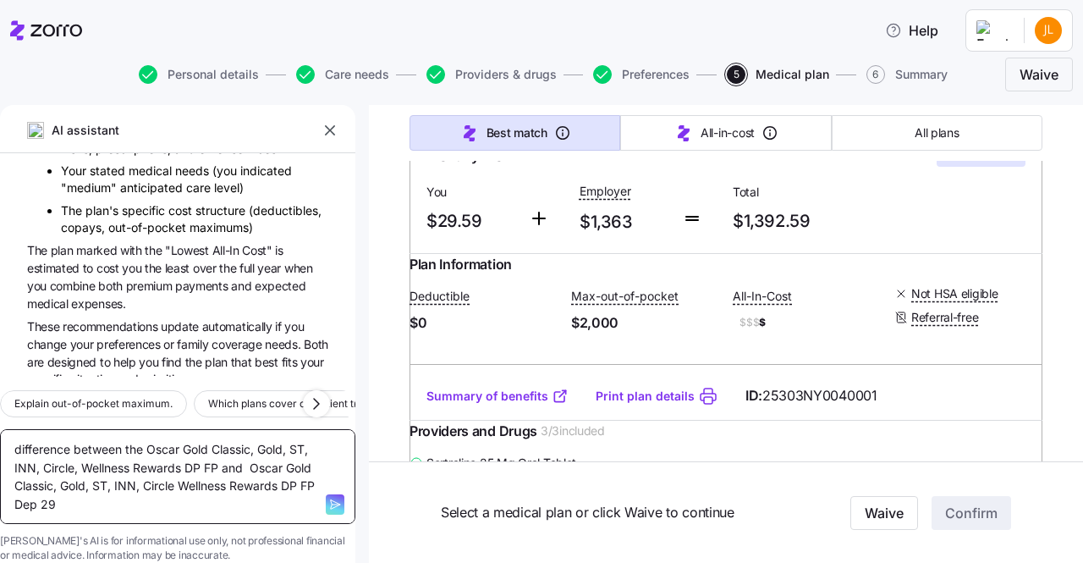
type textarea "difference between the Oscar Gold Classic, Gold, ST, INN, Circle, Wellness Rewa…"
type textarea "x"
type textarea "difference between the Oscar Gold Classic, Gold, ST, INN, Circle, Wellness Rewa…"
type textarea "x"
type textarea "difference between the Oscar Gold Classic, Gold, ST, INN, Circle, Wellness Rewa…"
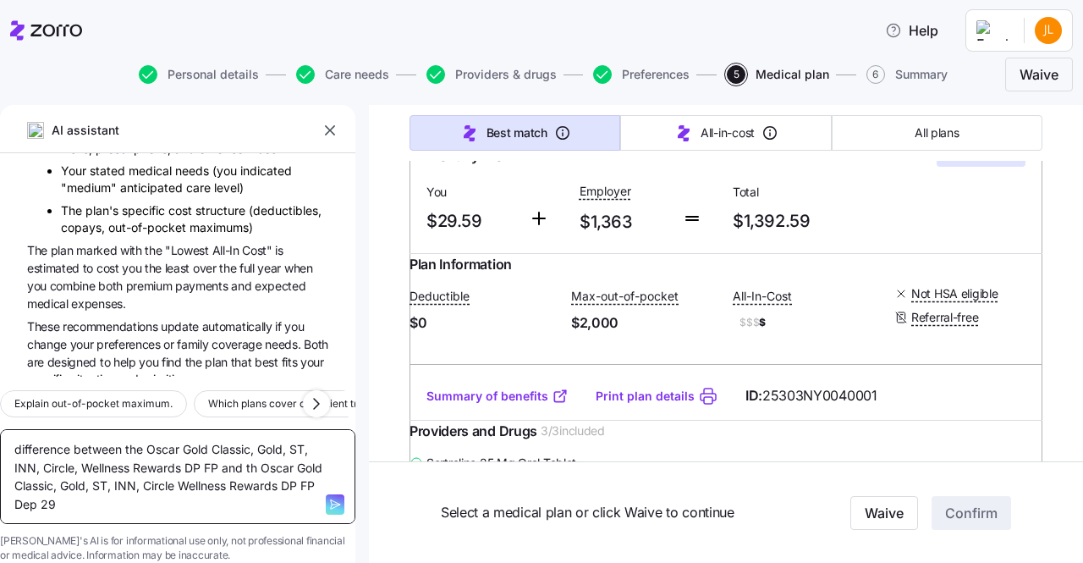
type textarea "x"
type textarea "difference between the Oscar Gold Classic, Gold, ST, INN, Circle, Wellness Rewa…"
type textarea "x"
click at [272, 475] on textarea "difference between the Oscar Gold Classic, Gold, ST, INN, Circle, Wellness Rewa…" at bounding box center [177, 476] width 355 height 95
type textarea "difference between the Oscar Gold Classic, Gold, ST, INN, Circle, Wellness Rewa…"
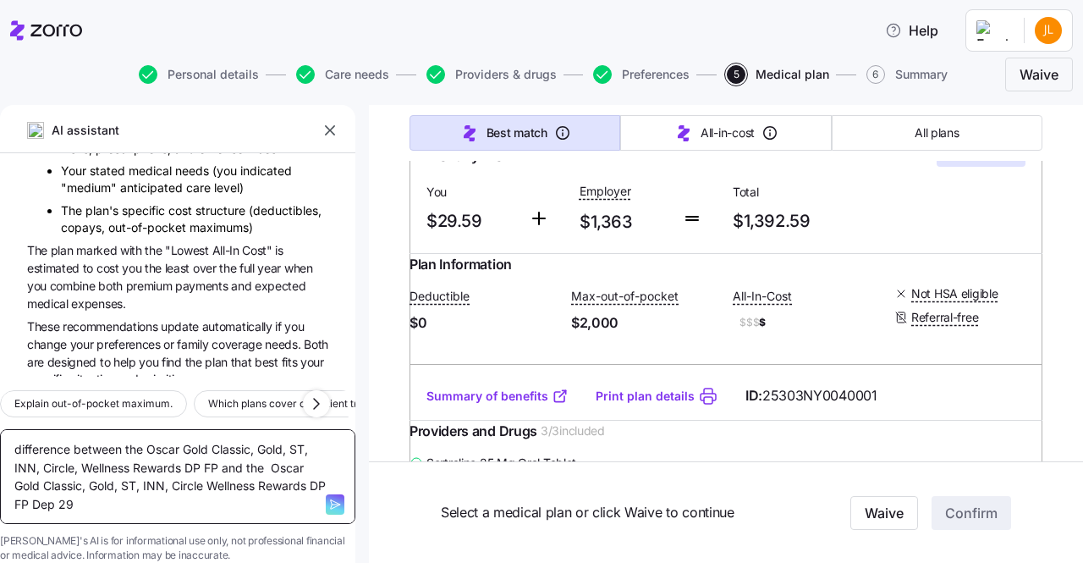
type textarea "x"
type textarea "difference between the Oscar Gold Classic, Gold, ST, INN, Circle, Wellness Rewa…"
type textarea "x"
type textarea "difference between the Oscar Gold Classic, Gold, ST, INN, Circle, Wellness Rewa…"
type textarea "x"
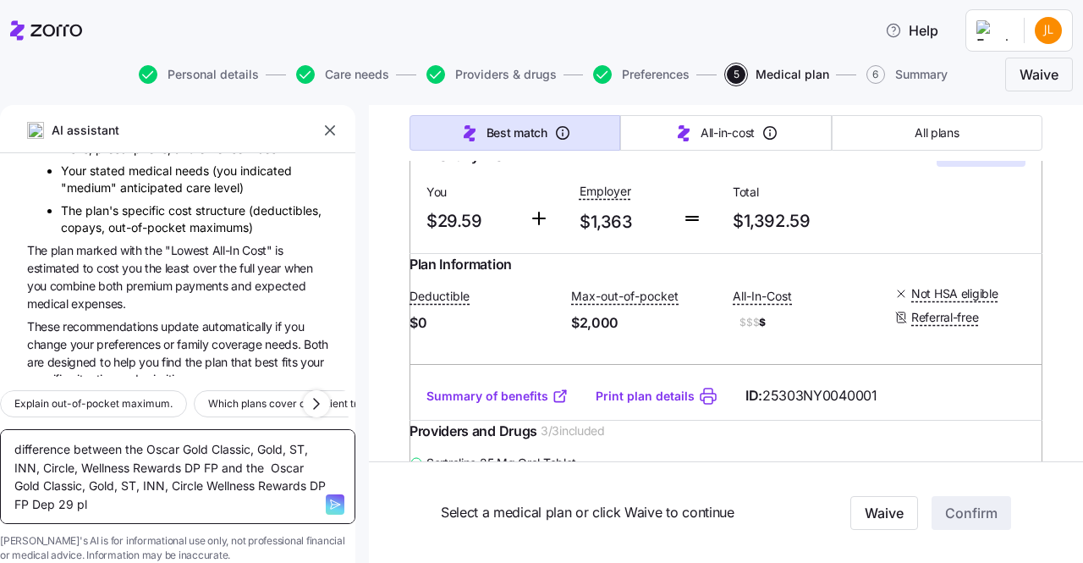
type textarea "difference between the Oscar Gold Classic, Gold, ST, INN, Circle, Wellness Rewa…"
type textarea "x"
type textarea "difference between the Oscar Gold Classic, Gold, ST, INN, Circle, Wellness Rewa…"
type textarea "x"
drag, startPoint x: 284, startPoint y: 477, endPoint x: 67, endPoint y: 508, distance: 219.5
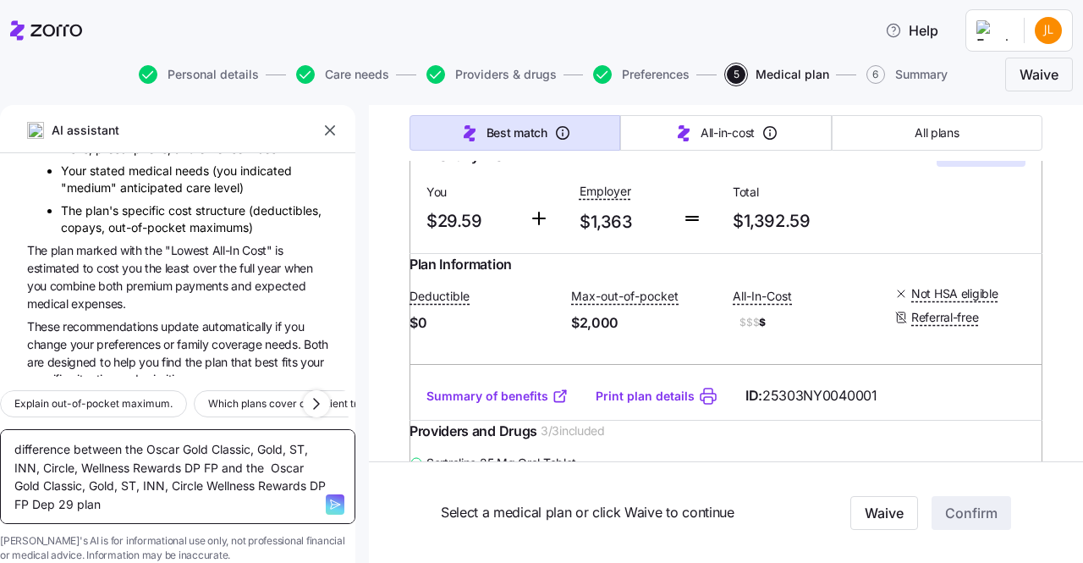
click at [67, 508] on div "Explain out-of-pocket maximum. Which plans cover outpatient treatments best? Wh…" at bounding box center [177, 469] width 355 height 186
drag, startPoint x: 37, startPoint y: 420, endPoint x: 294, endPoint y: 481, distance: 263.6
click at [294, 481] on textarea "difference between the Oscar Gold Classic, Gold, ST, INN, Circle, Wellness Rewa…" at bounding box center [177, 476] width 355 height 95
type textarea "difference between the Oscar Gold Classic, Gold, ST, INN, Circle, Wellness Rewa…"
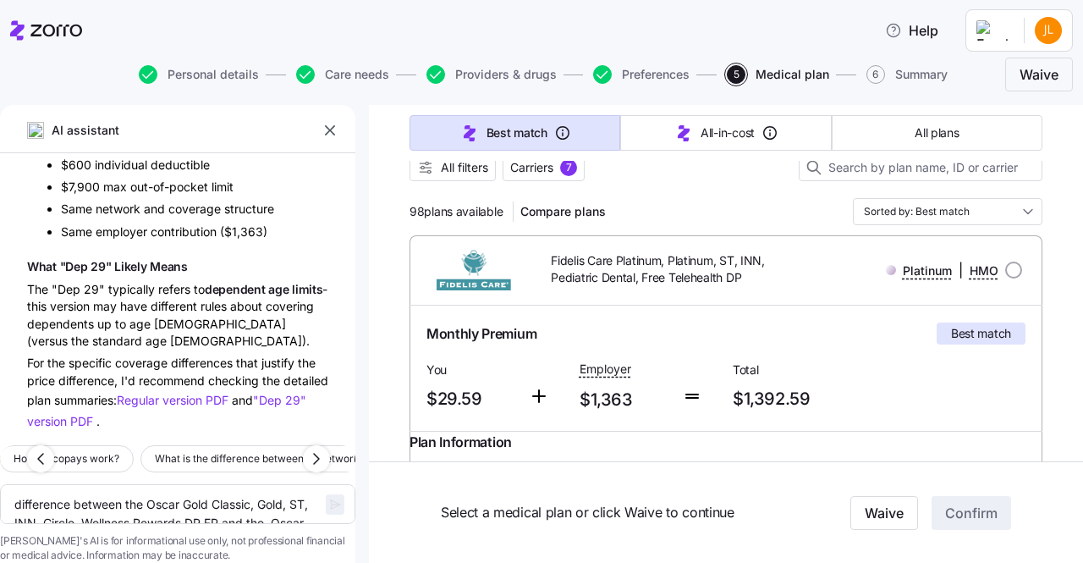
scroll to position [0, 0]
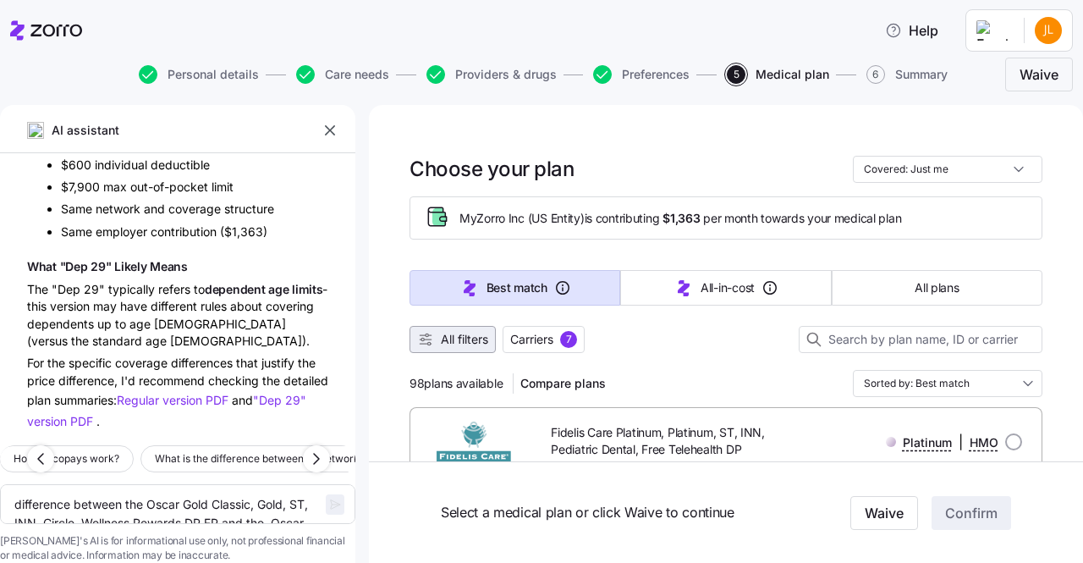
click at [457, 339] on span "All filters" at bounding box center [464, 339] width 47 height 17
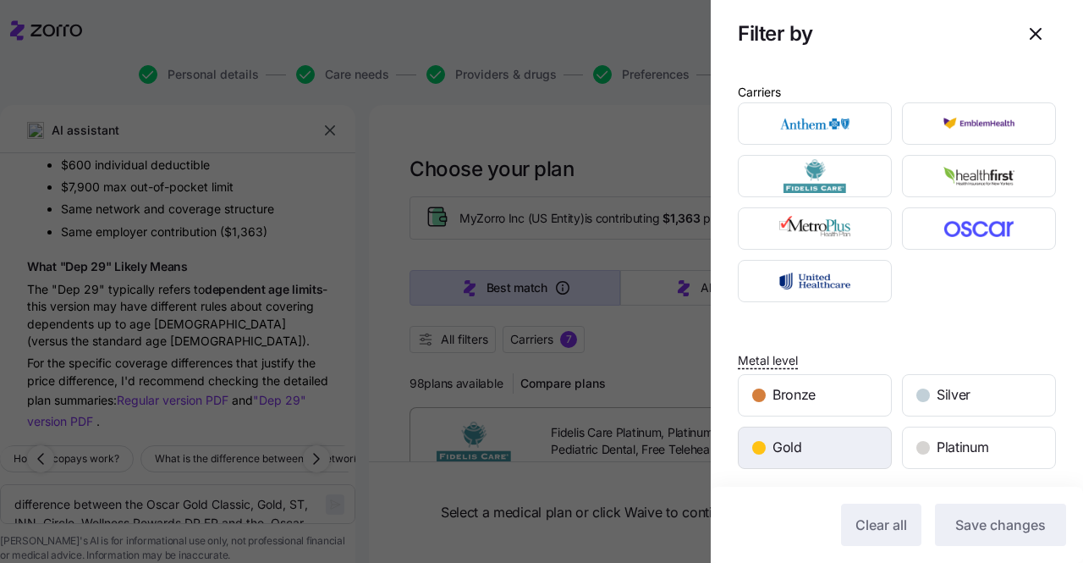
click at [820, 442] on div "Gold" at bounding box center [814, 447] width 152 height 41
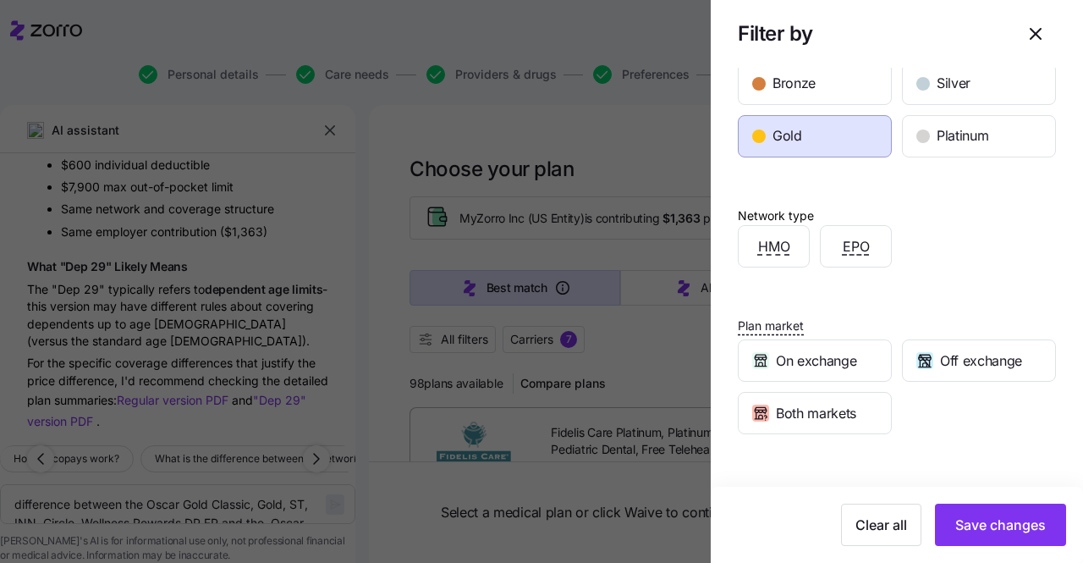
scroll to position [310, 0]
click at [874, 253] on div "EPO" at bounding box center [855, 247] width 70 height 41
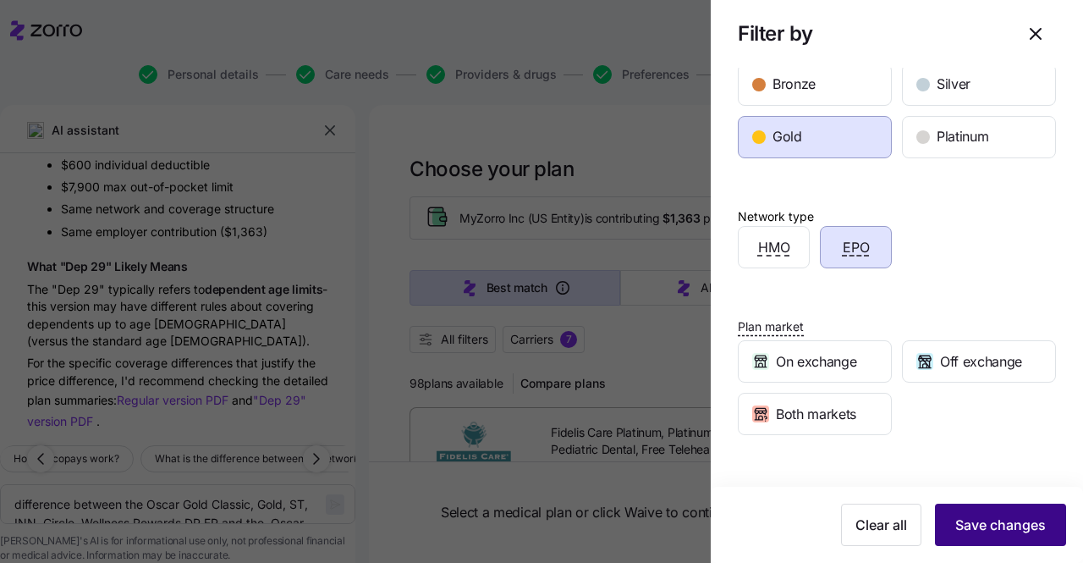
click at [956, 522] on span "Save changes" at bounding box center [1000, 524] width 91 height 20
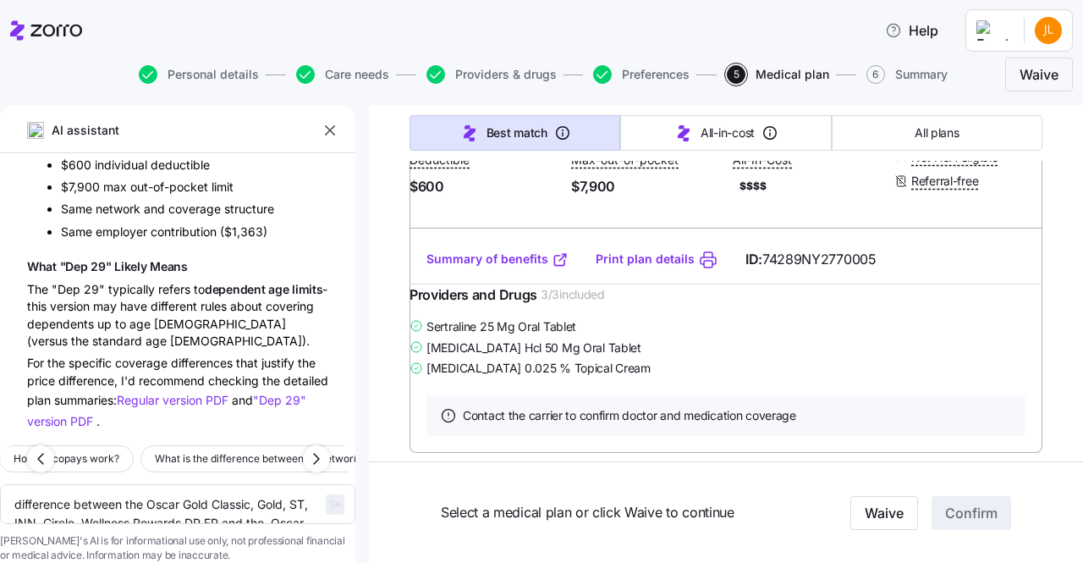
scroll to position [1030, 0]
click at [510, 266] on link "Summary of benefits" at bounding box center [497, 257] width 142 height 17
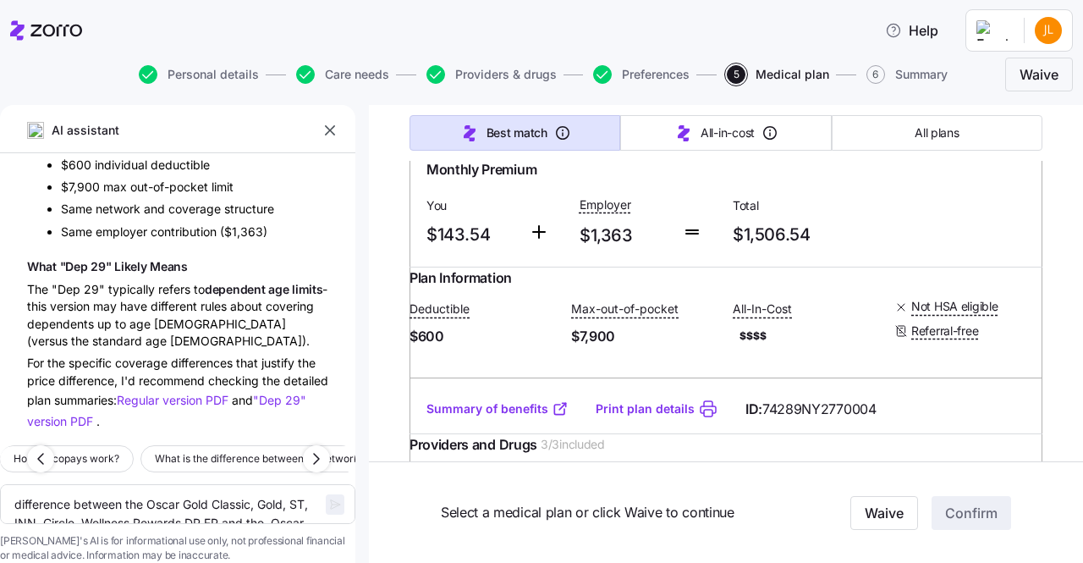
scroll to position [0, 0]
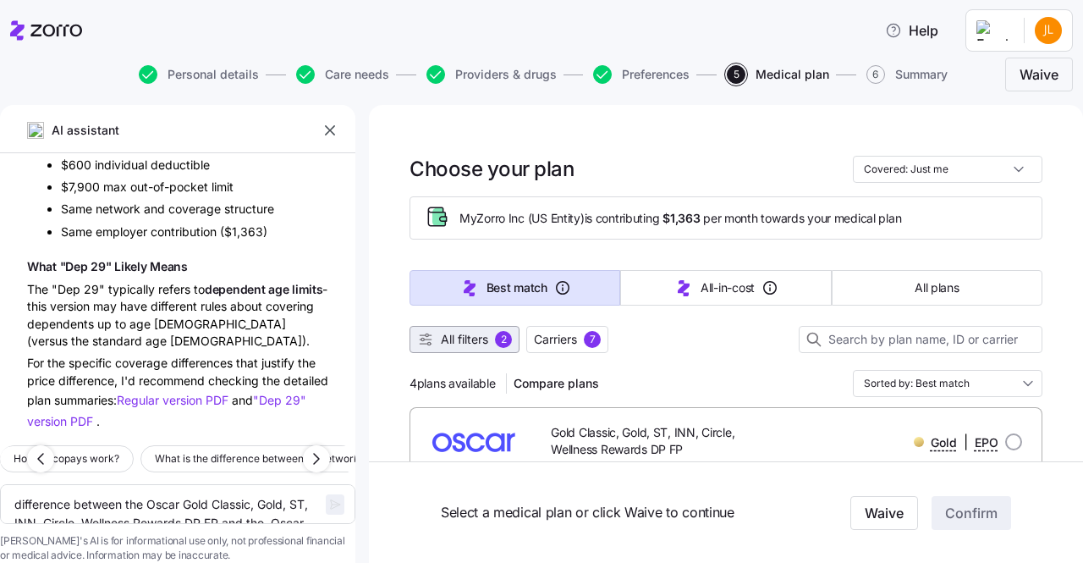
click at [464, 329] on button "All filters 2" at bounding box center [464, 339] width 110 height 27
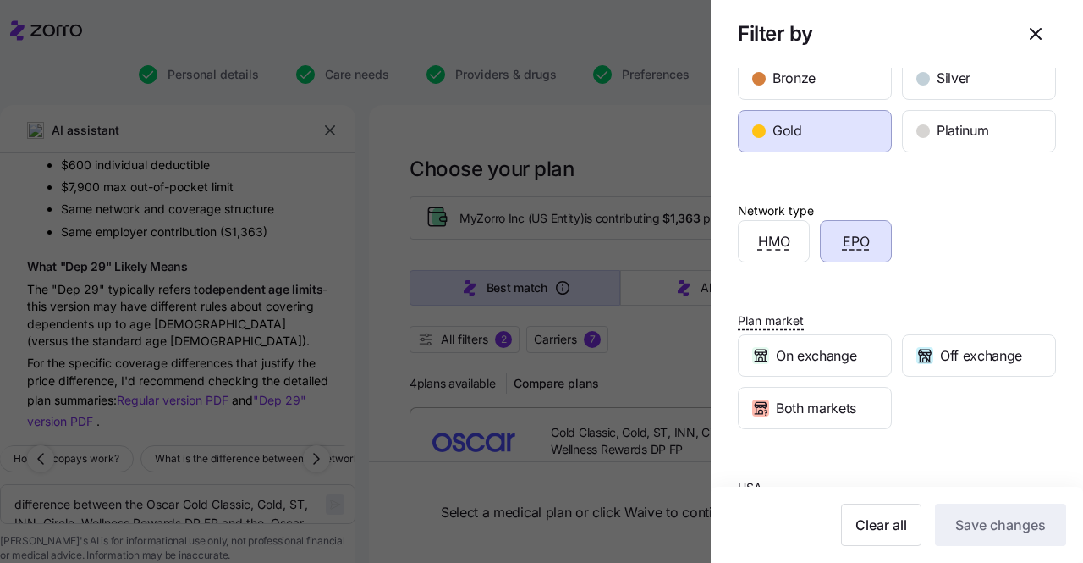
scroll to position [318, 0]
click at [392, 219] on div at bounding box center [541, 281] width 1083 height 563
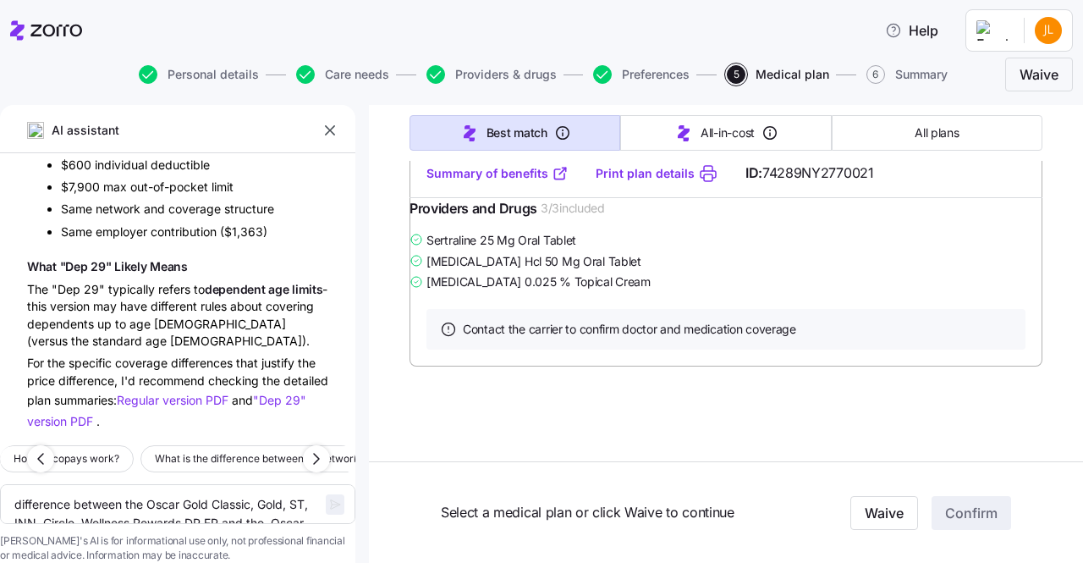
scroll to position [2299, 0]
click at [516, 182] on link "Summary of benefits" at bounding box center [497, 173] width 142 height 17
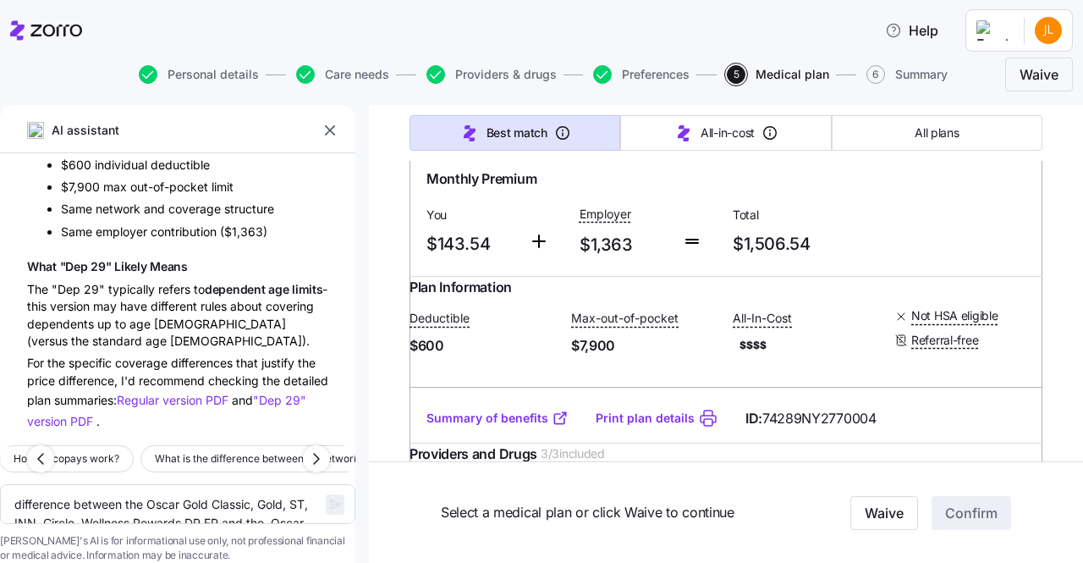
scroll to position [327, 0]
click at [535, 425] on link "Summary of benefits" at bounding box center [497, 416] width 142 height 17
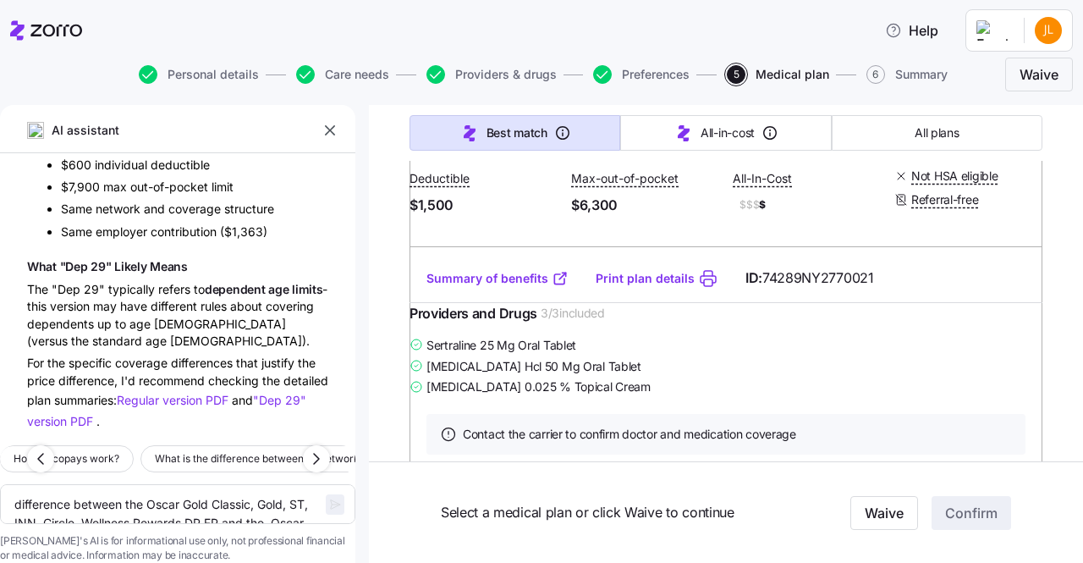
scroll to position [2099, 0]
click at [512, 285] on link "Summary of benefits" at bounding box center [497, 276] width 142 height 17
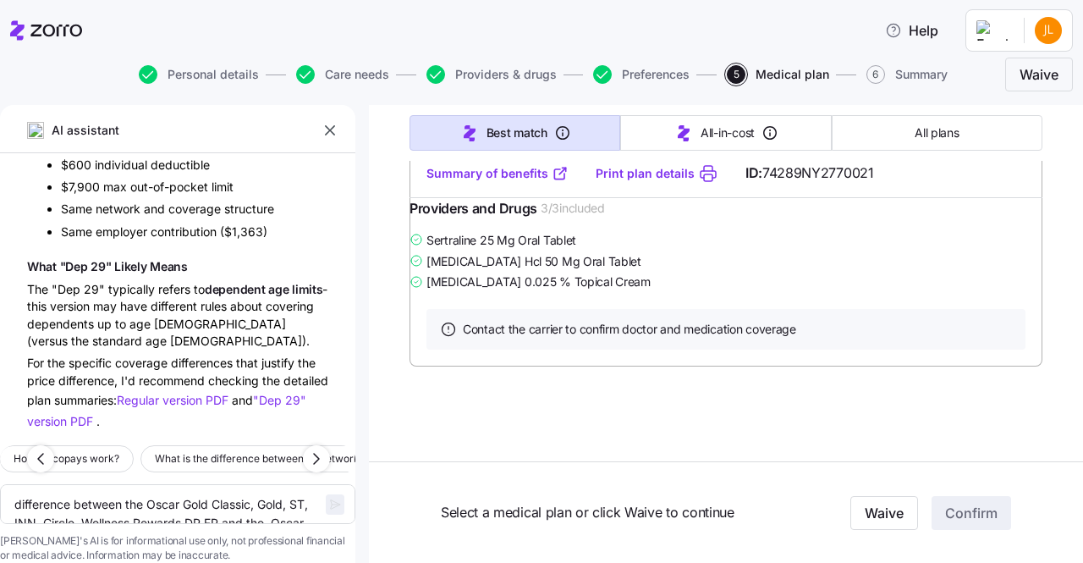
scroll to position [2399, 0]
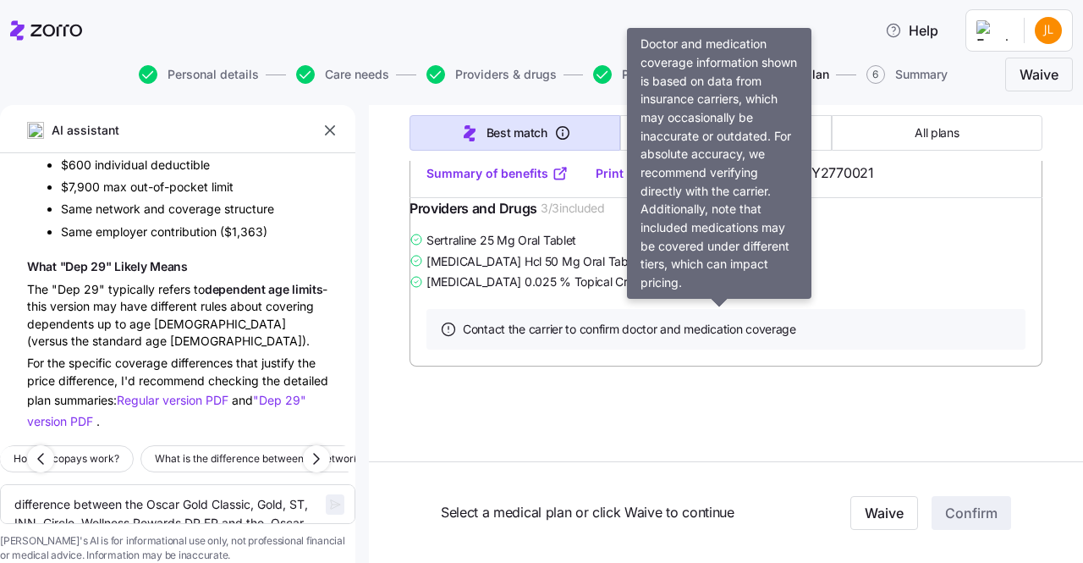
click at [904, 318] on div "Contact the carrier to confirm doctor and medication coverage" at bounding box center [725, 329] width 599 height 41
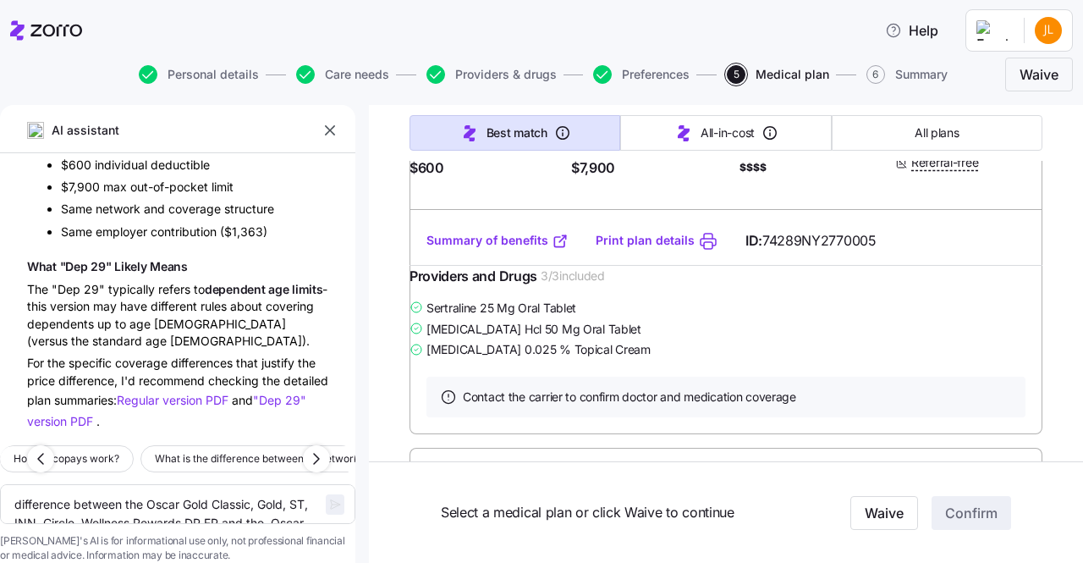
scroll to position [1053, 0]
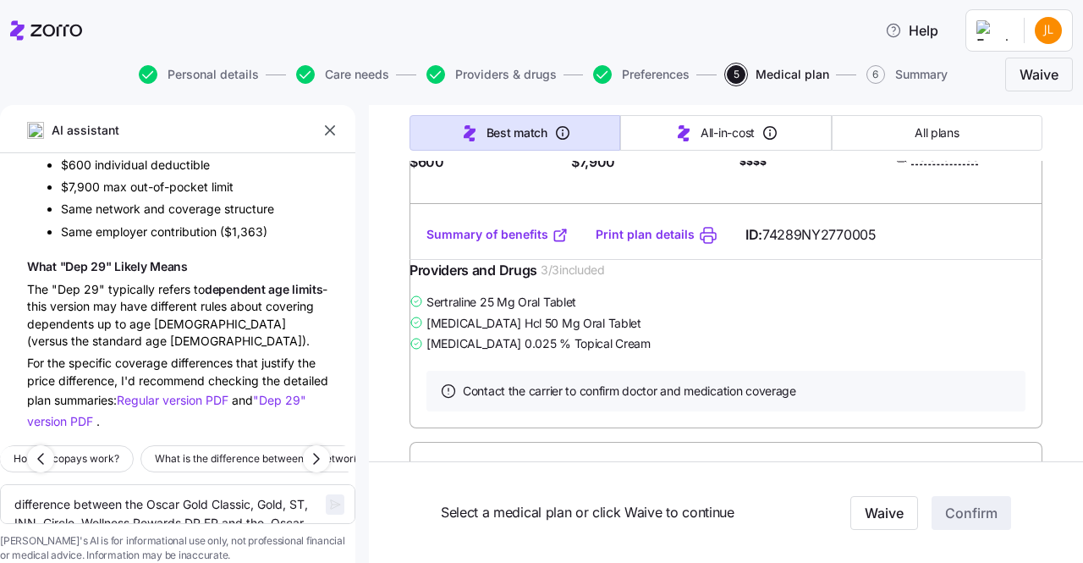
click at [475, 243] on link "Summary of benefits" at bounding box center [497, 234] width 142 height 17
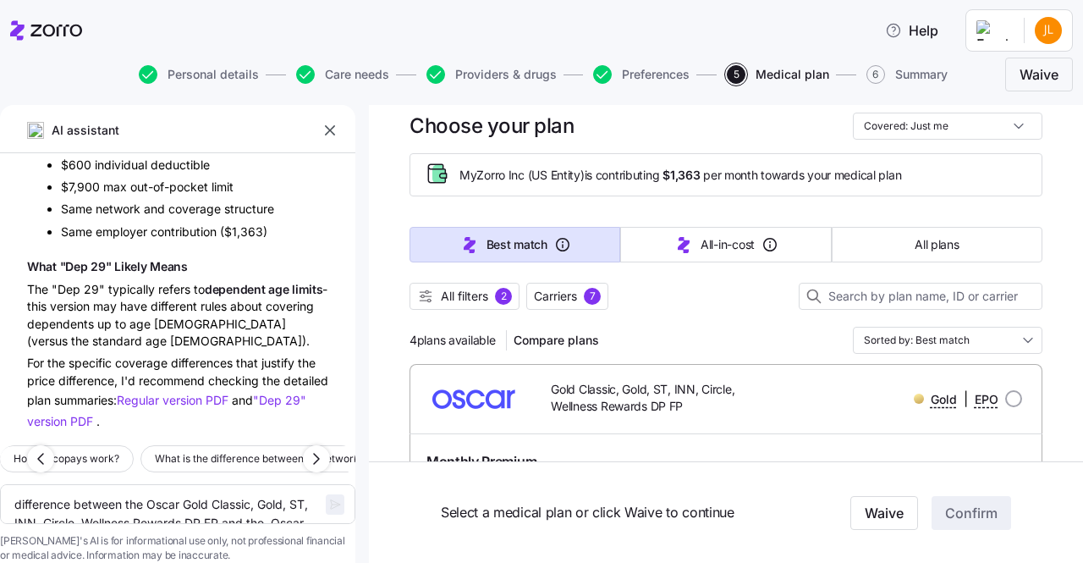
scroll to position [0, 0]
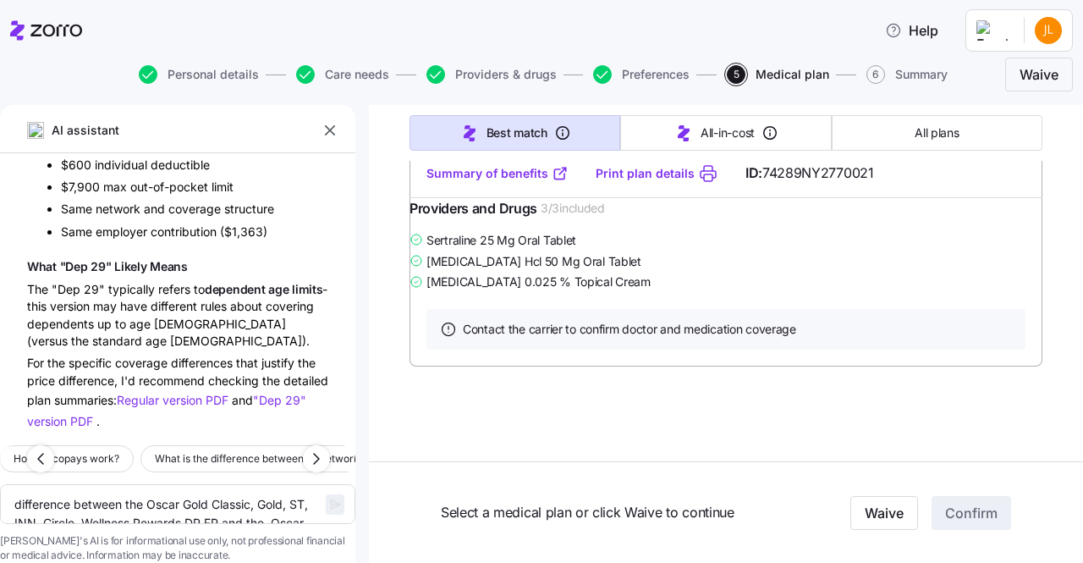
type textarea "x"
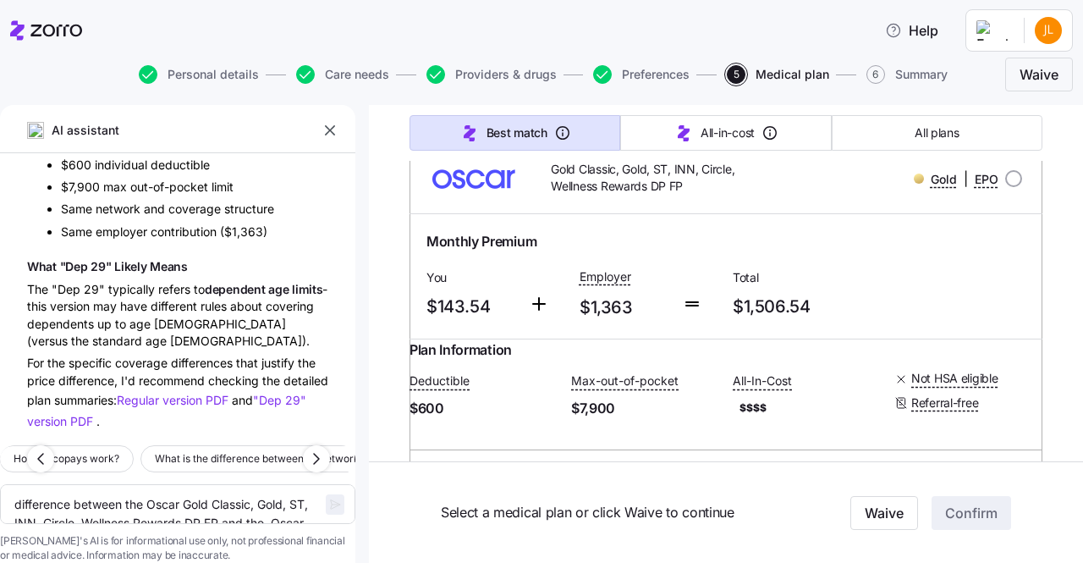
scroll to position [261, 0]
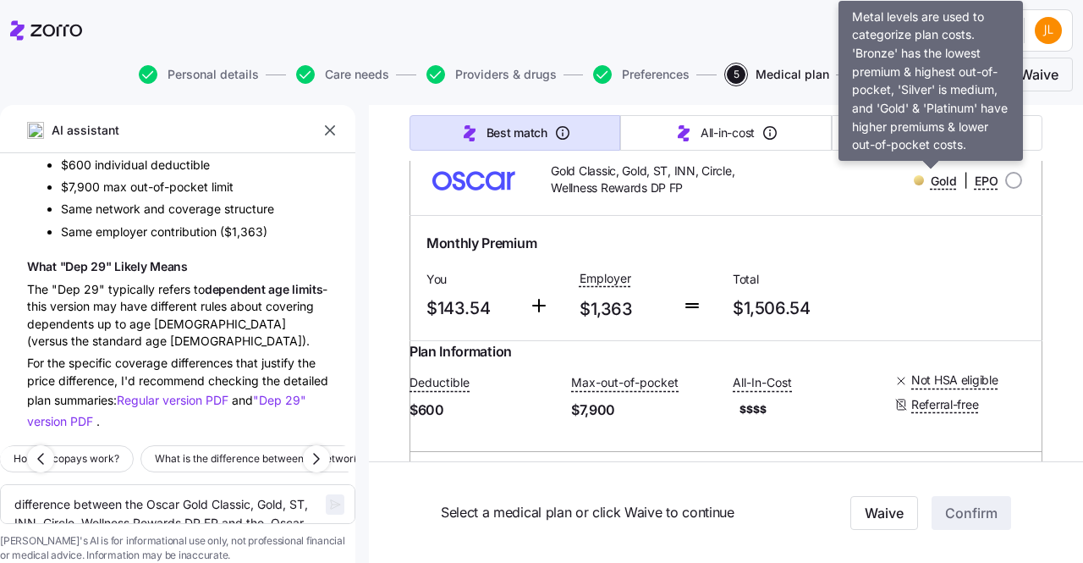
click at [930, 179] on span "Gold" at bounding box center [943, 181] width 26 height 17
